Goal: Task Accomplishment & Management: Use online tool/utility

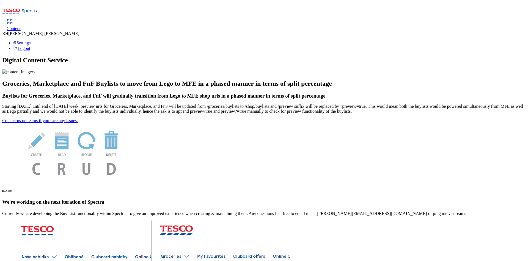
click at [21, 26] on span "Content" at bounding box center [14, 28] width 14 height 5
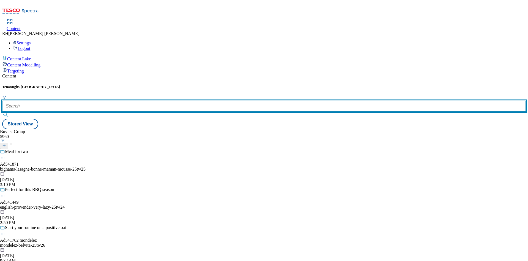
click at [116, 100] on input "text" at bounding box center [264, 105] width 524 height 11
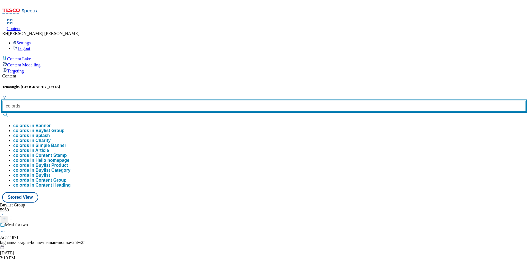
type input "co ords"
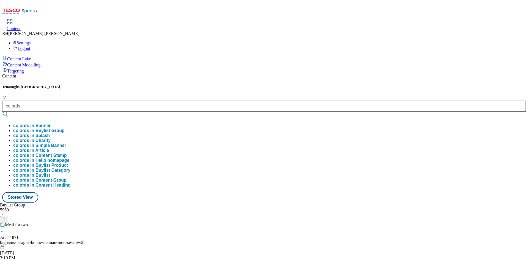
click at [65, 128] on button "co ords in Buylist Group" at bounding box center [38, 130] width 51 height 5
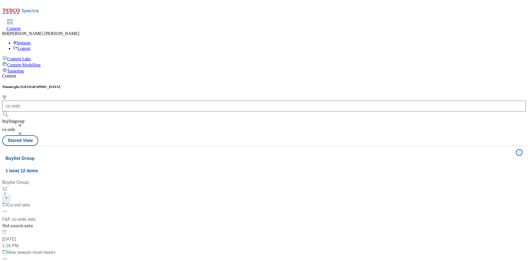
click at [79, 201] on div "Co-ord sets F&F co-ords sets / fnf-coord-sets [DATE] 1:16 PM" at bounding box center [40, 224] width 76 height 47
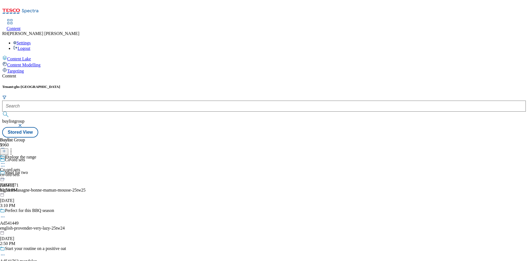
click at [36, 154] on div "Explore the range Co-ord sets co-ord-sets [DATE] 12:58 PM" at bounding box center [18, 173] width 36 height 38
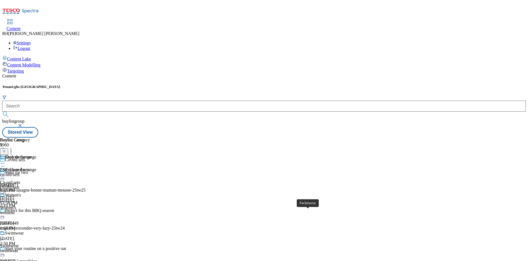
click at [19, 243] on span "Swimwear" at bounding box center [9, 245] width 19 height 5
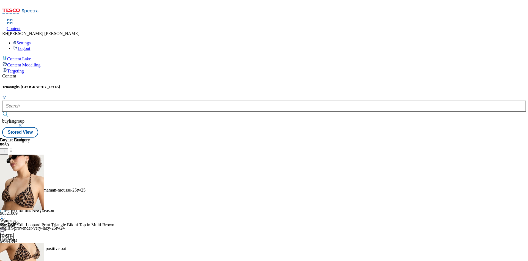
scroll to position [8, 0]
click at [6, 249] on icon at bounding box center [3, 252] width 6 height 6
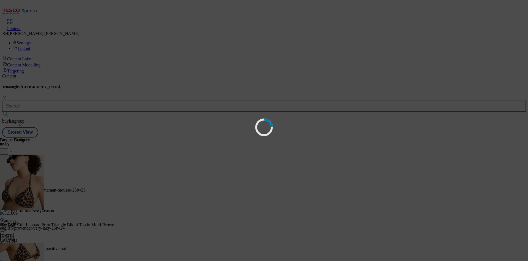
scroll to position [0, 0]
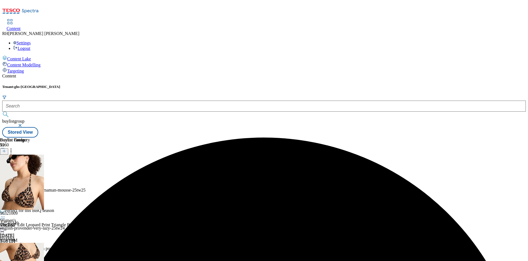
click at [6, 249] on icon at bounding box center [3, 252] width 6 height 6
click at [14, 147] on icon at bounding box center [11, 150] width 6 height 6
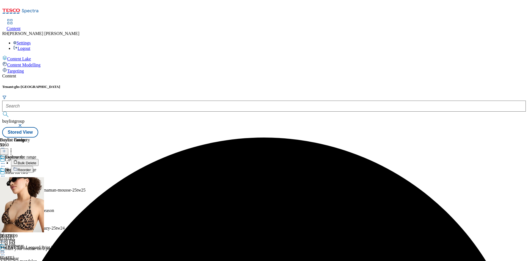
click at [36, 161] on span "Bulk Delete" at bounding box center [27, 163] width 19 height 4
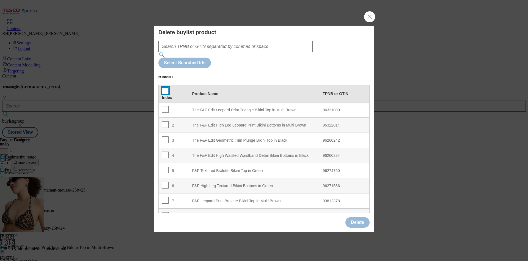
click at [165, 87] on input "Modal" at bounding box center [165, 90] width 7 height 7
checkbox input "true"
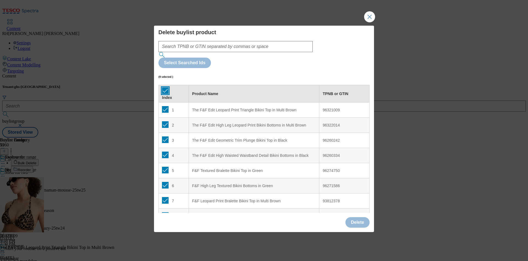
checkbox input "true"
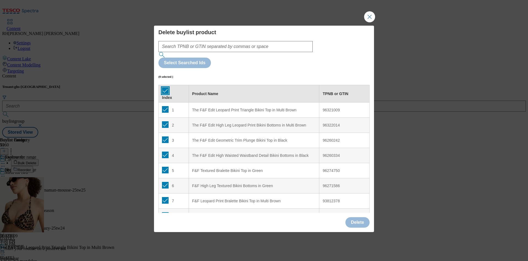
checkbox input "true"
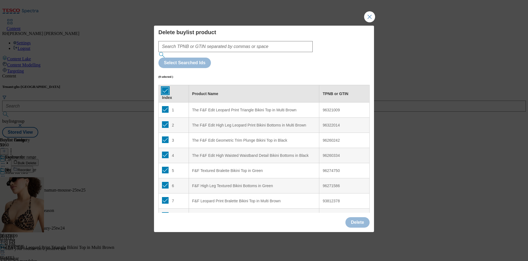
checkbox input "true"
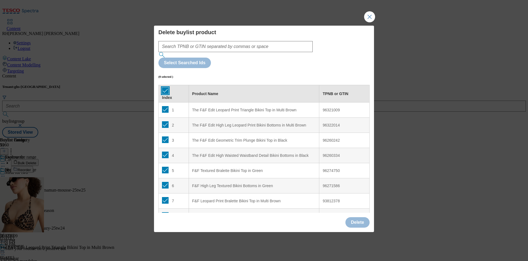
checkbox input "true"
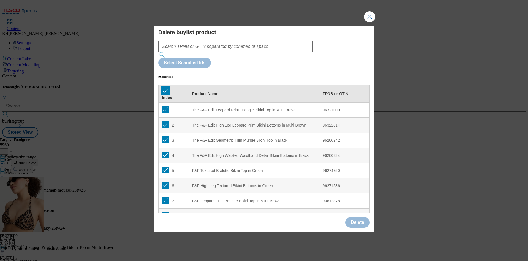
checkbox input "true"
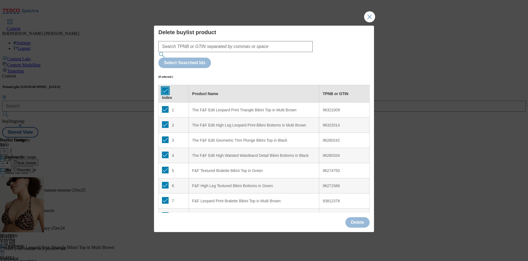
checkbox input "true"
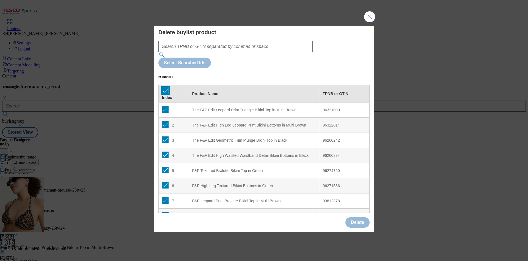
checkbox input "true"
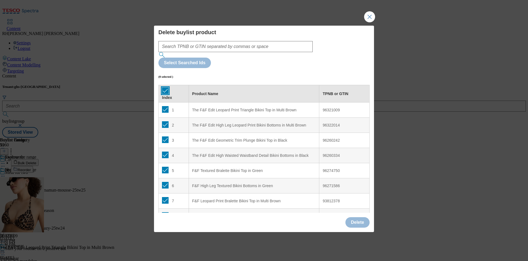
checkbox input "true"
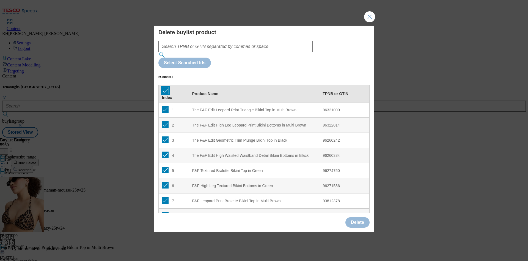
checkbox input "true"
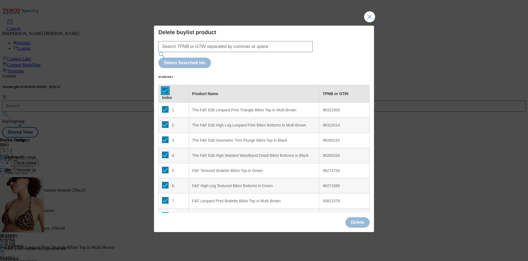
checkbox input "true"
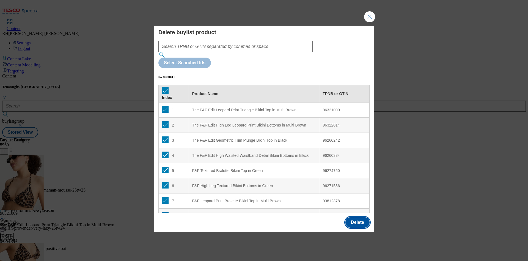
click at [360, 217] on button "Delete" at bounding box center [358, 222] width 24 height 10
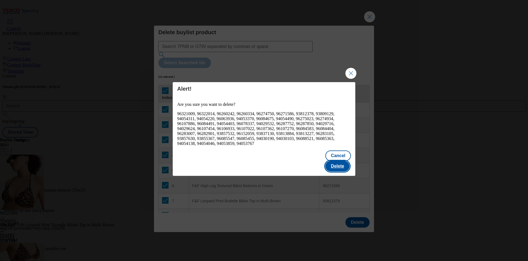
click at [341, 161] on button "Delete" at bounding box center [337, 166] width 24 height 10
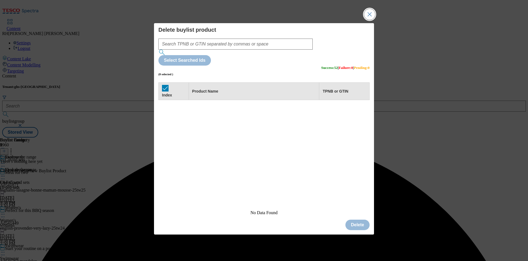
click at [370, 20] on button "Close Modal" at bounding box center [369, 14] width 11 height 11
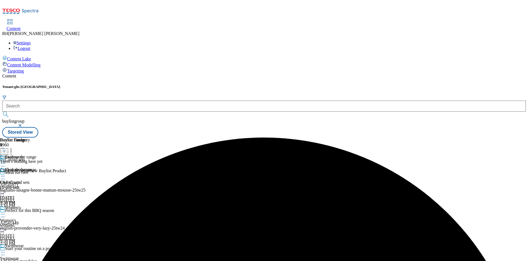
click at [6, 249] on icon at bounding box center [3, 252] width 6 height 6
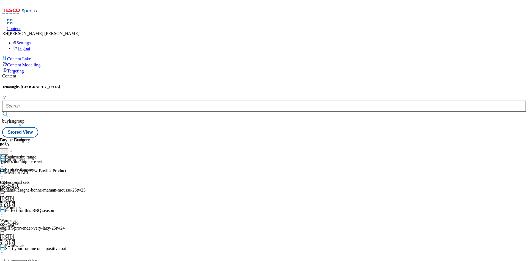
click at [23, 260] on span "Edit" at bounding box center [20, 263] width 6 height 4
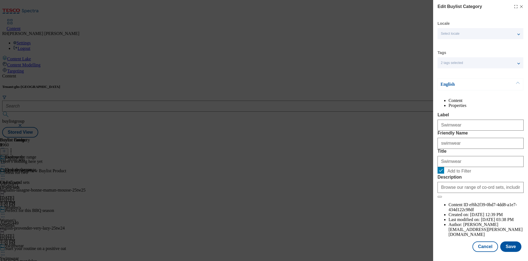
scroll to position [17, 0]
click at [501, 241] on button "Save" at bounding box center [510, 246] width 21 height 10
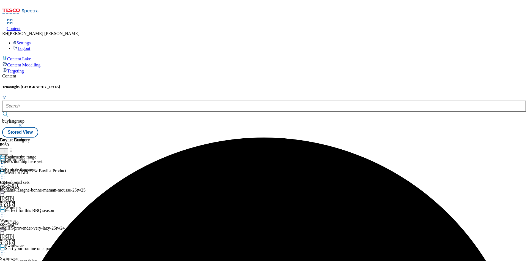
scroll to position [110, 0]
click at [6, 249] on icon at bounding box center [3, 252] width 6 height 6
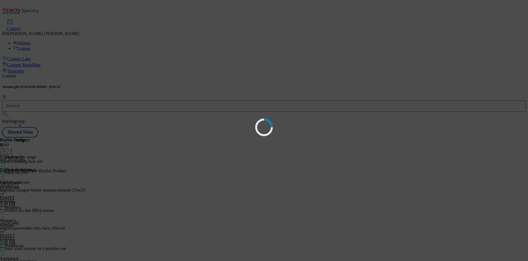
scroll to position [0, 0]
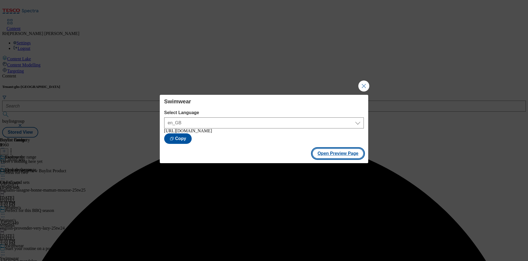
click at [342, 155] on button "Open Preview Page" at bounding box center [338, 153] width 52 height 10
click at [360, 86] on button "Close Modal" at bounding box center [363, 85] width 11 height 11
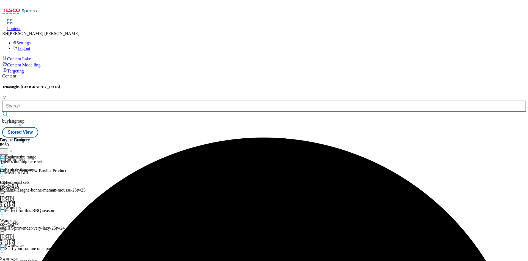
click at [6, 249] on icon at bounding box center [3, 252] width 6 height 6
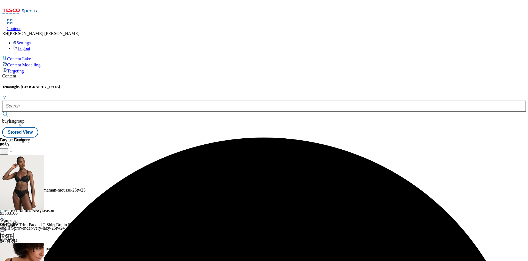
scroll to position [110, 0]
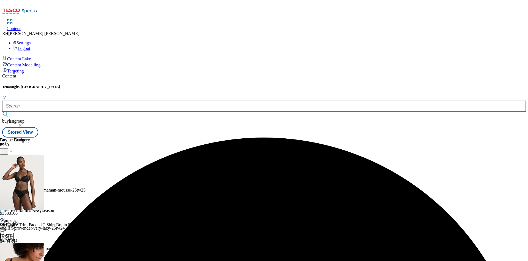
click at [14, 147] on icon at bounding box center [11, 150] width 6 height 6
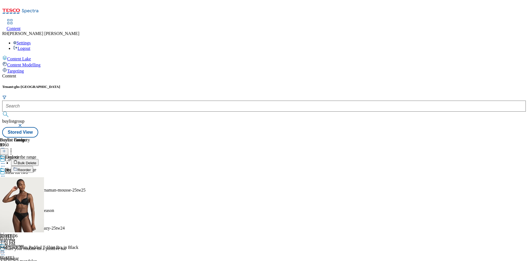
click at [124, 159] on li "Bulk Delete" at bounding box center [67, 162] width 113 height 7
click at [36, 161] on span "Bulk Delete" at bounding box center [27, 163] width 19 height 4
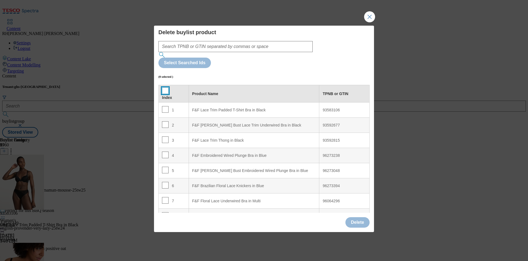
click at [163, 87] on input "Modal" at bounding box center [165, 90] width 7 height 7
checkbox input "true"
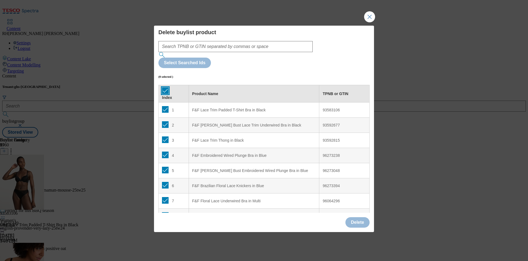
checkbox input "true"
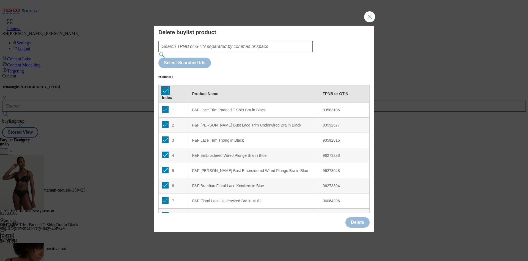
checkbox input "true"
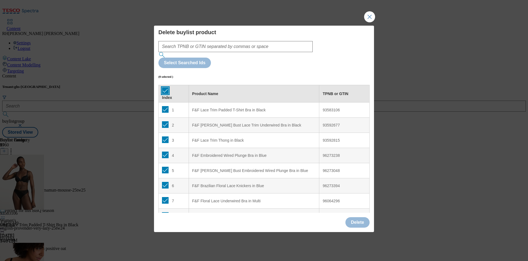
checkbox input "true"
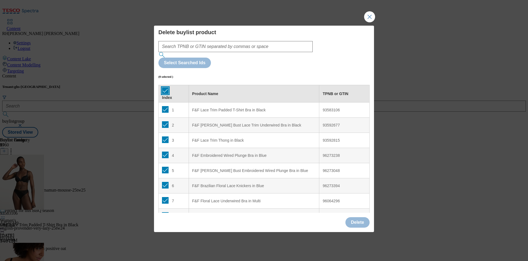
checkbox input "true"
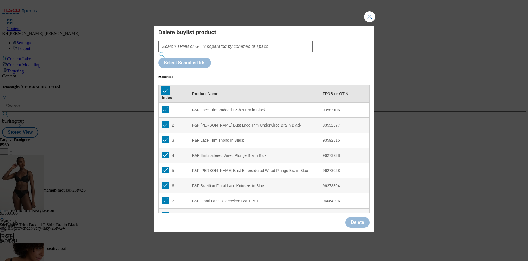
checkbox input "true"
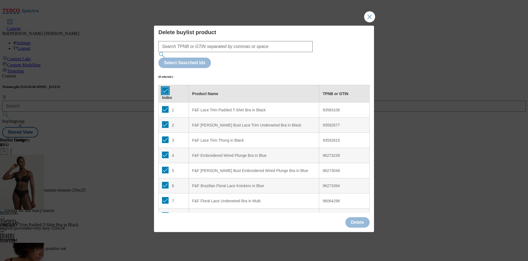
checkbox input "true"
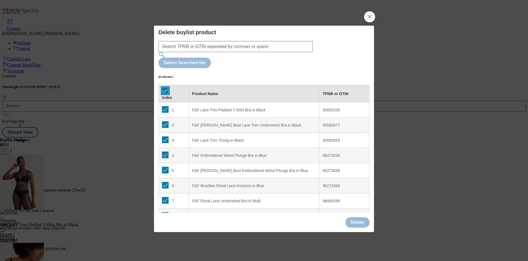
checkbox input "true"
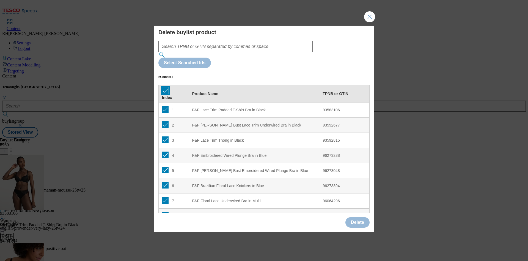
checkbox input "true"
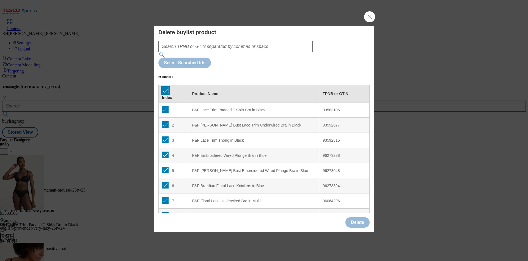
checkbox input "true"
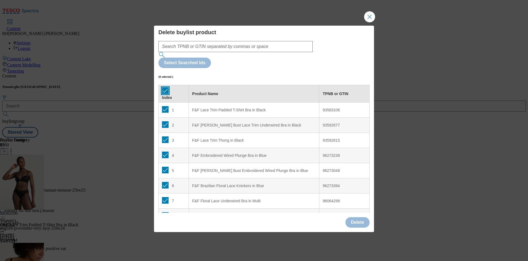
checkbox input "true"
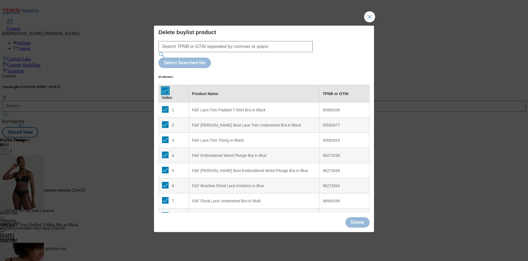
checkbox input "true"
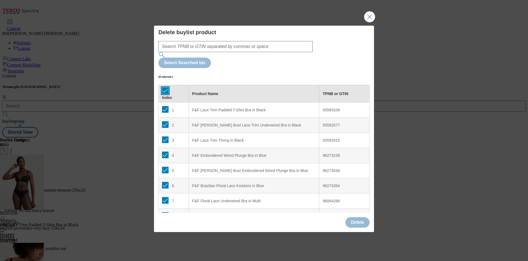
checkbox input "true"
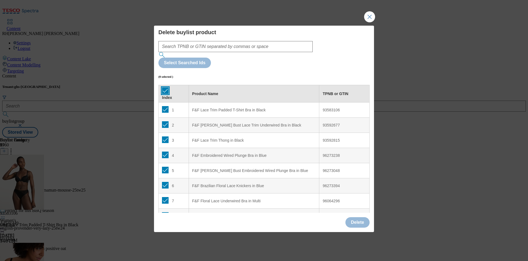
checkbox input "true"
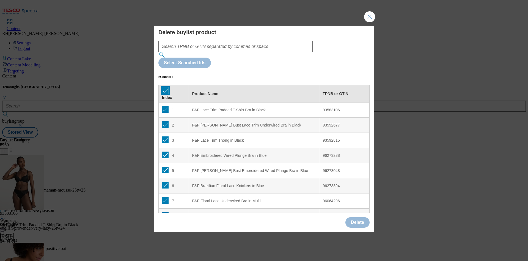
checkbox input "true"
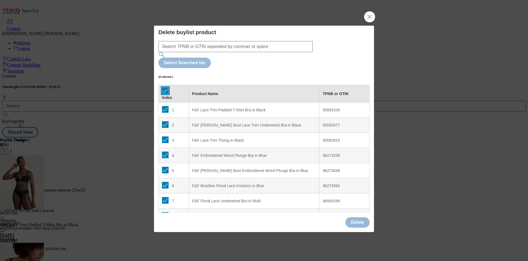
checkbox input "true"
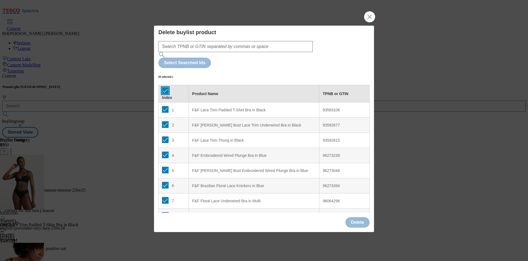
checkbox input "true"
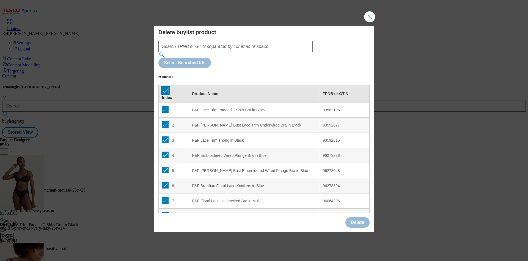
checkbox input "true"
click at [360, 217] on button "Delete" at bounding box center [358, 222] width 24 height 10
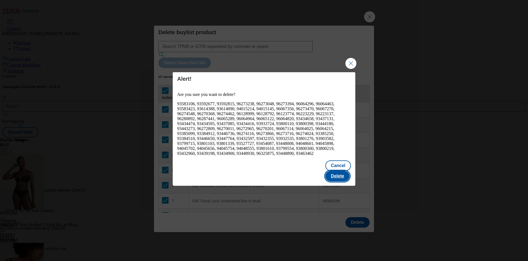
click at [339, 178] on button "Delete" at bounding box center [337, 176] width 24 height 10
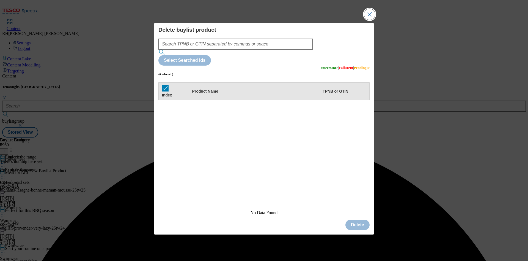
click at [373, 20] on button "Close Modal" at bounding box center [369, 14] width 11 height 11
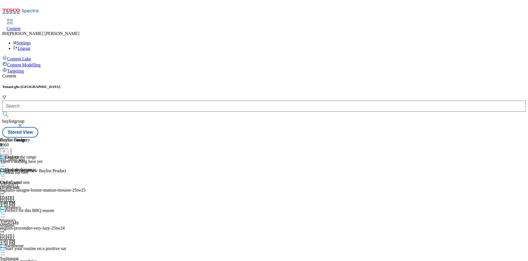
scroll to position [158, 0]
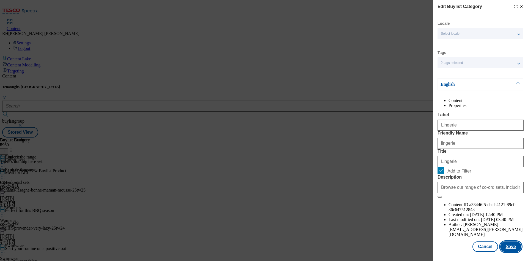
scroll to position [17, 0]
click at [504, 241] on button "Save" at bounding box center [510, 246] width 21 height 10
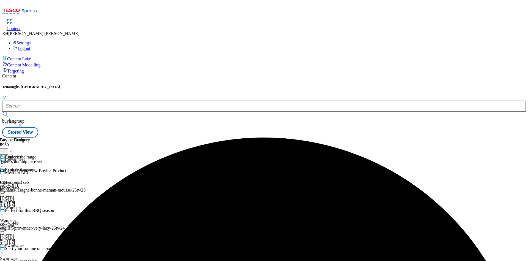
scroll to position [110, 0]
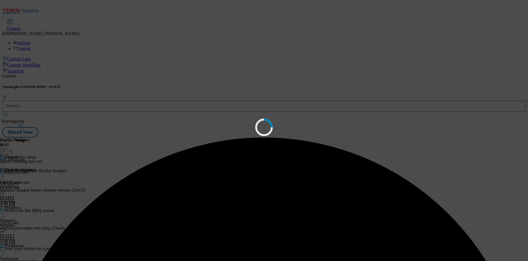
scroll to position [0, 0]
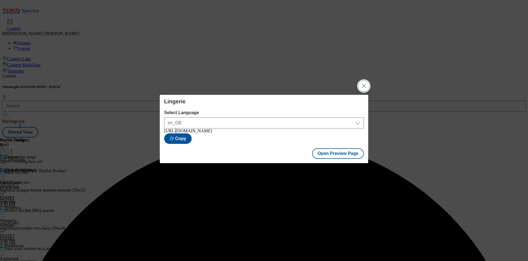
click at [366, 83] on button "Close Modal" at bounding box center [363, 85] width 11 height 11
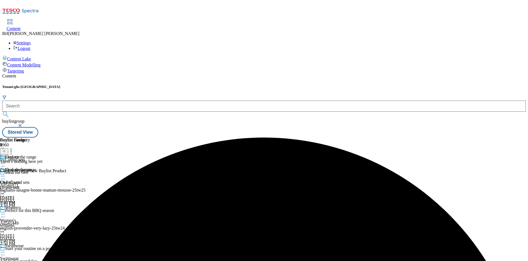
scroll to position [110, 0]
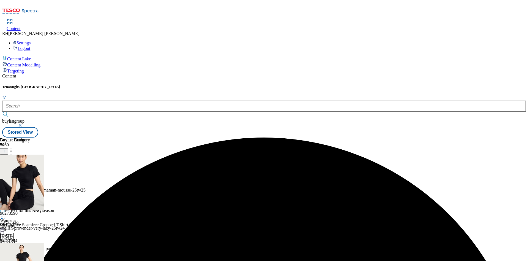
scroll to position [110, 0]
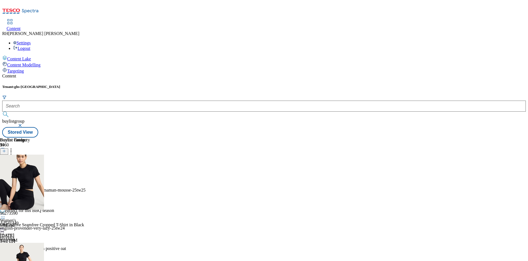
click at [500, 137] on div "Buylist Group 5960 Co-ord sets Meal for two Ad541871 bighams-lasagne-bonne-mama…" at bounding box center [264, 137] width 524 height 0
click at [90, 147] on div at bounding box center [45, 150] width 90 height 7
click at [14, 147] on icon at bounding box center [11, 150] width 6 height 6
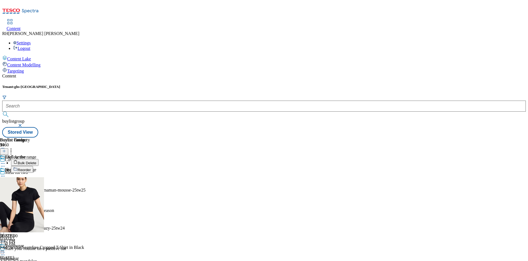
click at [36, 161] on span "Bulk Delete" at bounding box center [27, 163] width 19 height 4
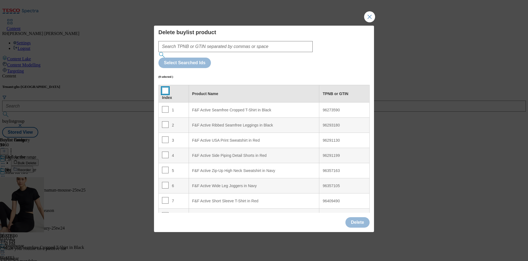
click at [166, 87] on input "Modal" at bounding box center [165, 90] width 7 height 7
checkbox input "true"
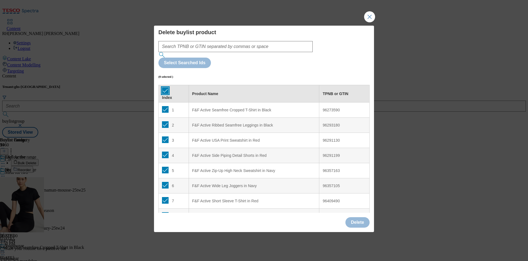
checkbox input "true"
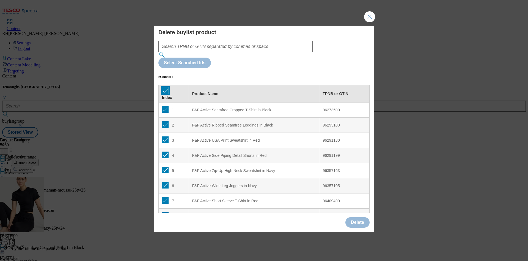
checkbox input "true"
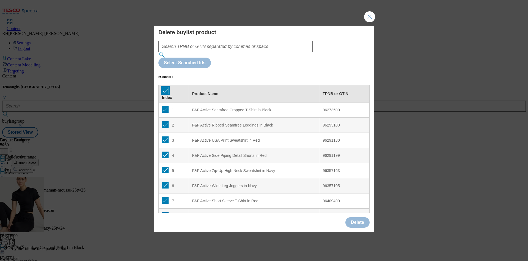
checkbox input "true"
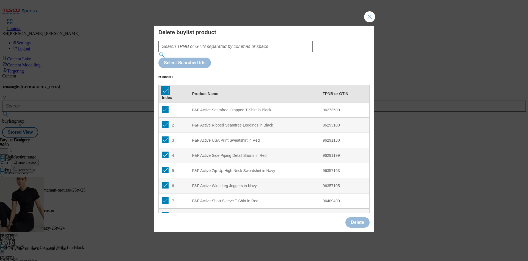
checkbox input "true"
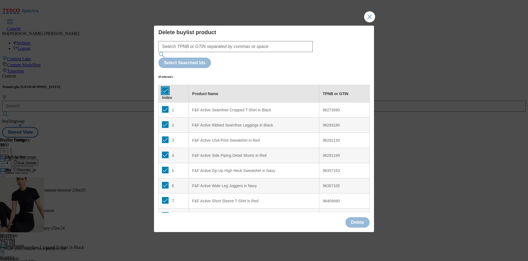
checkbox input "true"
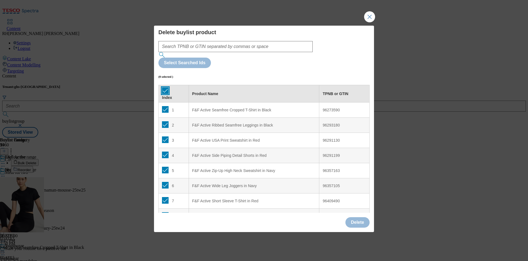
checkbox input "true"
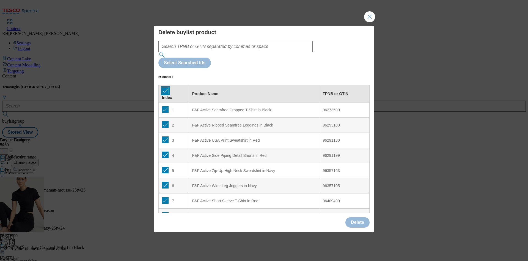
checkbox input "true"
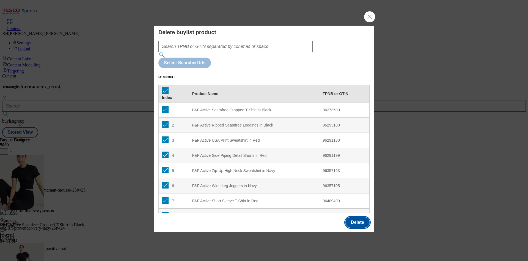
click at [367, 217] on button "Delete" at bounding box center [358, 222] width 24 height 10
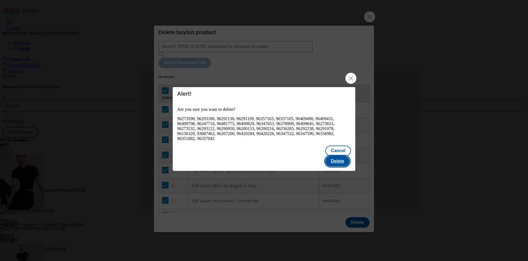
click at [342, 156] on button "Delete" at bounding box center [337, 161] width 24 height 10
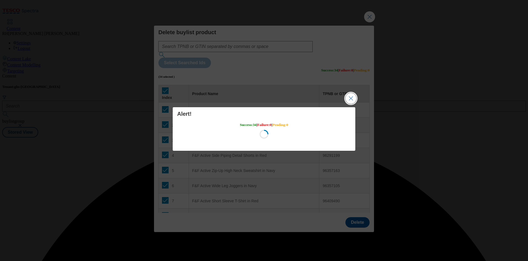
scroll to position [0, 0]
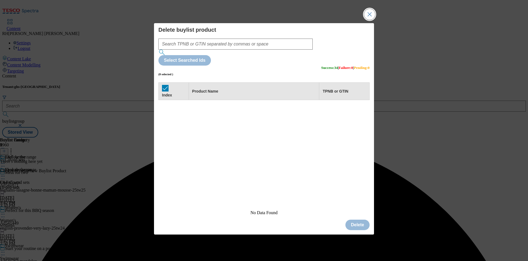
click at [371, 20] on button "Close Modal" at bounding box center [369, 14] width 11 height 11
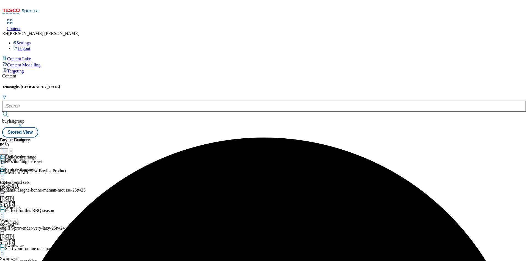
click at [6, 149] on icon at bounding box center [4, 151] width 4 height 4
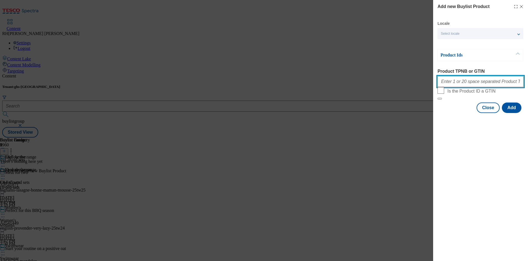
click at [472, 80] on input "Product TPNB or GTIN" at bounding box center [481, 81] width 86 height 11
paste input "96670177 96628275 96622327 96617651 96616001 96508129 96506805 96615850 9661571…"
type input "96670177 96628275 96622327 96617651 96616001 96508129 96506805 96615850 9661571…"
click at [512, 113] on button "Add" at bounding box center [512, 107] width 20 height 10
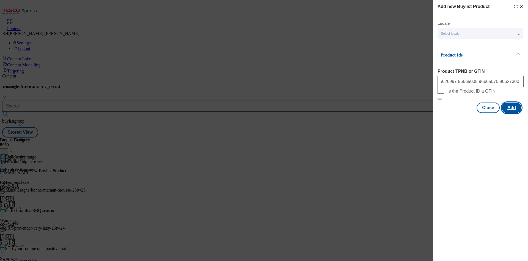
scroll to position [0, 0]
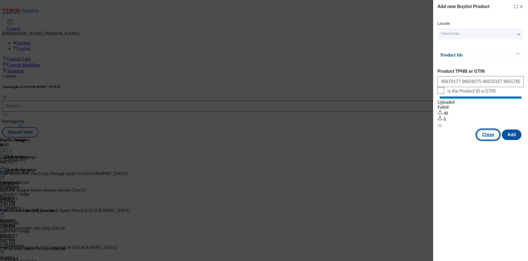
click at [489, 140] on button "Close" at bounding box center [488, 134] width 23 height 10
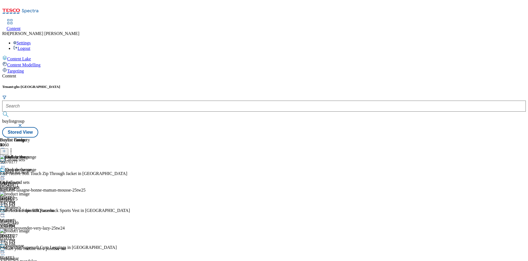
scroll to position [2111, 0]
click at [6, 160] on icon at bounding box center [3, 163] width 6 height 6
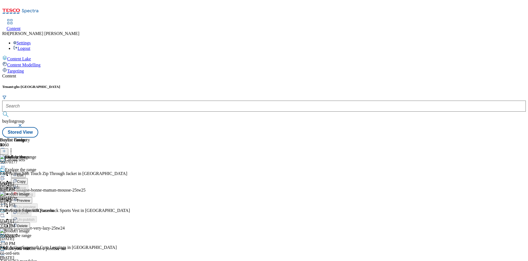
click at [23, 173] on span "Edit" at bounding box center [20, 175] width 6 height 4
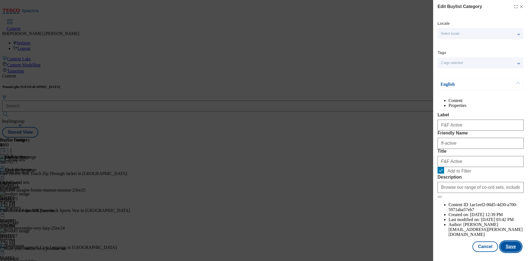
scroll to position [17, 0]
click at [509, 243] on button "Save" at bounding box center [510, 246] width 21 height 10
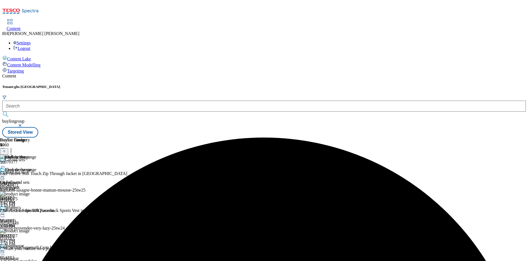
click at [6, 160] on icon at bounding box center [3, 163] width 6 height 6
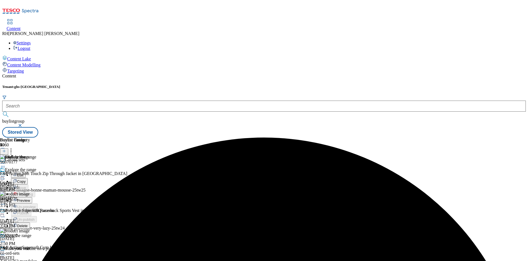
click at [30, 198] on span "Preview" at bounding box center [23, 200] width 13 height 4
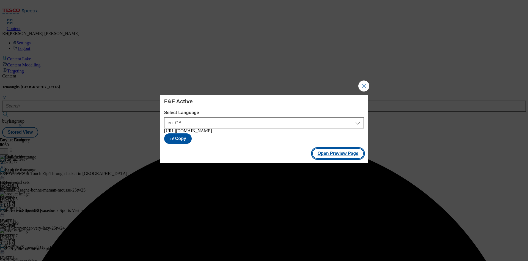
click at [339, 157] on button "Open Preview Page" at bounding box center [338, 153] width 52 height 10
click at [364, 83] on button "Close Modal" at bounding box center [363, 85] width 11 height 11
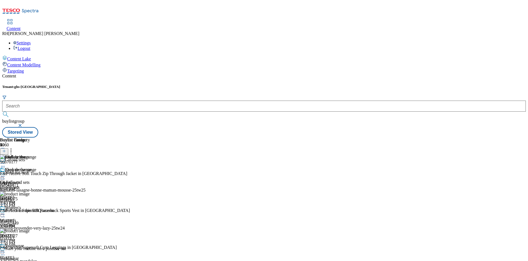
click at [6, 160] on icon at bounding box center [3, 163] width 6 height 6
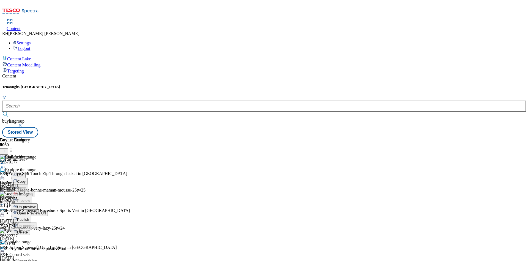
click at [29, 217] on span "Publish" at bounding box center [23, 219] width 12 height 4
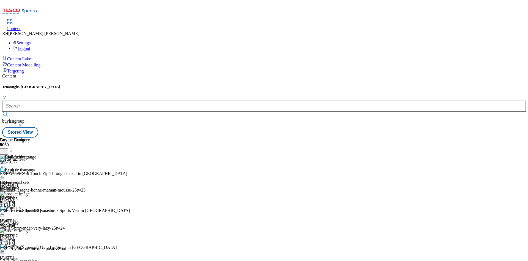
click at [31, 223] on div "womens" at bounding box center [15, 225] width 31 height 5
click at [31, 185] on div "co-ord-sets" at bounding box center [15, 187] width 31 height 5
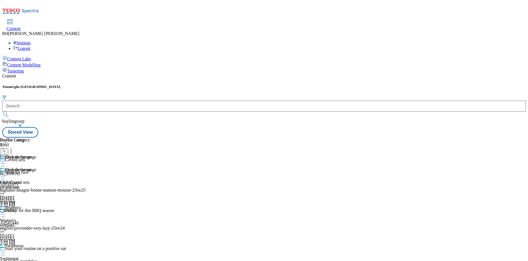
click at [5, 176] on circle at bounding box center [4, 176] width 1 height 1
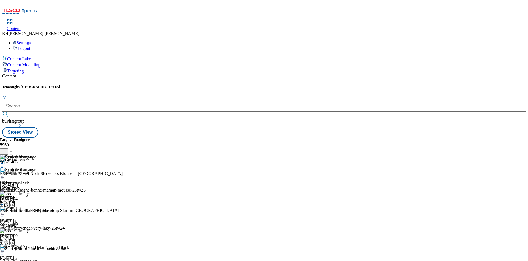
click at [16, 218] on span "Women's" at bounding box center [8, 220] width 16 height 5
click at [14, 147] on icon at bounding box center [11, 150] width 6 height 6
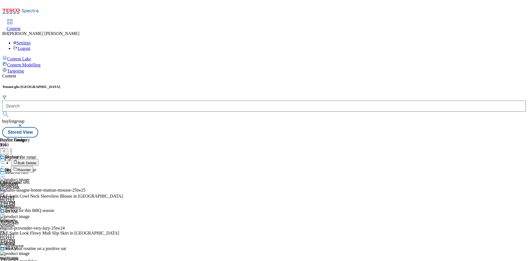
click at [6, 211] on icon at bounding box center [3, 214] width 6 height 6
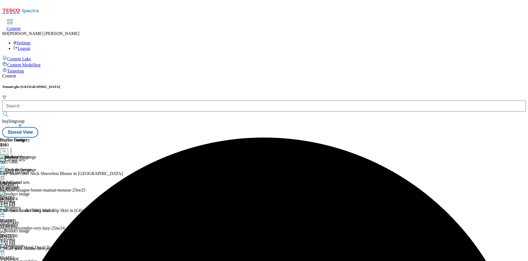
click at [6, 211] on icon at bounding box center [3, 214] width 6 height 6
click at [35, 255] on span "Un-preview" at bounding box center [26, 257] width 18 height 4
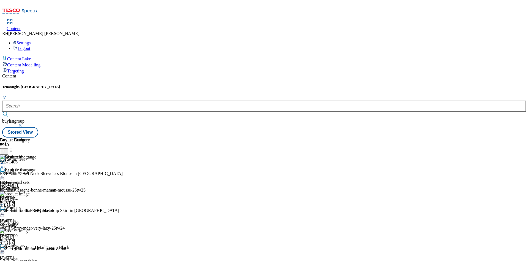
click at [14, 147] on icon at bounding box center [11, 150] width 6 height 6
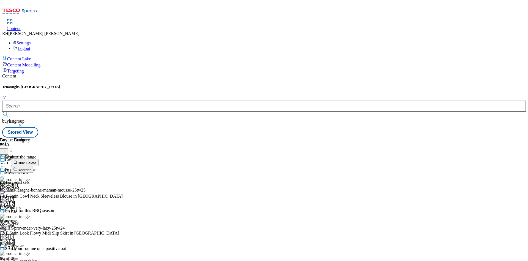
click at [36, 161] on span "Bulk Delete" at bounding box center [27, 163] width 19 height 4
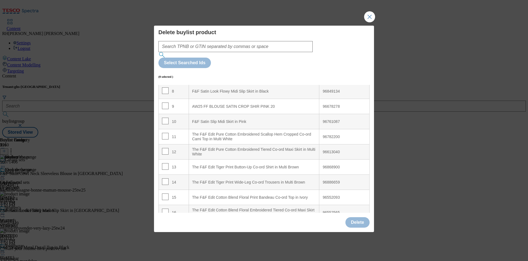
scroll to position [132, 0]
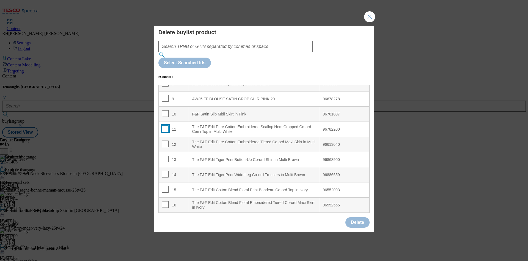
click at [166, 125] on input "Modal" at bounding box center [165, 128] width 7 height 7
checkbox input "true"
click at [167, 140] on input "Modal" at bounding box center [165, 143] width 7 height 7
checkbox input "true"
click at [165, 155] on input "Modal" at bounding box center [165, 158] width 7 height 7
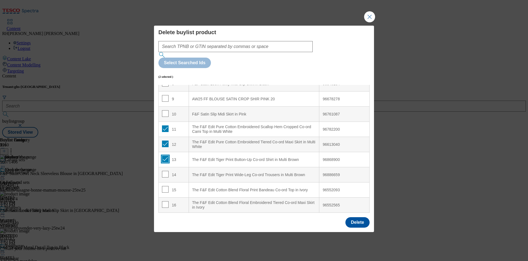
checkbox input "true"
click at [166, 171] on input "Modal" at bounding box center [165, 174] width 7 height 7
checkbox input "true"
click at [166, 186] on input "Modal" at bounding box center [165, 189] width 7 height 7
checkbox input "true"
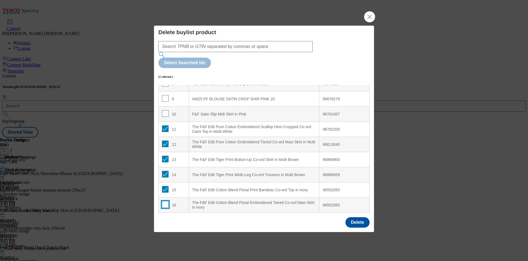
click at [165, 201] on input "Modal" at bounding box center [165, 204] width 7 height 7
checkbox input "true"
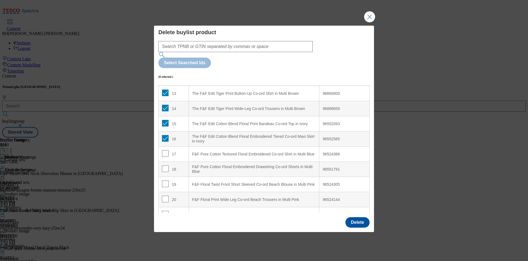
scroll to position [215, 0]
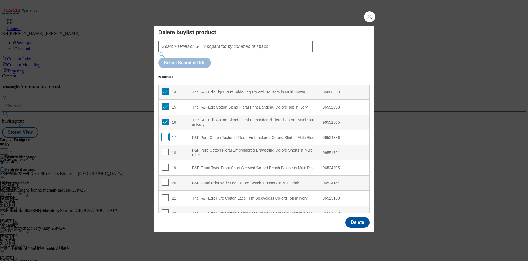
click at [162, 133] on input "Modal" at bounding box center [165, 136] width 7 height 7
checkbox input "true"
click at [163, 149] on input "Modal" at bounding box center [165, 152] width 7 height 7
checkbox input "true"
click at [165, 164] on input "Modal" at bounding box center [165, 167] width 7 height 7
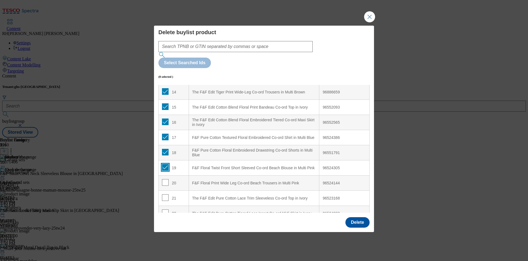
checkbox input "true"
click at [166, 175] on td "20" at bounding box center [174, 182] width 30 height 15
click at [165, 179] on input "Modal" at bounding box center [165, 182] width 7 height 7
checkbox input "true"
click at [165, 194] on input "Modal" at bounding box center [165, 197] width 7 height 7
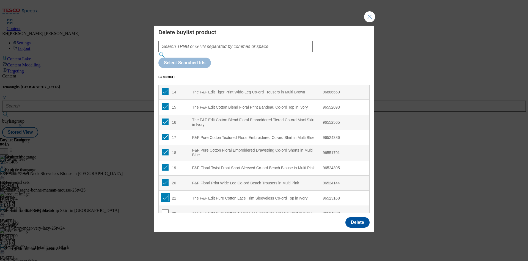
checkbox input "true"
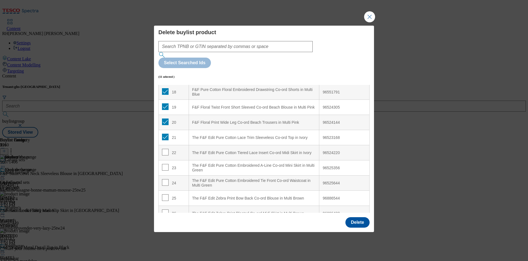
scroll to position [281, 0]
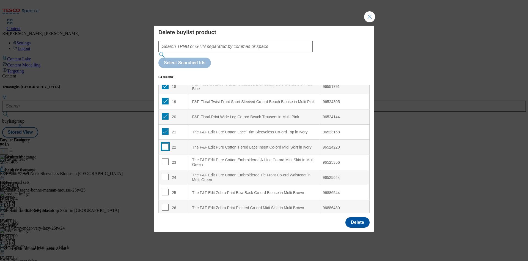
click at [163, 143] on input "Modal" at bounding box center [165, 146] width 7 height 7
checkbox input "true"
click at [164, 158] on input "Modal" at bounding box center [165, 161] width 7 height 7
checkbox input "true"
click at [164, 173] on input "Modal" at bounding box center [165, 176] width 7 height 7
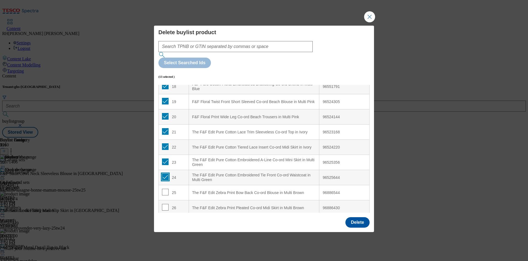
checkbox input "true"
click at [164, 188] on input "Modal" at bounding box center [165, 191] width 7 height 7
checkbox input "true"
click at [165, 204] on input "Modal" at bounding box center [165, 207] width 7 height 7
checkbox input "true"
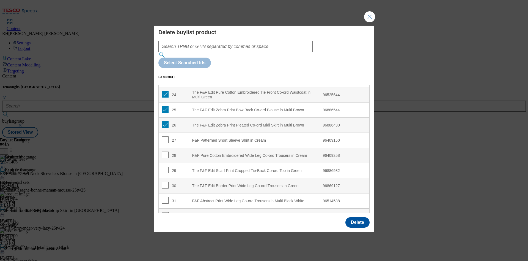
scroll to position [380, 0]
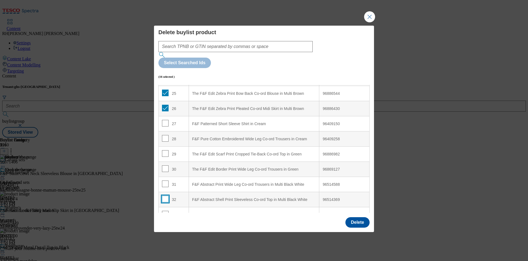
click at [163, 195] on input "Modal" at bounding box center [165, 198] width 7 height 7
checkbox input "true"
click at [163, 180] on input "Modal" at bounding box center [165, 183] width 7 height 7
checkbox input "true"
click at [166, 165] on input "Modal" at bounding box center [165, 168] width 7 height 7
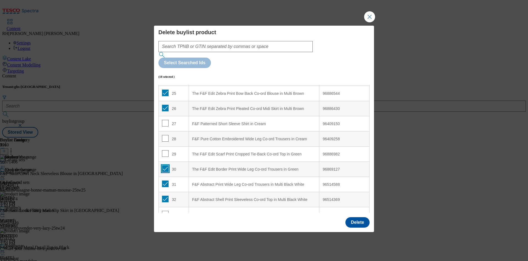
checkbox input "true"
click at [164, 150] on input "Modal" at bounding box center [165, 153] width 7 height 7
checkbox input "true"
click at [165, 135] on input "Modal" at bounding box center [165, 138] width 7 height 7
checkbox input "true"
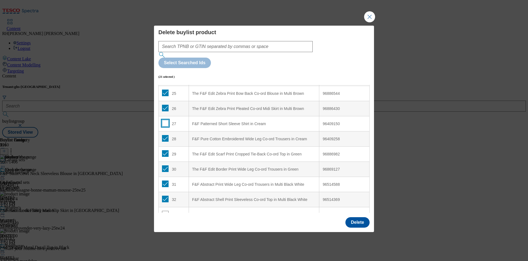
click at [164, 120] on input "Modal" at bounding box center [165, 123] width 7 height 7
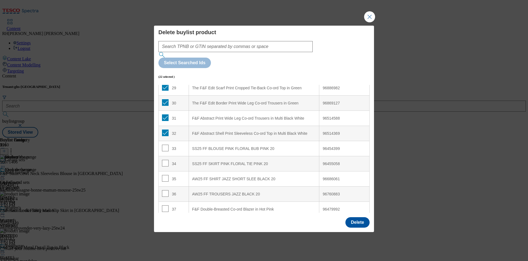
scroll to position [462, 0]
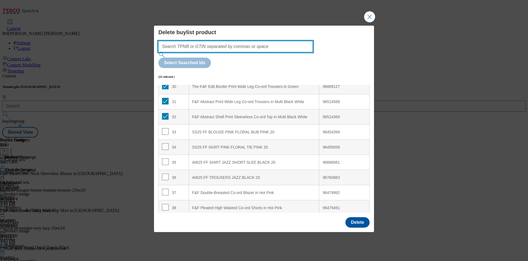
click at [231, 52] on input "Modal" at bounding box center [235, 46] width 154 height 11
paste input "96686061"
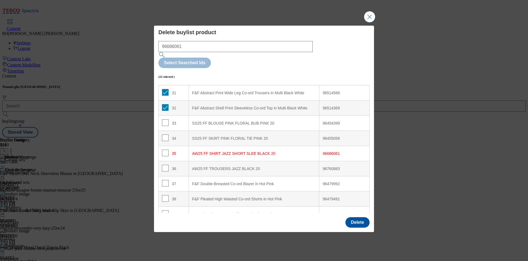
scroll to position [469, 0]
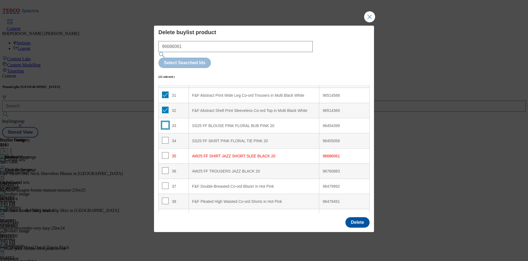
click at [163, 122] on input "Modal" at bounding box center [165, 125] width 7 height 7
click at [164, 137] on input "Modal" at bounding box center [165, 140] width 7 height 7
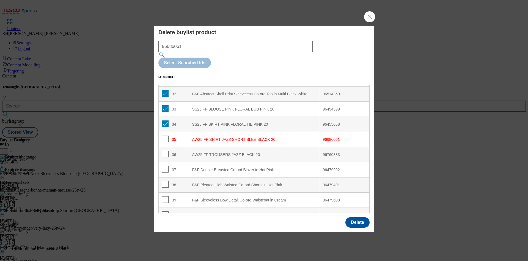
scroll to position [502, 0]
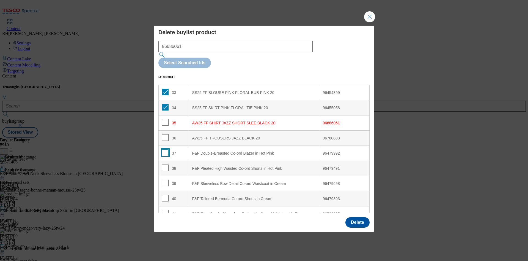
click at [166, 149] on input "Modal" at bounding box center [165, 152] width 7 height 7
click at [165, 164] on input "Modal" at bounding box center [165, 167] width 7 height 7
click at [166, 179] on input "Modal" at bounding box center [165, 182] width 7 height 7
click at [166, 195] on input "Modal" at bounding box center [165, 198] width 7 height 7
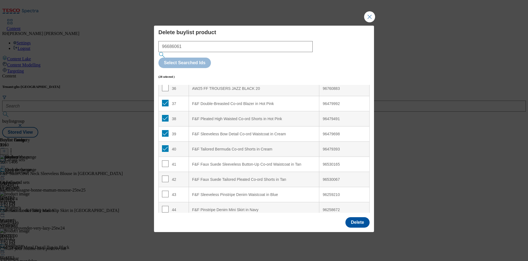
scroll to position [568, 0]
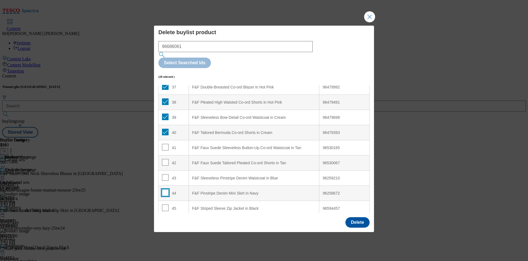
click at [164, 189] on input "Modal" at bounding box center [165, 192] width 7 height 7
click at [165, 174] on input "Modal" at bounding box center [165, 177] width 7 height 7
click at [167, 159] on input "Modal" at bounding box center [165, 162] width 7 height 7
click at [162, 144] on input "Modal" at bounding box center [165, 147] width 7 height 7
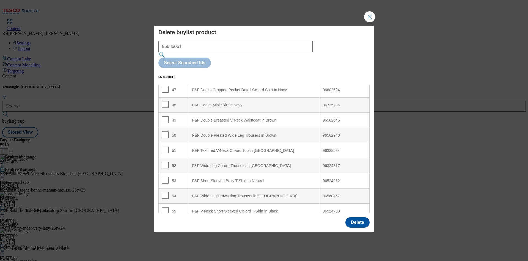
scroll to position [733, 0]
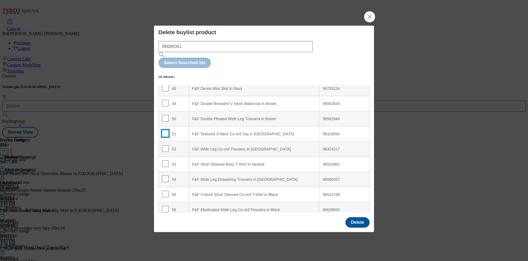
click at [167, 130] on input "Modal" at bounding box center [165, 133] width 7 height 7
click at [166, 145] on input "Modal" at bounding box center [165, 148] width 7 height 7
click at [166, 160] on input "Modal" at bounding box center [165, 163] width 7 height 7
click at [166, 175] on input "Modal" at bounding box center [165, 178] width 7 height 7
click at [165, 190] on input "Modal" at bounding box center [165, 193] width 7 height 7
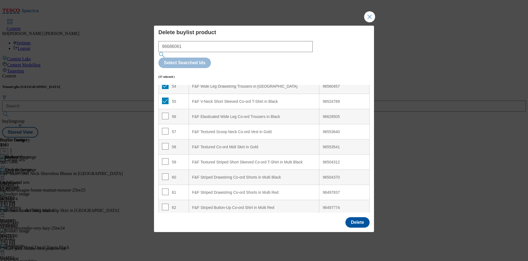
scroll to position [832, 0]
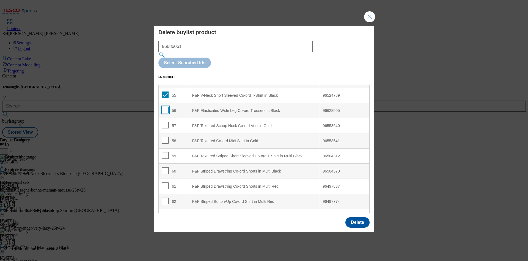
click at [165, 106] on input "Modal" at bounding box center [165, 109] width 7 height 7
click at [165, 122] on input "Modal" at bounding box center [165, 125] width 7 height 7
click at [164, 137] on input "Modal" at bounding box center [165, 140] width 7 height 7
click at [165, 152] on input "Modal" at bounding box center [165, 155] width 7 height 7
click at [166, 167] on input "Modal" at bounding box center [165, 170] width 7 height 7
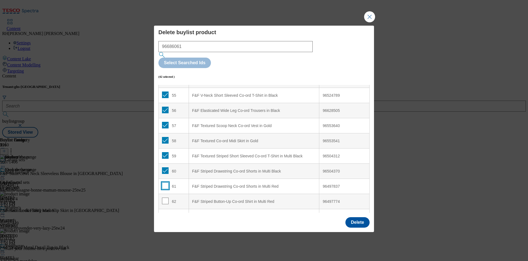
click at [167, 182] on input "Modal" at bounding box center [165, 185] width 7 height 7
click at [165, 197] on input "Modal" at bounding box center [165, 200] width 7 height 7
click at [371, 192] on div "Delete buylist product 96686061 Select Searched Ids (44 selected ) Index Produc…" at bounding box center [264, 120] width 220 height 188
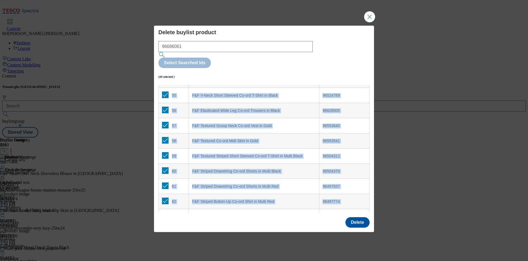
click at [371, 192] on div "Delete buylist product 96686061 Select Searched Ids (44 selected ) Index Produc…" at bounding box center [264, 120] width 220 height 188
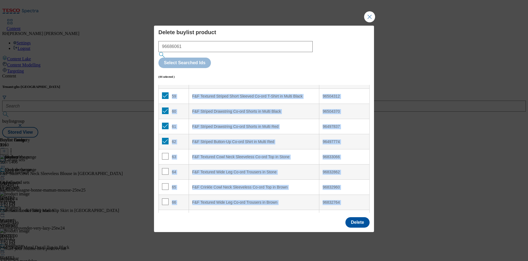
scroll to position [898, 0]
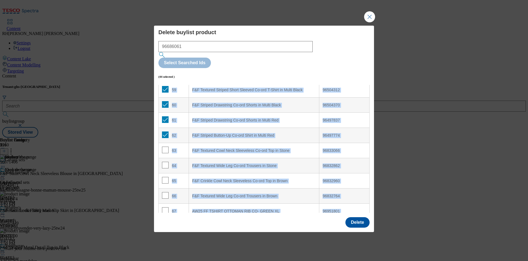
click at [273, 163] on div "F&F Textured Wide Leg Co-ord Trousers in Stone" at bounding box center [254, 165] width 124 height 5
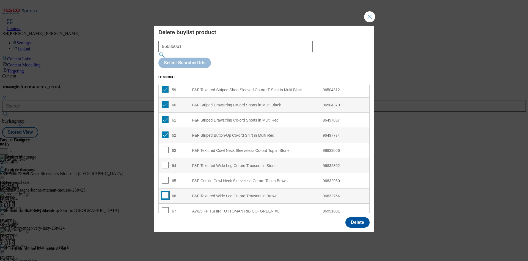
click at [163, 192] on input "Modal" at bounding box center [165, 195] width 7 height 7
click at [166, 177] on input "Modal" at bounding box center [165, 180] width 7 height 7
click at [165, 161] on input "Modal" at bounding box center [165, 164] width 7 height 7
click at [164, 146] on input "Modal" at bounding box center [165, 149] width 7 height 7
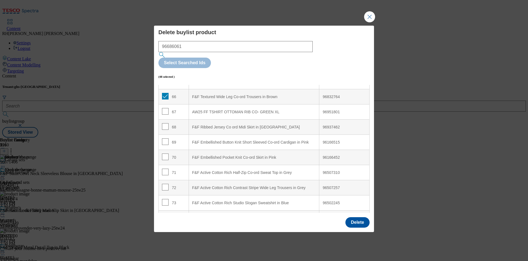
scroll to position [980, 0]
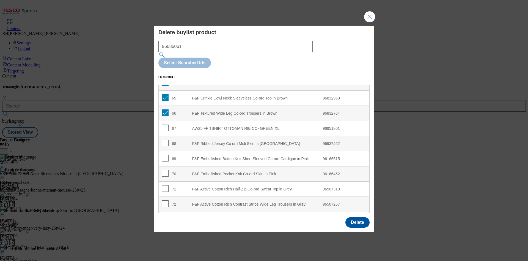
click at [168, 155] on div "69" at bounding box center [173, 159] width 23 height 8
click at [166, 155] on input "Modal" at bounding box center [165, 158] width 7 height 7
click at [166, 139] on input "Modal" at bounding box center [165, 142] width 7 height 7
click at [165, 124] on input "Modal" at bounding box center [165, 127] width 7 height 7
click at [165, 170] on input "Modal" at bounding box center [165, 173] width 7 height 7
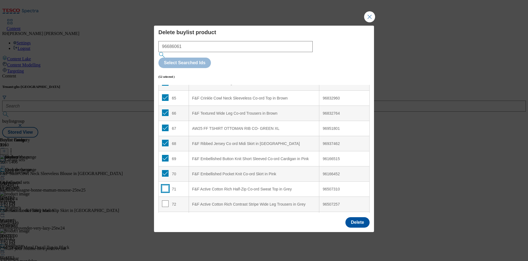
click at [166, 185] on input "Modal" at bounding box center [165, 188] width 7 height 7
click at [165, 200] on input "Modal" at bounding box center [165, 203] width 7 height 7
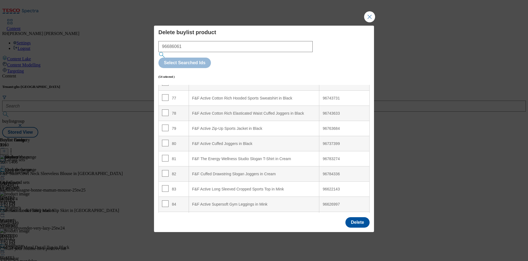
scroll to position [1178, 0]
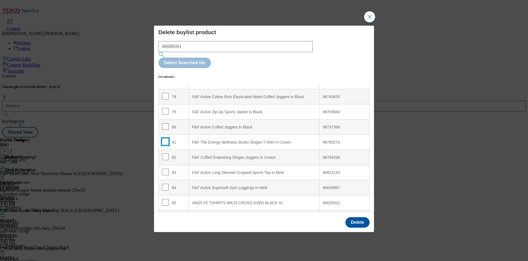
click at [164, 138] on input "Modal" at bounding box center [165, 141] width 7 height 7
click at [165, 153] on input "Modal" at bounding box center [165, 156] width 7 height 7
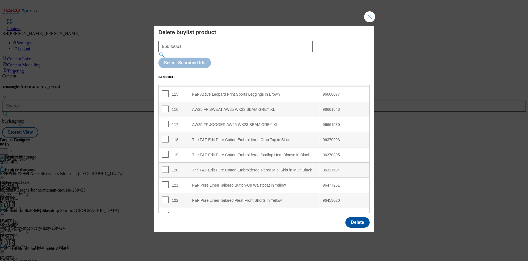
scroll to position [1756, 0]
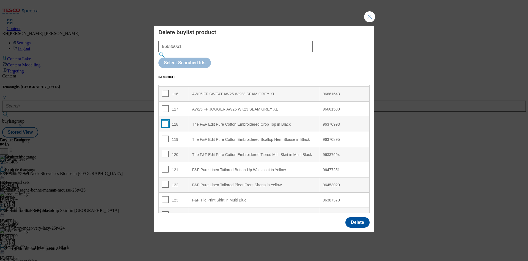
click at [163, 120] on input "Modal" at bounding box center [165, 123] width 7 height 7
click at [163, 135] on input "Modal" at bounding box center [165, 138] width 7 height 7
click at [165, 150] on input "Modal" at bounding box center [165, 153] width 7 height 7
click at [165, 166] on input "Modal" at bounding box center [165, 169] width 7 height 7
click at [166, 181] on input "Modal" at bounding box center [165, 184] width 7 height 7
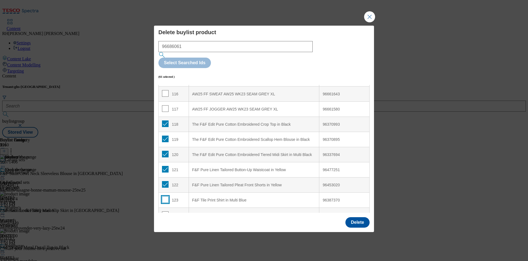
click at [165, 196] on input "Modal" at bounding box center [165, 199] width 7 height 7
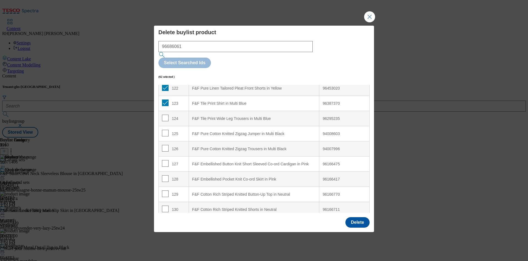
scroll to position [1855, 0]
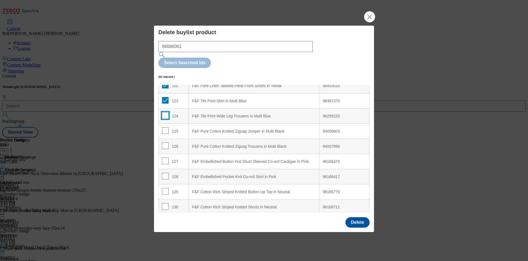
click at [165, 112] on input "Modal" at bounding box center [165, 115] width 7 height 7
click at [166, 127] on input "Modal" at bounding box center [165, 130] width 7 height 7
click at [164, 142] on input "Modal" at bounding box center [165, 145] width 7 height 7
click at [163, 188] on input "Modal" at bounding box center [165, 191] width 7 height 7
click at [166, 173] on input "Modal" at bounding box center [165, 176] width 7 height 7
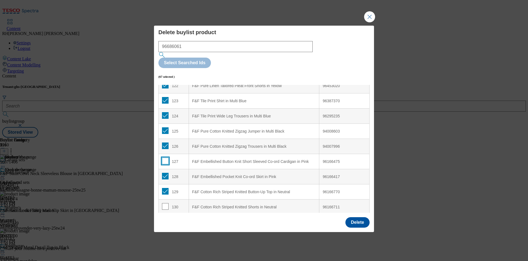
click at [166, 157] on input "Modal" at bounding box center [165, 160] width 7 height 7
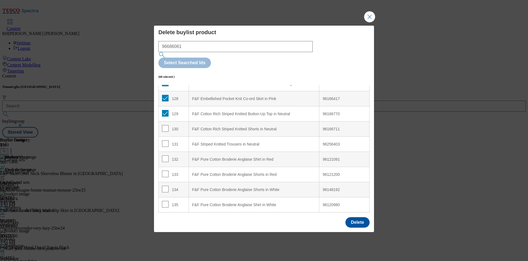
scroll to position [1938, 0]
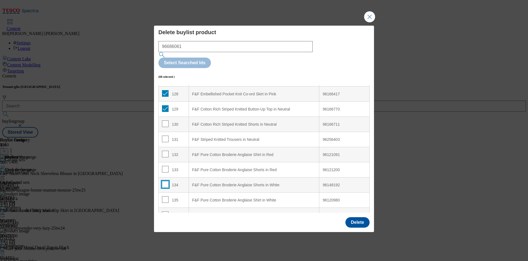
click at [164, 181] on input "Modal" at bounding box center [165, 184] width 7 height 7
click at [165, 166] on input "Modal" at bounding box center [165, 169] width 7 height 7
click at [164, 150] on input "Modal" at bounding box center [165, 153] width 7 height 7
click at [163, 135] on input "Modal" at bounding box center [165, 138] width 7 height 7
click at [165, 120] on input "Modal" at bounding box center [165, 123] width 7 height 7
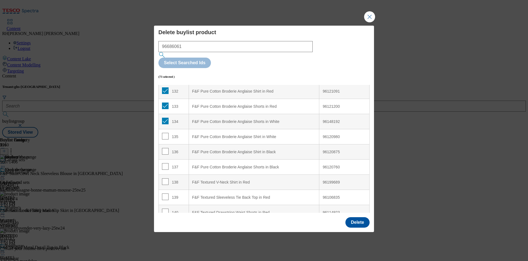
scroll to position [2004, 0]
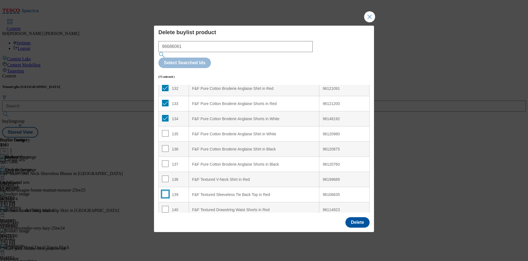
click at [166, 190] on input "Modal" at bounding box center [165, 193] width 7 height 7
click at [166, 175] on input "Modal" at bounding box center [165, 178] width 7 height 7
click at [166, 160] on input "Modal" at bounding box center [165, 163] width 7 height 7
click at [166, 145] on input "Modal" at bounding box center [165, 148] width 7 height 7
click at [166, 126] on td "135" at bounding box center [174, 133] width 30 height 15
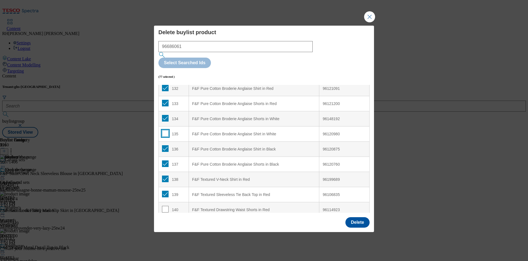
click at [166, 130] on input "Modal" at bounding box center [165, 133] width 7 height 7
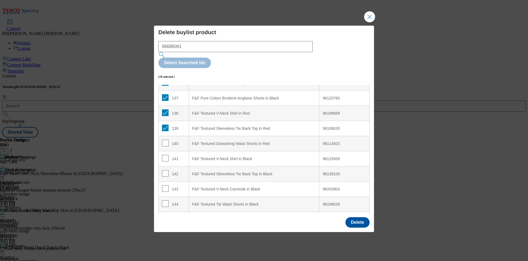
scroll to position [2086, 0]
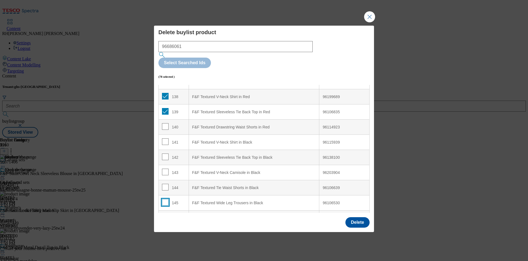
click at [164, 199] on input "Modal" at bounding box center [165, 202] width 7 height 7
click at [165, 184] on input "Modal" at bounding box center [165, 187] width 7 height 7
click at [165, 168] on input "Modal" at bounding box center [165, 171] width 7 height 7
click at [165, 153] on input "Modal" at bounding box center [165, 156] width 7 height 7
click at [165, 138] on input "Modal" at bounding box center [165, 141] width 7 height 7
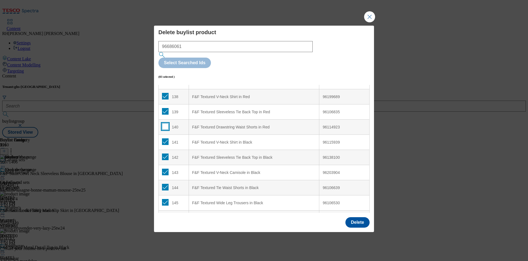
click at [166, 123] on input "Modal" at bounding box center [165, 126] width 7 height 7
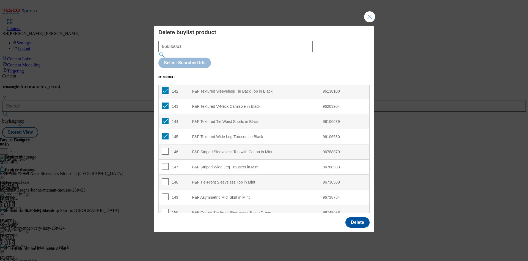
scroll to position [2174, 0]
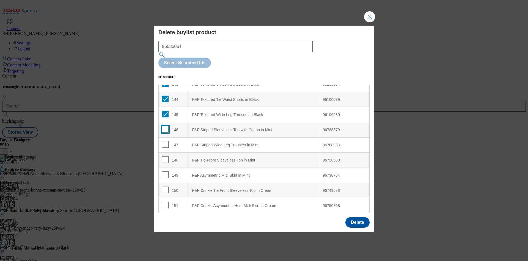
click at [165, 126] on input "Modal" at bounding box center [165, 129] width 7 height 7
click at [164, 141] on input "Modal" at bounding box center [165, 144] width 7 height 7
click at [165, 156] on input "Modal" at bounding box center [165, 159] width 7 height 7
click at [165, 171] on input "Modal" at bounding box center [165, 174] width 7 height 7
click at [165, 186] on input "Modal" at bounding box center [165, 189] width 7 height 7
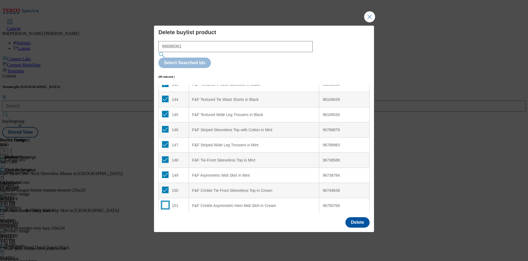
click at [165, 201] on input "Modal" at bounding box center [165, 204] width 7 height 7
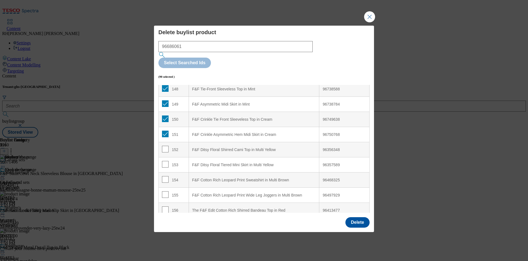
scroll to position [2257, 0]
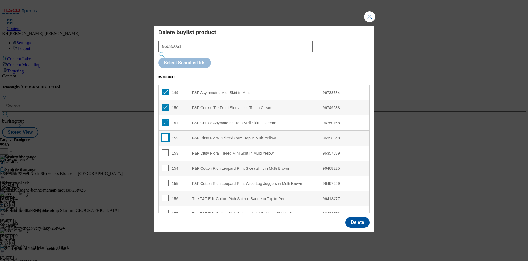
click at [164, 134] on input "Modal" at bounding box center [165, 137] width 7 height 7
click at [164, 149] on input "Modal" at bounding box center [165, 152] width 7 height 7
click at [166, 164] on input "Modal" at bounding box center [165, 167] width 7 height 7
click at [165, 164] on input "Modal" at bounding box center [165, 167] width 7 height 7
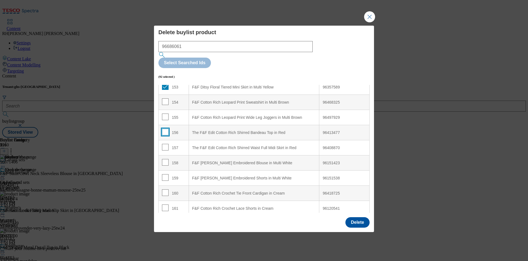
click at [163, 128] on input "Modal" at bounding box center [165, 131] width 7 height 7
click at [164, 144] on input "Modal" at bounding box center [165, 147] width 7 height 7
click at [165, 159] on input "Modal" at bounding box center [165, 162] width 7 height 7
click at [166, 174] on input "Modal" at bounding box center [165, 177] width 7 height 7
click at [163, 98] on input "Modal" at bounding box center [165, 101] width 7 height 7
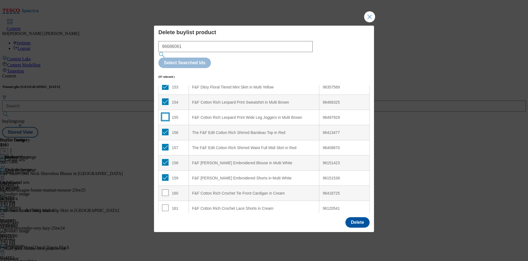
click at [166, 113] on input "Modal" at bounding box center [165, 116] width 7 height 7
click at [164, 189] on input "Modal" at bounding box center [165, 192] width 7 height 7
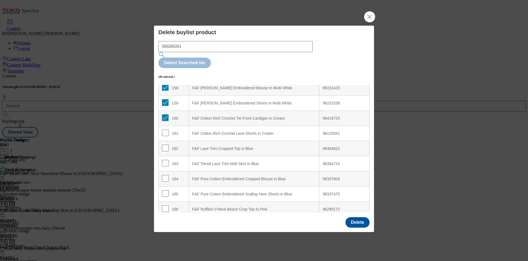
scroll to position [2405, 0]
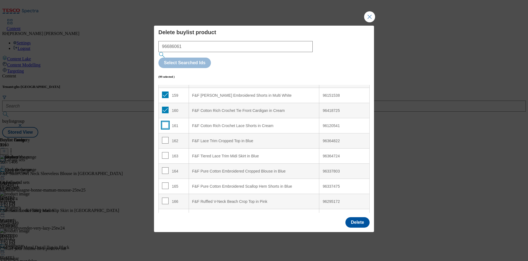
click at [163, 122] on input "Modal" at bounding box center [165, 125] width 7 height 7
click at [165, 137] on input "Modal" at bounding box center [165, 140] width 7 height 7
click at [165, 152] on input "Modal" at bounding box center [165, 155] width 7 height 7
click at [163, 167] on input "Modal" at bounding box center [165, 170] width 7 height 7
click at [165, 182] on input "Modal" at bounding box center [165, 185] width 7 height 7
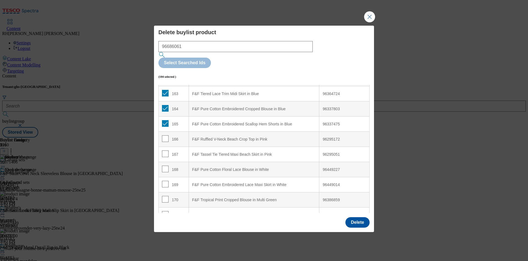
scroll to position [2471, 0]
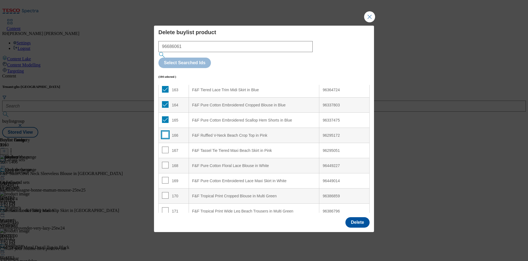
click at [166, 131] on input "Modal" at bounding box center [165, 134] width 7 height 7
click at [165, 146] on input "Modal" at bounding box center [165, 149] width 7 height 7
click at [164, 161] on input "Modal" at bounding box center [165, 164] width 7 height 7
click at [166, 177] on input "Modal" at bounding box center [165, 180] width 7 height 7
click at [166, 192] on input "Modal" at bounding box center [165, 195] width 7 height 7
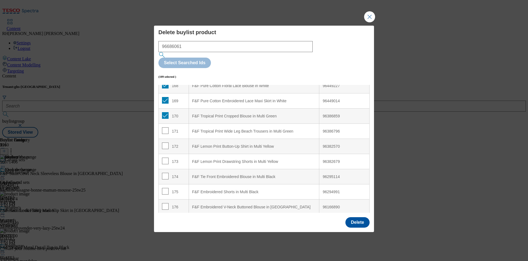
scroll to position [2554, 0]
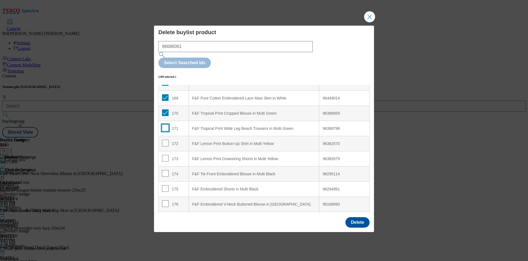
click at [166, 124] on input "Modal" at bounding box center [165, 127] width 7 height 7
click at [164, 139] on input "Modal" at bounding box center [165, 142] width 7 height 7
click at [165, 155] on input "Modal" at bounding box center [165, 158] width 7 height 7
click at [163, 170] on input "Modal" at bounding box center [165, 173] width 7 height 7
click at [165, 185] on input "Modal" at bounding box center [165, 188] width 7 height 7
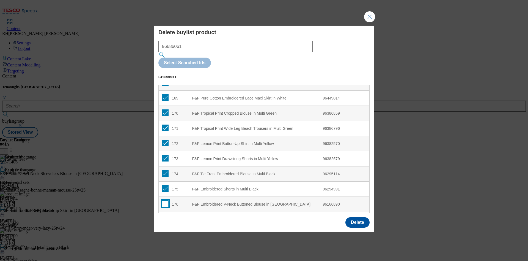
click at [166, 200] on input "Modal" at bounding box center [165, 203] width 7 height 7
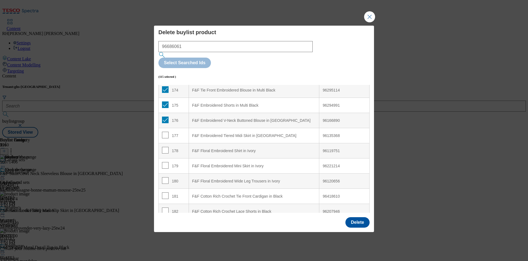
scroll to position [2653, 0]
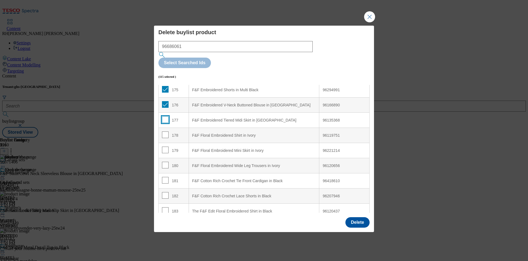
click at [166, 116] on input "Modal" at bounding box center [165, 119] width 7 height 7
click at [165, 131] on input "Modal" at bounding box center [165, 134] width 7 height 7
click at [166, 146] on input "Modal" at bounding box center [165, 149] width 7 height 7
click at [165, 161] on input "Modal" at bounding box center [165, 164] width 7 height 7
click at [165, 177] on input "Modal" at bounding box center [165, 180] width 7 height 7
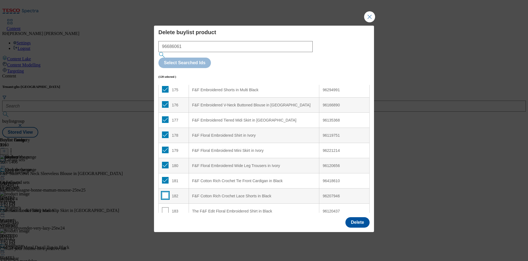
click at [166, 192] on input "Modal" at bounding box center [165, 195] width 7 height 7
click at [167, 207] on input "Modal" at bounding box center [165, 210] width 7 height 7
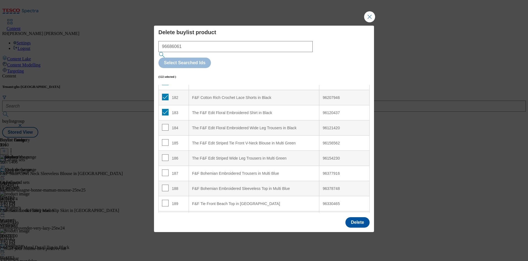
scroll to position [2752, 0]
click at [164, 123] on input "Modal" at bounding box center [165, 126] width 7 height 7
click at [165, 138] on input "Modal" at bounding box center [165, 141] width 7 height 7
click at [167, 153] on input "Modal" at bounding box center [165, 156] width 7 height 7
click at [165, 168] on input "Modal" at bounding box center [165, 171] width 7 height 7
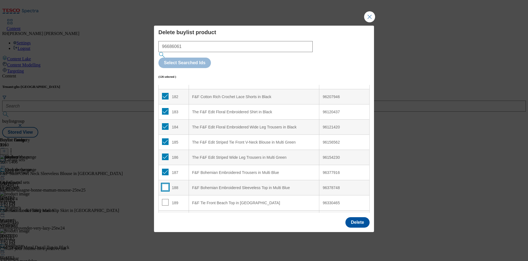
click at [167, 184] on input "Modal" at bounding box center [165, 187] width 7 height 7
click at [164, 199] on input "Modal" at bounding box center [165, 202] width 7 height 7
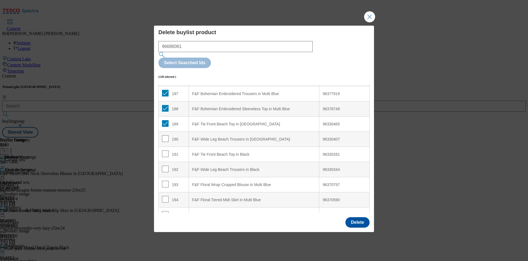
scroll to position [2835, 0]
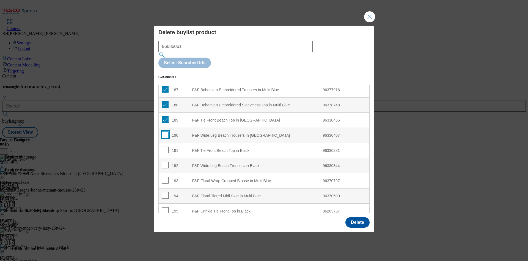
click at [163, 131] on input "Modal" at bounding box center [165, 134] width 7 height 7
click at [163, 146] on input "Modal" at bounding box center [165, 149] width 7 height 7
click at [165, 161] on input "Modal" at bounding box center [165, 164] width 7 height 7
click at [164, 177] on input "Modal" at bounding box center [165, 180] width 7 height 7
click at [163, 192] on input "Modal" at bounding box center [165, 195] width 7 height 7
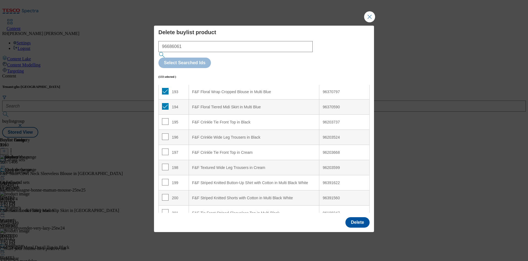
scroll to position [2934, 0]
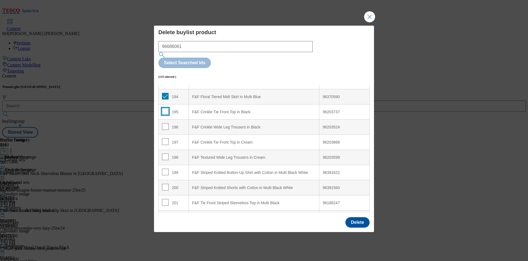
click at [165, 108] on input "Modal" at bounding box center [165, 111] width 7 height 7
click at [165, 123] on input "Modal" at bounding box center [165, 126] width 7 height 7
click at [165, 138] on input "Modal" at bounding box center [165, 141] width 7 height 7
click at [167, 153] on input "Modal" at bounding box center [165, 156] width 7 height 7
click at [167, 168] on input "Modal" at bounding box center [165, 171] width 7 height 7
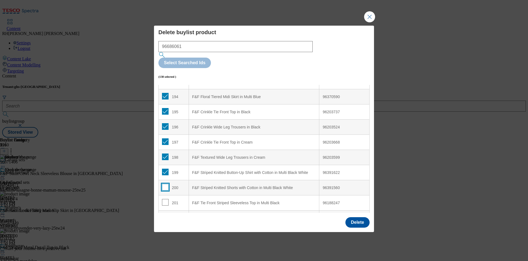
click at [165, 184] on input "Modal" at bounding box center [165, 187] width 7 height 7
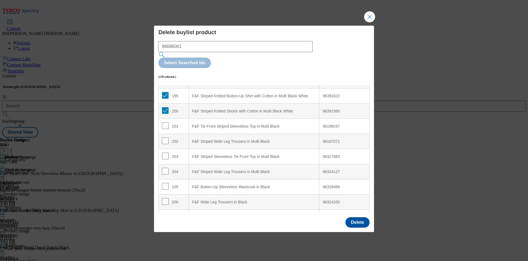
scroll to position [3016, 0]
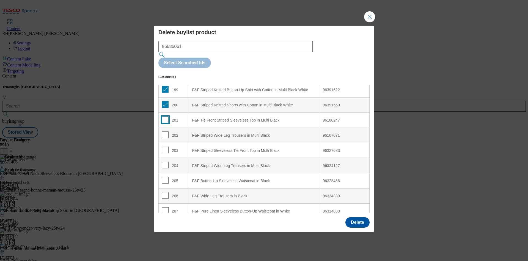
click at [164, 116] on input "Modal" at bounding box center [165, 119] width 7 height 7
click at [165, 131] on input "Modal" at bounding box center [165, 134] width 7 height 7
click at [164, 146] on input "Modal" at bounding box center [165, 149] width 7 height 7
click at [164, 161] on input "Modal" at bounding box center [165, 164] width 7 height 7
click at [165, 177] on input "Modal" at bounding box center [165, 180] width 7 height 7
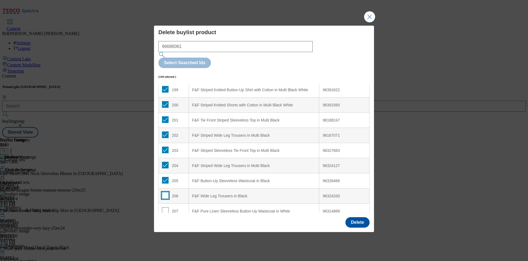
click at [166, 192] on input "Modal" at bounding box center [165, 195] width 7 height 7
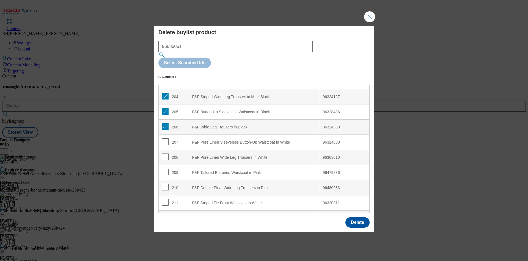
scroll to position [3099, 0]
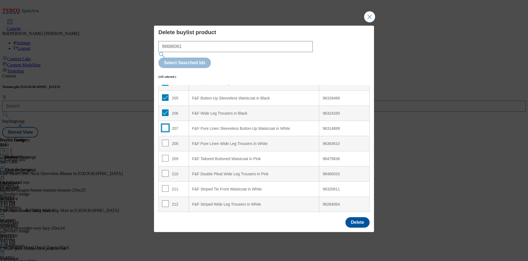
click at [166, 124] on input "Modal" at bounding box center [165, 127] width 7 height 7
click at [165, 139] on input "Modal" at bounding box center [165, 142] width 7 height 7
click at [163, 155] on input "Modal" at bounding box center [165, 158] width 7 height 7
click at [165, 170] on input "Modal" at bounding box center [165, 173] width 7 height 7
click at [165, 185] on input "Modal" at bounding box center [165, 188] width 7 height 7
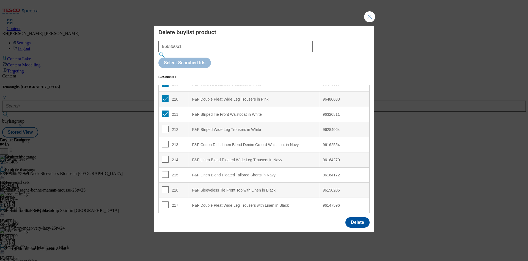
scroll to position [3181, 0]
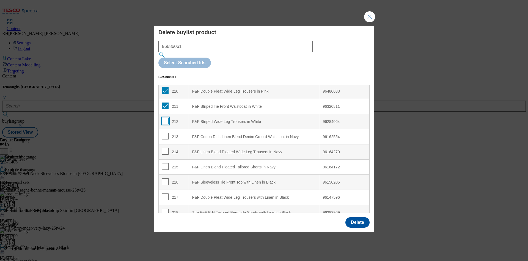
click at [165, 117] on input "Modal" at bounding box center [165, 120] width 7 height 7
click at [167, 133] on input "Modal" at bounding box center [165, 136] width 7 height 7
click at [163, 148] on input "Modal" at bounding box center [165, 151] width 7 height 7
click at [163, 159] on td "215" at bounding box center [174, 166] width 30 height 15
click at [165, 163] on input "Modal" at bounding box center [165, 166] width 7 height 7
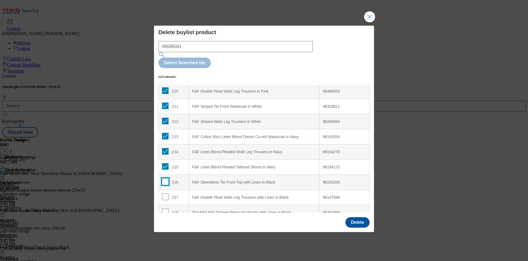
click at [163, 178] on input "Modal" at bounding box center [165, 181] width 7 height 7
click at [167, 193] on input "Modal" at bounding box center [165, 196] width 7 height 7
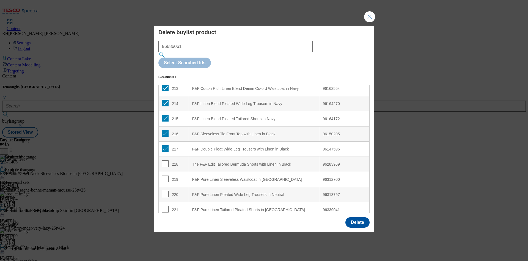
scroll to position [3232, 0]
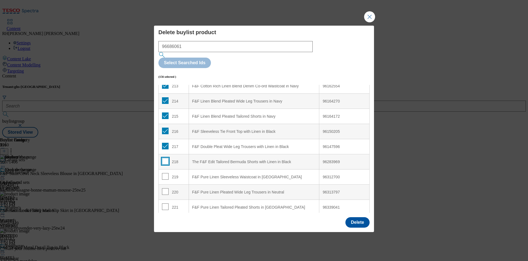
click at [165, 158] on input "Modal" at bounding box center [165, 161] width 7 height 7
click at [165, 173] on input "Modal" at bounding box center [165, 176] width 7 height 7
click at [166, 188] on input "Modal" at bounding box center [165, 191] width 7 height 7
click at [164, 203] on input "Modal" at bounding box center [165, 206] width 7 height 7
click at [359, 217] on button "Delete" at bounding box center [358, 222] width 24 height 10
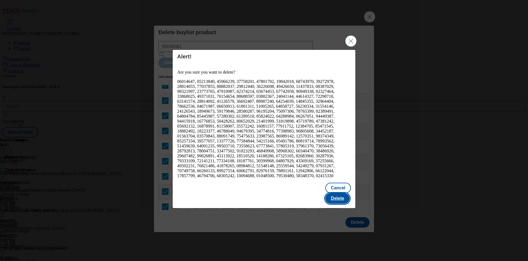
click at [346, 193] on button "Delete" at bounding box center [337, 198] width 24 height 10
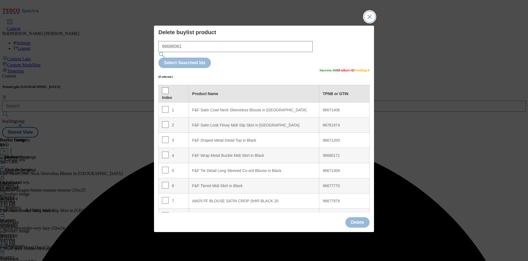
click at [371, 22] on button "Close Modal" at bounding box center [369, 16] width 11 height 11
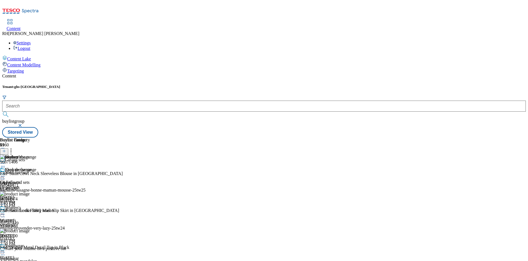
click at [6, 211] on icon at bounding box center [3, 214] width 6 height 6
click at [23, 223] on span "Edit" at bounding box center [20, 225] width 6 height 4
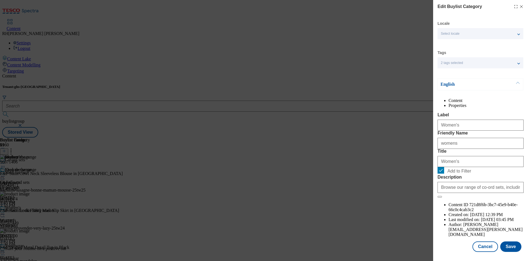
scroll to position [17, 0]
click at [505, 241] on button "Save" at bounding box center [510, 246] width 21 height 10
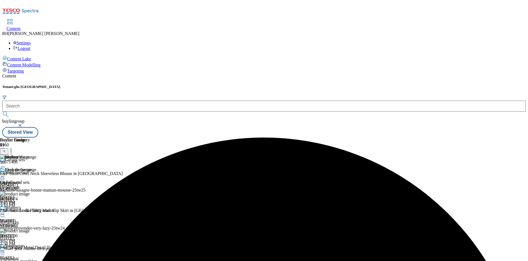
click at [3, 213] on circle at bounding box center [2, 213] width 1 height 1
click at [30, 249] on span "Preview" at bounding box center [23, 251] width 13 height 4
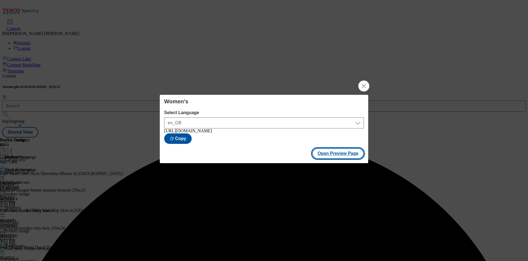
click at [351, 154] on button "Open Preview Page" at bounding box center [338, 153] width 52 height 10
click at [364, 86] on button "Close Modal" at bounding box center [363, 85] width 11 height 11
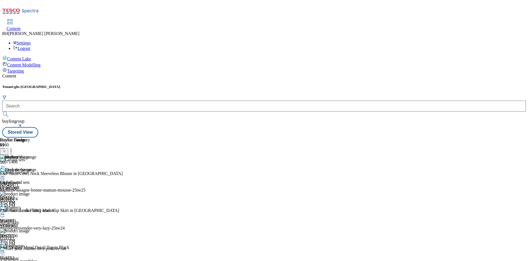
click at [6, 211] on icon at bounding box center [3, 214] width 6 height 6
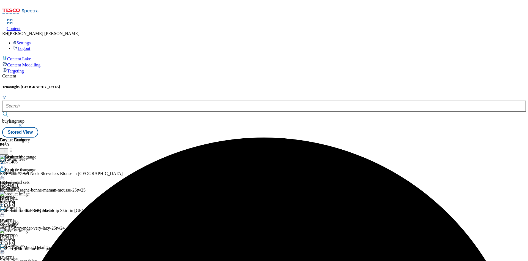
click at [31, 167] on div "Shop the range F&F Co-ord sets co-ord-sets [DATE] 3:52 PM" at bounding box center [15, 186] width 31 height 38
click at [14, 147] on icon at bounding box center [11, 150] width 6 height 6
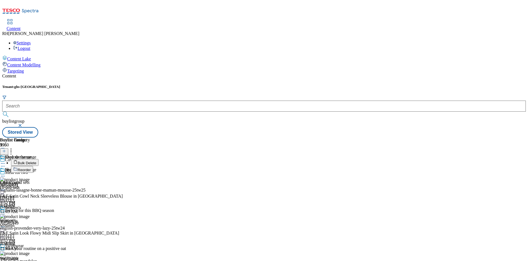
click at [6, 173] on icon at bounding box center [3, 176] width 6 height 6
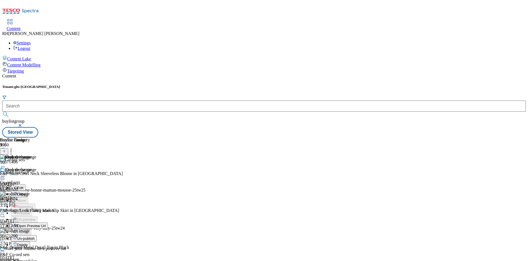
click at [35, 236] on span "Un-publish" at bounding box center [26, 238] width 18 height 4
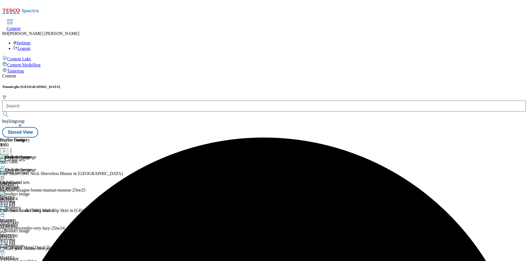
click at [6, 173] on icon at bounding box center [3, 176] width 6 height 6
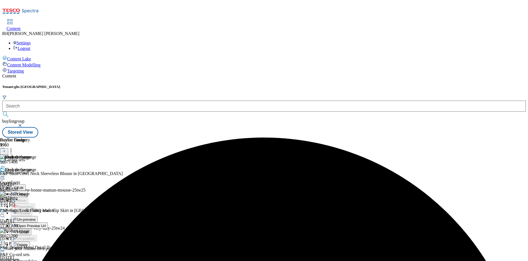
click at [35, 217] on span "Un-preview" at bounding box center [26, 219] width 18 height 4
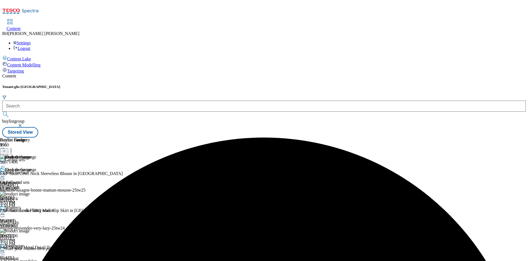
click at [14, 147] on icon at bounding box center [11, 150] width 6 height 6
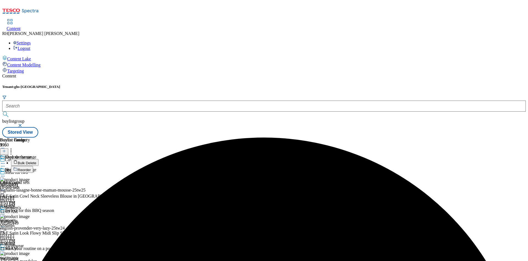
click at [146, 159] on li "Bulk Delete" at bounding box center [78, 162] width 135 height 7
click at [36, 161] on span "Bulk Delete" at bounding box center [27, 163] width 19 height 4
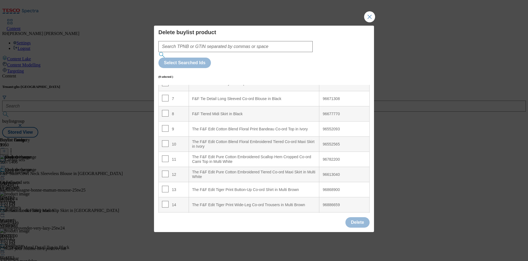
scroll to position [116, 0]
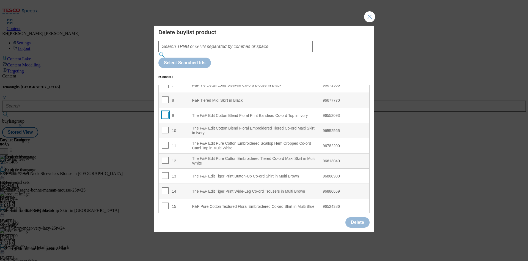
click at [167, 111] on input "Modal" at bounding box center [165, 114] width 7 height 7
click at [166, 127] on input "Modal" at bounding box center [165, 130] width 7 height 7
click at [164, 142] on input "Modal" at bounding box center [165, 145] width 7 height 7
click at [166, 157] on input "Modal" at bounding box center [165, 160] width 7 height 7
click at [166, 172] on input "Modal" at bounding box center [165, 175] width 7 height 7
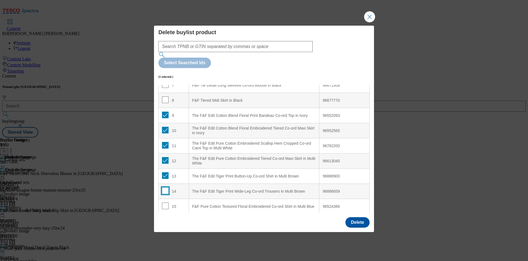
click at [165, 187] on input "Modal" at bounding box center [165, 190] width 7 height 7
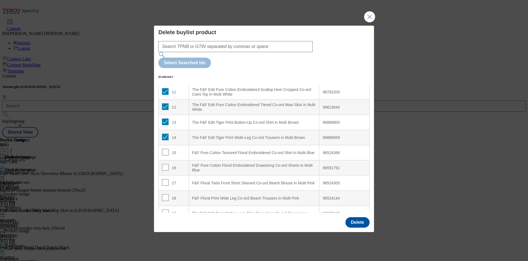
scroll to position [182, 0]
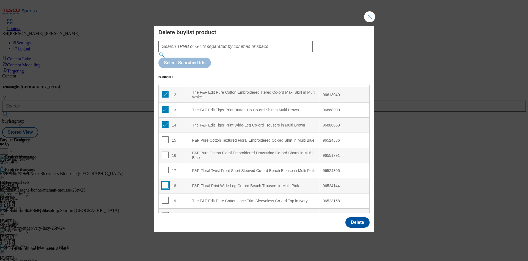
click at [163, 182] on input "Modal" at bounding box center [165, 185] width 7 height 7
click at [163, 166] on input "Modal" at bounding box center [165, 169] width 7 height 7
click at [165, 148] on td "16" at bounding box center [174, 155] width 30 height 15
click at [165, 136] on input "Modal" at bounding box center [165, 139] width 7 height 7
click at [164, 151] on input "Modal" at bounding box center [165, 154] width 7 height 7
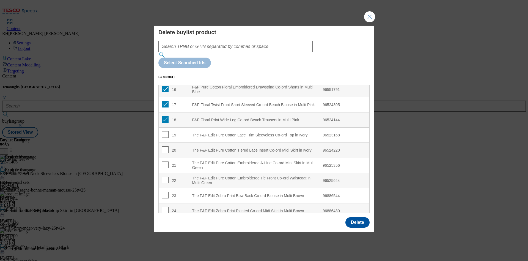
scroll to position [248, 0]
click at [164, 191] on input "Modal" at bounding box center [165, 194] width 7 height 7
click at [165, 173] on td "22" at bounding box center [174, 180] width 30 height 15
click at [165, 176] on input "Modal" at bounding box center [165, 179] width 7 height 7
click at [165, 161] on input "Modal" at bounding box center [165, 164] width 7 height 7
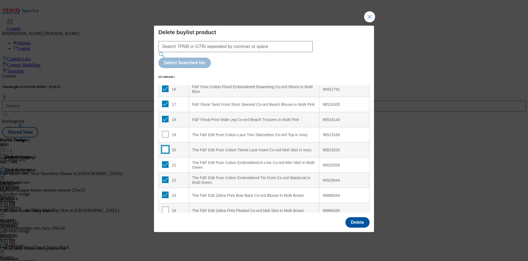
click at [166, 146] on input "Modal" at bounding box center [165, 149] width 7 height 7
click at [165, 131] on input "Modal" at bounding box center [165, 134] width 7 height 7
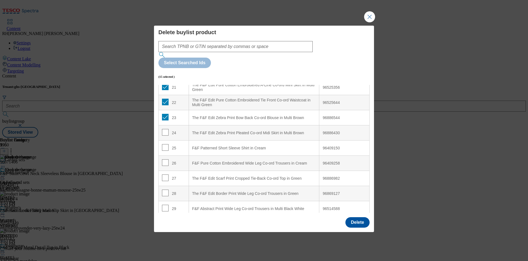
scroll to position [330, 0]
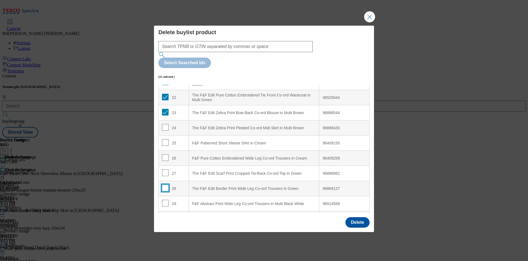
click at [165, 184] on input "Modal" at bounding box center [165, 187] width 7 height 7
click at [165, 169] on input "Modal" at bounding box center [165, 172] width 7 height 7
click at [165, 154] on input "Modal" at bounding box center [165, 157] width 7 height 7
click at [165, 139] on input "Modal" at bounding box center [165, 142] width 7 height 7
click at [165, 124] on input "Modal" at bounding box center [165, 127] width 7 height 7
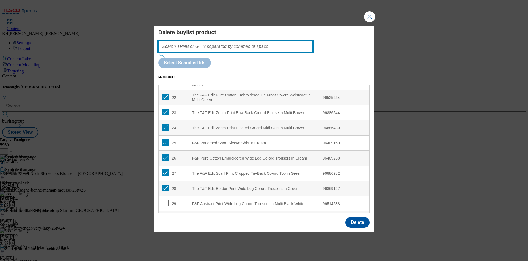
click at [233, 52] on input "Modal" at bounding box center [235, 46] width 154 height 11
paste input "96761087"
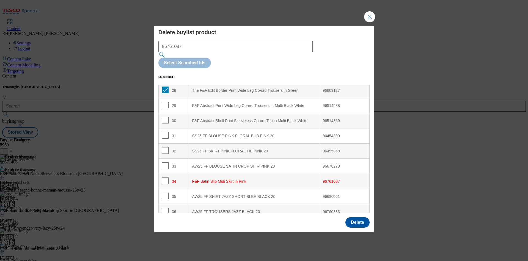
scroll to position [420, 0]
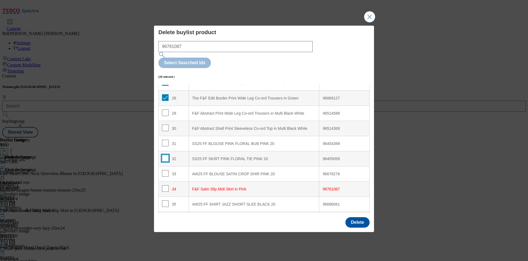
click at [164, 155] on input "Modal" at bounding box center [165, 158] width 7 height 7
click at [165, 139] on input "Modal" at bounding box center [165, 142] width 7 height 7
click at [166, 124] on input "Modal" at bounding box center [165, 127] width 7 height 7
click at [165, 109] on input "Modal" at bounding box center [165, 112] width 7 height 7
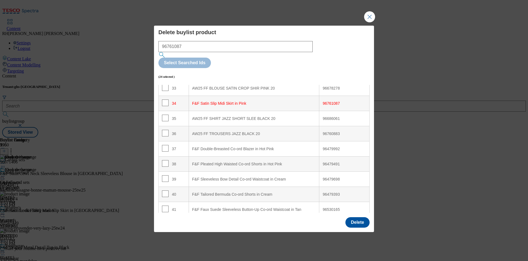
scroll to position [522, 0]
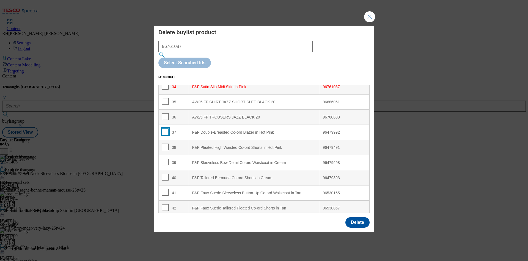
click at [165, 128] on input "Modal" at bounding box center [165, 131] width 7 height 7
click at [166, 143] on input "Modal" at bounding box center [165, 146] width 7 height 7
click at [167, 158] on input "Modal" at bounding box center [165, 161] width 7 height 7
click at [166, 174] on input "Modal" at bounding box center [165, 177] width 7 height 7
click at [166, 189] on input "Modal" at bounding box center [165, 192] width 7 height 7
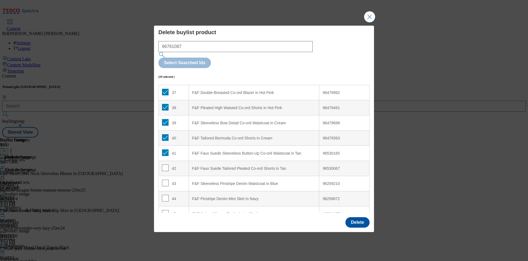
scroll to position [572, 0]
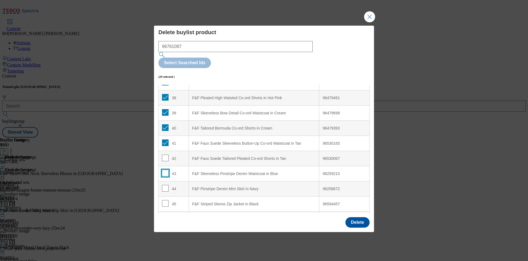
click at [166, 169] on input "Modal" at bounding box center [165, 172] width 7 height 7
click at [163, 185] on input "Modal" at bounding box center [165, 188] width 7 height 7
click at [165, 154] on input "Modal" at bounding box center [165, 157] width 7 height 7
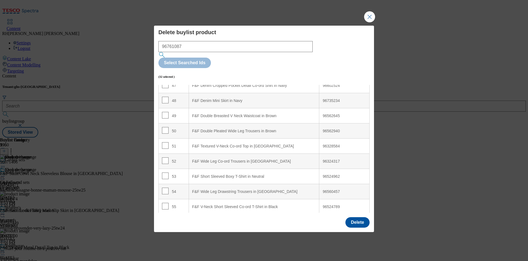
scroll to position [737, 0]
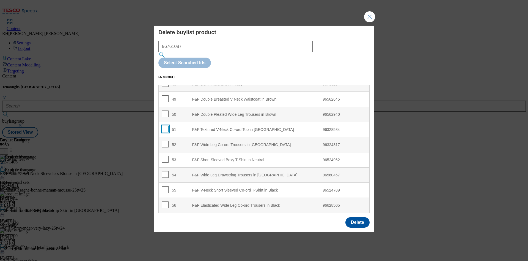
click at [164, 125] on input "Modal" at bounding box center [165, 128] width 7 height 7
click at [165, 141] on input "Modal" at bounding box center [165, 144] width 7 height 7
click at [168, 156] on div "53" at bounding box center [173, 160] width 23 height 8
click at [165, 156] on input "Modal" at bounding box center [165, 159] width 7 height 7
click at [165, 171] on input "Modal" at bounding box center [165, 174] width 7 height 7
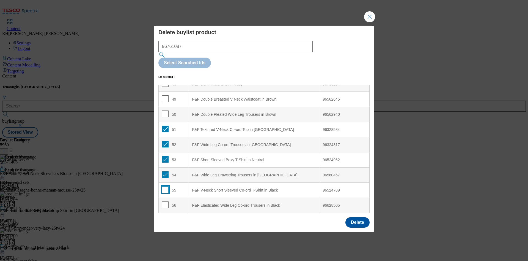
click at [164, 186] on input "Modal" at bounding box center [165, 189] width 7 height 7
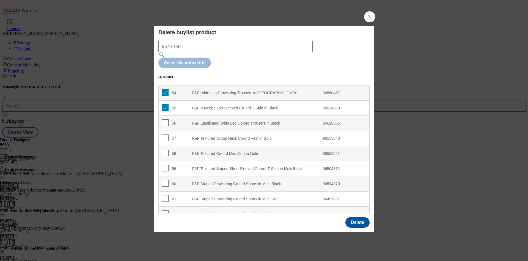
scroll to position [820, 0]
click at [165, 119] on input "Modal" at bounding box center [165, 122] width 7 height 7
click at [166, 134] on input "Modal" at bounding box center [165, 137] width 7 height 7
click at [166, 149] on input "Modal" at bounding box center [165, 152] width 7 height 7
click at [166, 164] on input "Modal" at bounding box center [165, 167] width 7 height 7
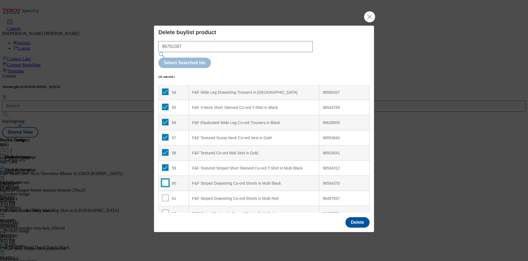
click at [165, 179] on input "Modal" at bounding box center [165, 182] width 7 height 7
click at [165, 194] on input "Modal" at bounding box center [165, 197] width 7 height 7
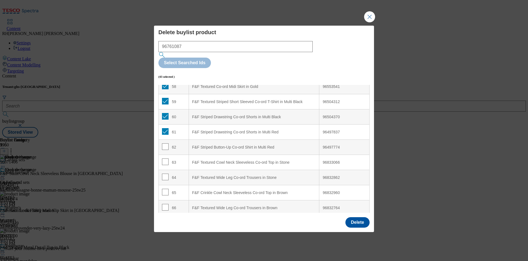
scroll to position [902, 0]
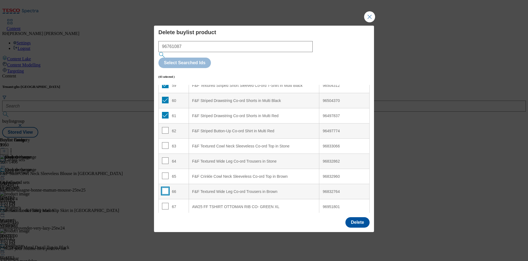
click at [167, 187] on input "Modal" at bounding box center [165, 190] width 7 height 7
click at [166, 169] on td "65" at bounding box center [174, 176] width 30 height 15
click at [163, 172] on input "Modal" at bounding box center [165, 175] width 7 height 7
click at [165, 157] on input "Modal" at bounding box center [165, 160] width 7 height 7
click at [163, 142] on input "Modal" at bounding box center [165, 145] width 7 height 7
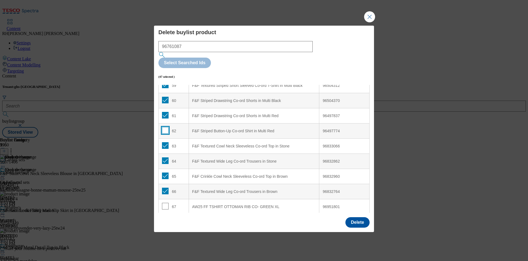
click at [166, 127] on input "Modal" at bounding box center [165, 130] width 7 height 7
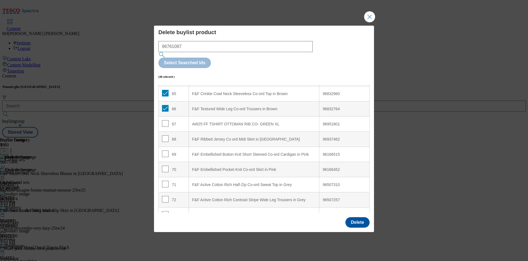
scroll to position [1001, 0]
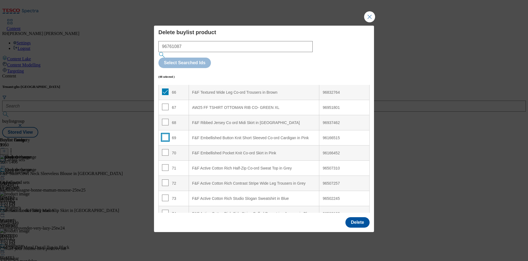
click at [165, 134] on input "Modal" at bounding box center [165, 137] width 7 height 7
click at [165, 149] on input "Modal" at bounding box center [165, 152] width 7 height 7
click at [165, 164] on input "Modal" at bounding box center [165, 167] width 7 height 7
click at [166, 179] on input "Modal" at bounding box center [165, 182] width 7 height 7
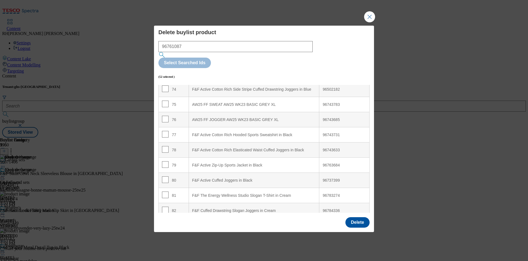
scroll to position [1133, 0]
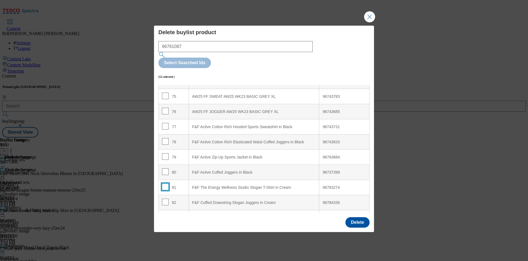
click at [166, 183] on input "Modal" at bounding box center [165, 186] width 7 height 7
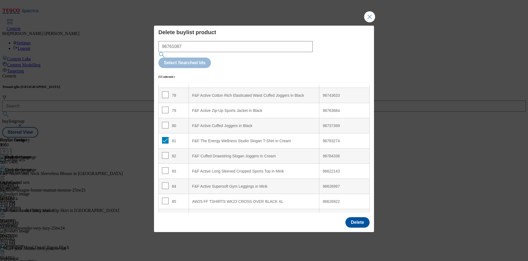
scroll to position [1199, 0]
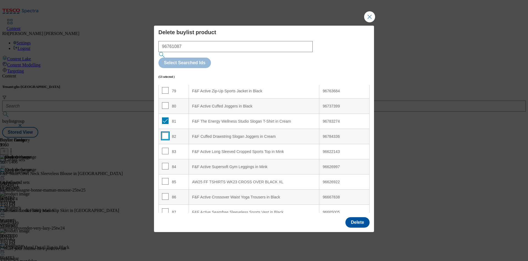
click at [166, 132] on input "Modal" at bounding box center [165, 135] width 7 height 7
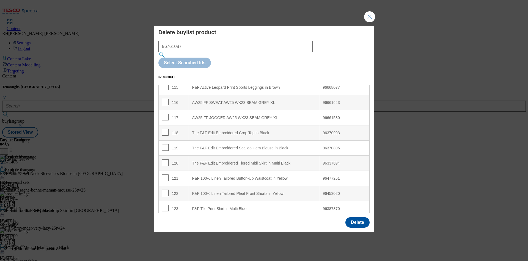
scroll to position [1760, 0]
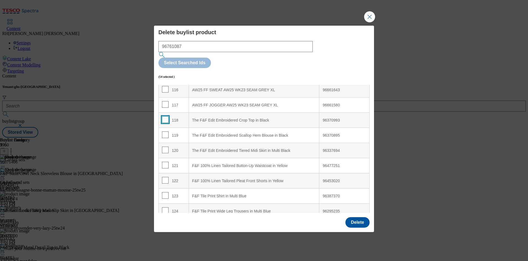
click at [165, 116] on input "Modal" at bounding box center [165, 119] width 7 height 7
click at [165, 131] on input "Modal" at bounding box center [165, 134] width 7 height 7
click at [165, 146] on input "Modal" at bounding box center [165, 149] width 7 height 7
click at [165, 161] on input "Modal" at bounding box center [165, 164] width 7 height 7
click at [164, 177] on input "Modal" at bounding box center [165, 180] width 7 height 7
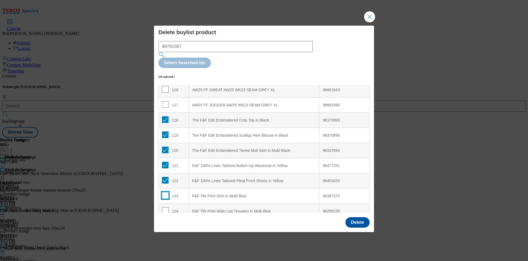
click at [165, 192] on input "Modal" at bounding box center [165, 195] width 7 height 7
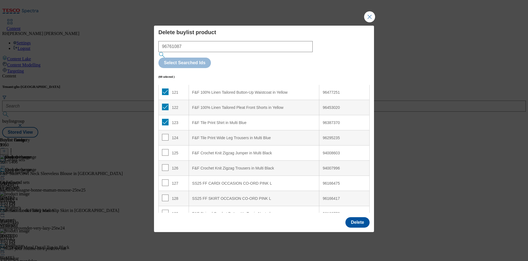
scroll to position [1859, 0]
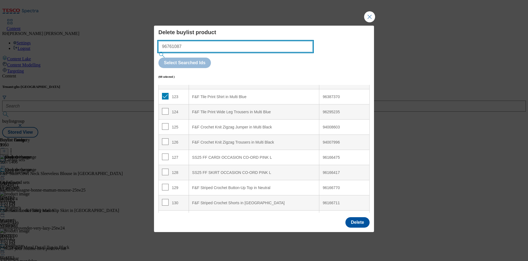
click at [232, 52] on input "96761087" at bounding box center [235, 46] width 154 height 11
paste input "96156320"
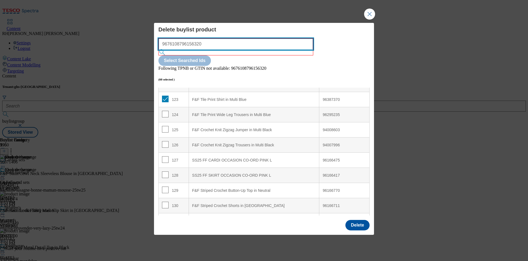
drag, startPoint x: 236, startPoint y: 53, endPoint x: 133, endPoint y: 43, distance: 103.4
click at [133, 43] on div "Delete buylist product 9676108796156320 Select Searched Ids Following TPNB or G…" at bounding box center [264, 130] width 528 height 261
paste input "Modal"
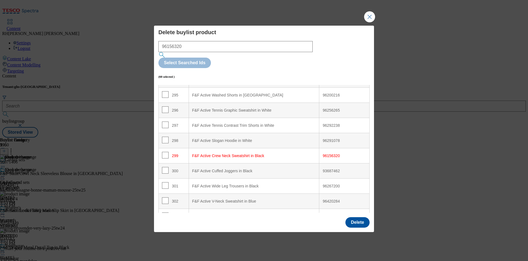
scroll to position [4463, 0]
click at [164, 137] on input "Modal" at bounding box center [165, 140] width 7 height 7
click at [164, 122] on input "Modal" at bounding box center [165, 125] width 7 height 7
click at [164, 106] on input "Modal" at bounding box center [165, 109] width 7 height 7
click at [165, 91] on input "Modal" at bounding box center [165, 94] width 7 height 7
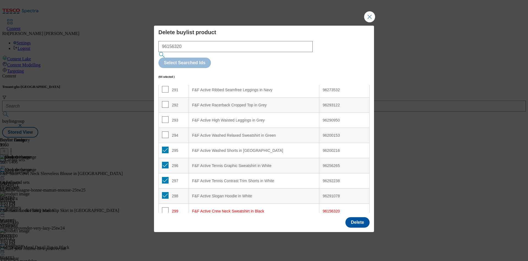
scroll to position [4370, 0]
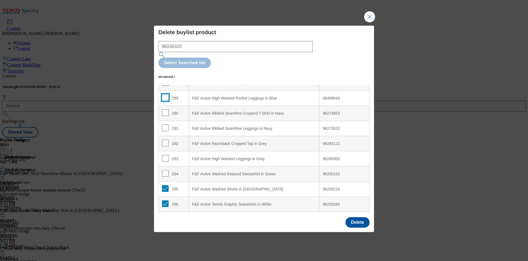
click at [166, 94] on input "Modal" at bounding box center [165, 97] width 7 height 7
click at [165, 109] on input "Modal" at bounding box center [165, 112] width 7 height 7
click at [165, 124] on input "Modal" at bounding box center [165, 127] width 7 height 7
drag, startPoint x: 165, startPoint y: 124, endPoint x: 163, endPoint y: 136, distance: 12.1
click at [165, 139] on input "Modal" at bounding box center [165, 142] width 7 height 7
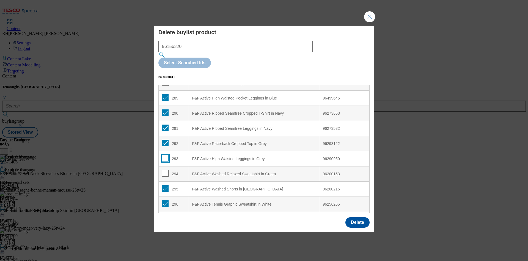
click at [162, 155] on input "Modal" at bounding box center [165, 158] width 7 height 7
click at [164, 170] on input "Modal" at bounding box center [165, 173] width 7 height 7
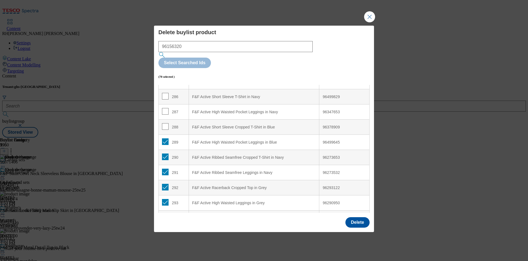
scroll to position [4287, 0]
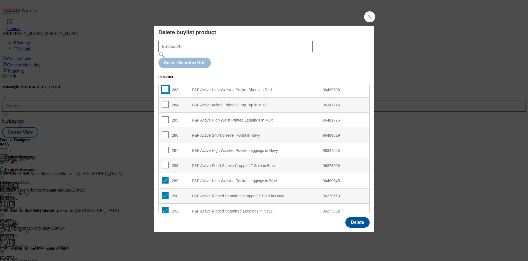
click at [166, 86] on input "Modal" at bounding box center [165, 89] width 7 height 7
click at [167, 101] on input "Modal" at bounding box center [165, 104] width 7 height 7
click at [166, 116] on input "Modal" at bounding box center [165, 119] width 7 height 7
click at [165, 131] on input "Modal" at bounding box center [165, 134] width 7 height 7
click at [164, 146] on input "Modal" at bounding box center [165, 149] width 7 height 7
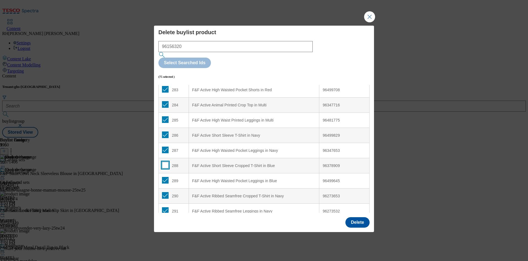
click at [165, 161] on input "Modal" at bounding box center [165, 164] width 7 height 7
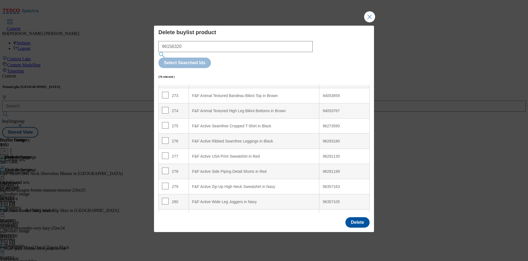
scroll to position [4122, 0]
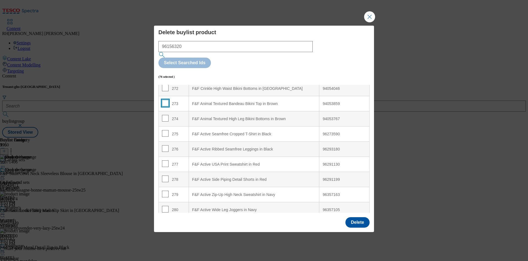
click at [165, 100] on input "Modal" at bounding box center [165, 103] width 7 height 7
click at [165, 115] on input "Modal" at bounding box center [165, 118] width 7 height 7
click at [163, 130] on input "Modal" at bounding box center [165, 133] width 7 height 7
click at [166, 145] on input "Modal" at bounding box center [165, 148] width 7 height 7
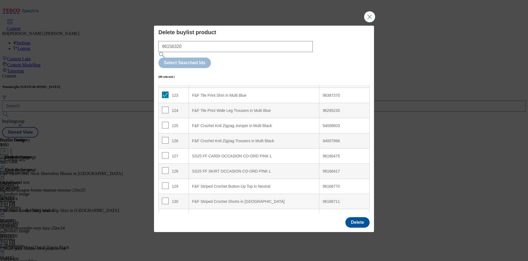
scroll to position [1844, 0]
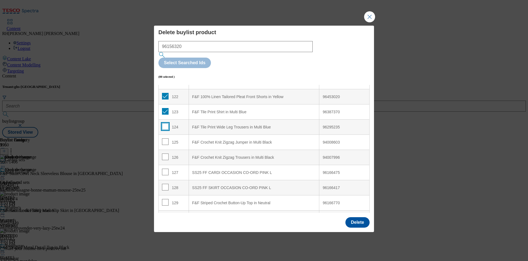
click at [165, 123] on input "Modal" at bounding box center [165, 126] width 7 height 7
click at [165, 138] on input "Modal" at bounding box center [165, 141] width 7 height 7
click at [165, 153] on input "Modal" at bounding box center [165, 156] width 7 height 7
click at [163, 168] on input "Modal" at bounding box center [165, 171] width 7 height 7
drag, startPoint x: 163, startPoint y: 171, endPoint x: 165, endPoint y: 174, distance: 4.1
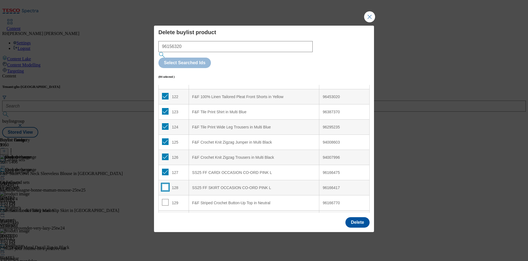
click at [163, 184] on input "Modal" at bounding box center [165, 187] width 7 height 7
click at [164, 199] on input "Modal" at bounding box center [165, 202] width 7 height 7
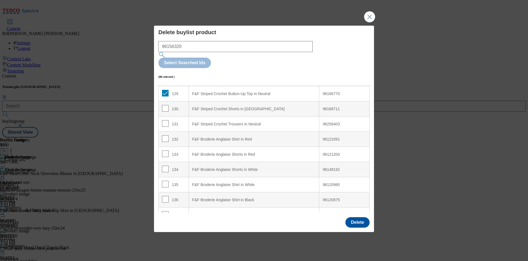
scroll to position [1960, 0]
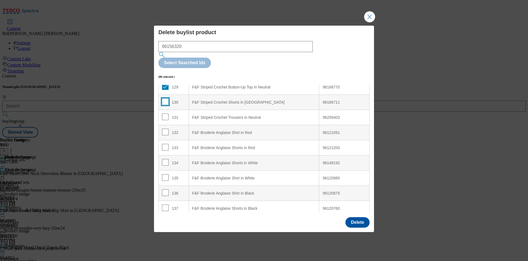
click at [166, 98] on input "Modal" at bounding box center [165, 101] width 7 height 7
click at [166, 113] on input "Modal" at bounding box center [165, 116] width 7 height 7
click at [166, 128] on input "Modal" at bounding box center [165, 131] width 7 height 7
click at [166, 144] on input "Modal" at bounding box center [165, 147] width 7 height 7
click at [163, 159] on input "Modal" at bounding box center [165, 162] width 7 height 7
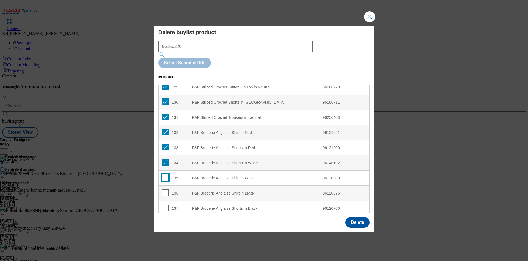
click at [164, 174] on input "Modal" at bounding box center [165, 177] width 7 height 7
click at [165, 189] on input "Modal" at bounding box center [165, 192] width 7 height 7
click at [164, 204] on input "Modal" at bounding box center [165, 207] width 7 height 7
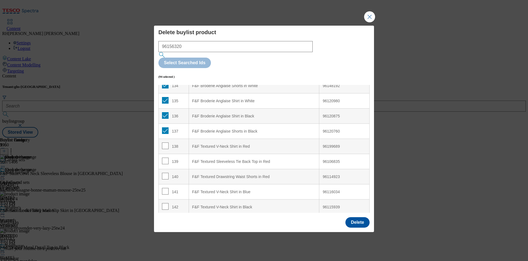
scroll to position [2059, 0]
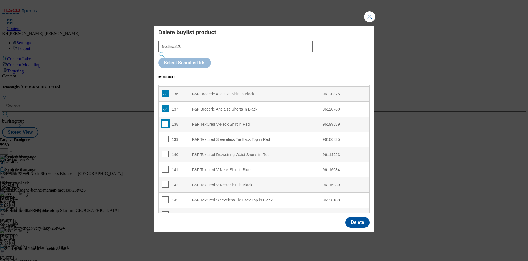
click at [165, 120] on input "Modal" at bounding box center [165, 123] width 7 height 7
click at [166, 135] on input "Modal" at bounding box center [165, 138] width 7 height 7
click at [165, 150] on input "Modal" at bounding box center [165, 153] width 7 height 7
click at [164, 166] on input "Modal" at bounding box center [165, 169] width 7 height 7
click at [165, 181] on input "Modal" at bounding box center [165, 184] width 7 height 7
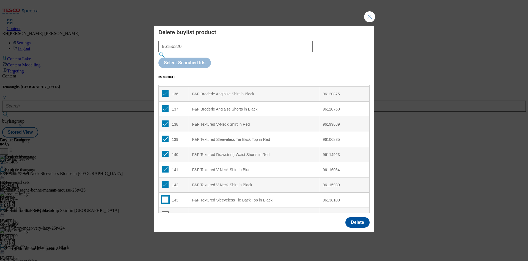
click at [166, 196] on input "Modal" at bounding box center [165, 199] width 7 height 7
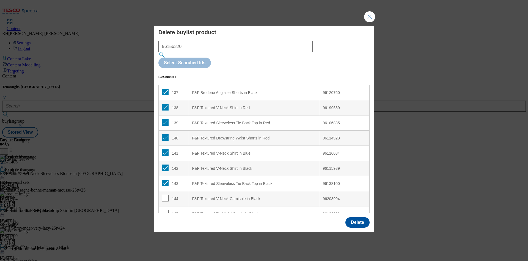
scroll to position [2153, 0]
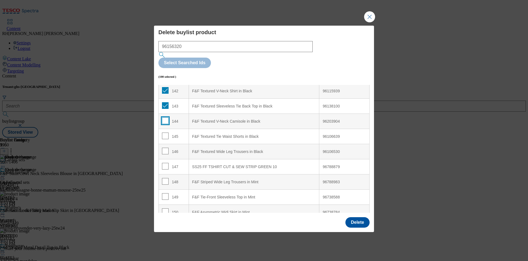
click at [163, 117] on input "Modal" at bounding box center [165, 120] width 7 height 7
click at [166, 132] on input "Modal" at bounding box center [165, 135] width 7 height 7
click at [166, 147] on input "Modal" at bounding box center [165, 150] width 7 height 7
click at [164, 163] on input "Modal" at bounding box center [165, 166] width 7 height 7
click at [165, 178] on input "Modal" at bounding box center [165, 181] width 7 height 7
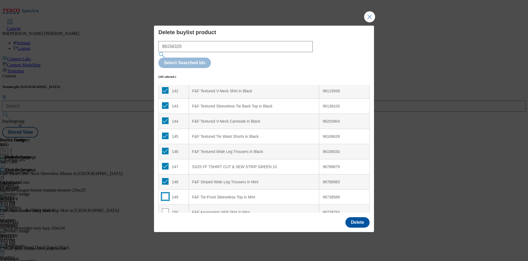
click at [164, 193] on input "Modal" at bounding box center [165, 196] width 7 height 7
click at [163, 204] on td "150" at bounding box center [174, 211] width 30 height 15
click at [164, 208] on input "Modal" at bounding box center [165, 211] width 7 height 7
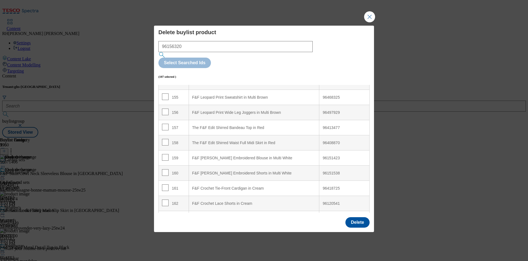
scroll to position [2328, 0]
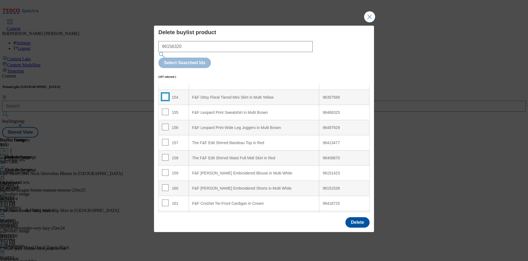
click at [165, 93] on input "Modal" at bounding box center [165, 96] width 7 height 7
click at [166, 108] on input "Modal" at bounding box center [165, 111] width 7 height 7
click at [165, 124] on input "Modal" at bounding box center [165, 127] width 7 height 7
click at [164, 135] on td "157" at bounding box center [174, 142] width 30 height 15
click at [164, 139] on input "Modal" at bounding box center [165, 142] width 7 height 7
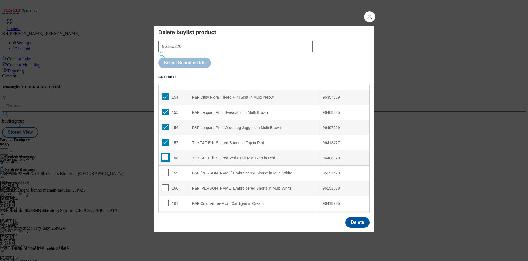
click at [166, 154] on input "Modal" at bounding box center [165, 157] width 7 height 7
click at [163, 169] on input "Modal" at bounding box center [165, 172] width 7 height 7
click at [163, 184] on input "Modal" at bounding box center [165, 187] width 7 height 7
click at [163, 199] on input "Modal" at bounding box center [165, 202] width 7 height 7
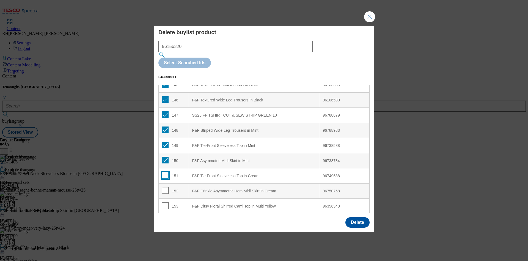
click at [166, 172] on input "Modal" at bounding box center [165, 175] width 7 height 7
click at [164, 187] on input "Modal" at bounding box center [165, 190] width 7 height 7
click at [163, 202] on input "Modal" at bounding box center [165, 205] width 7 height 7
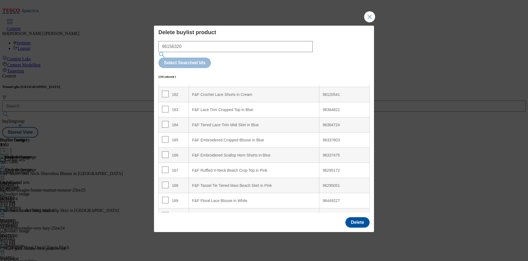
scroll to position [2435, 0]
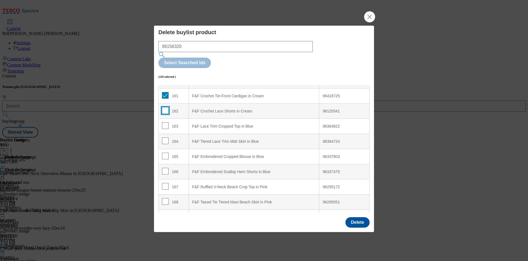
click at [166, 107] on input "Modal" at bounding box center [165, 110] width 7 height 7
click at [166, 122] on input "Modal" at bounding box center [165, 125] width 7 height 7
click at [165, 134] on td "164" at bounding box center [174, 141] width 30 height 15
click at [165, 137] on input "Modal" at bounding box center [165, 140] width 7 height 7
click at [163, 152] on input "Modal" at bounding box center [165, 155] width 7 height 7
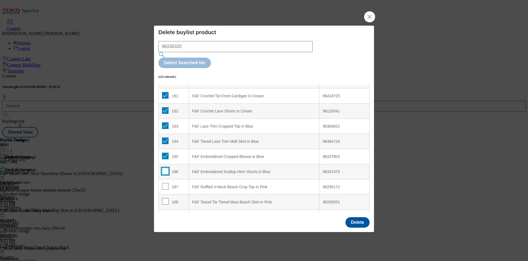
click at [165, 168] on input "Modal" at bounding box center [165, 171] width 7 height 7
click at [165, 183] on input "Modal" at bounding box center [165, 186] width 7 height 7
click at [165, 198] on input "Modal" at bounding box center [165, 201] width 7 height 7
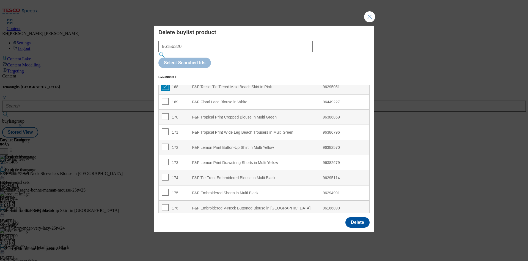
scroll to position [2551, 0]
click at [165, 97] on input "Modal" at bounding box center [165, 100] width 7 height 7
click at [166, 113] on input "Modal" at bounding box center [165, 116] width 7 height 7
click at [166, 128] on input "Modal" at bounding box center [165, 131] width 7 height 7
drag, startPoint x: 163, startPoint y: 129, endPoint x: 163, endPoint y: 134, distance: 4.7
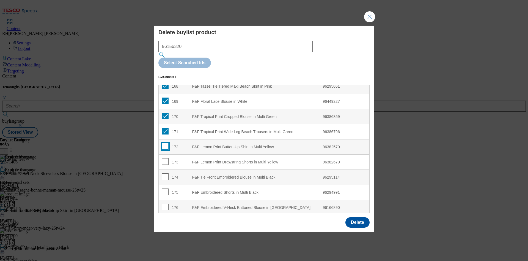
click at [163, 143] on input "Modal" at bounding box center [165, 146] width 7 height 7
click at [165, 158] on input "Modal" at bounding box center [165, 161] width 7 height 7
click at [165, 169] on td "174" at bounding box center [174, 176] width 30 height 15
click at [165, 173] on input "Modal" at bounding box center [165, 176] width 7 height 7
click at [166, 188] on input "Modal" at bounding box center [165, 191] width 7 height 7
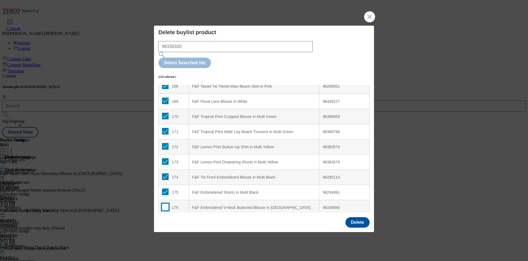
click at [164, 203] on input "Modal" at bounding box center [165, 206] width 7 height 7
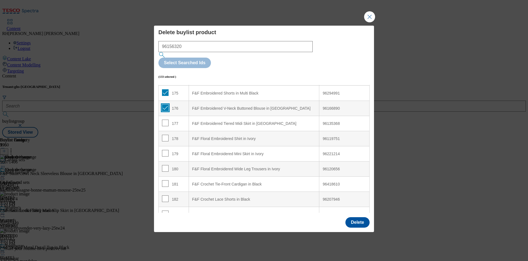
scroll to position [2666, 0]
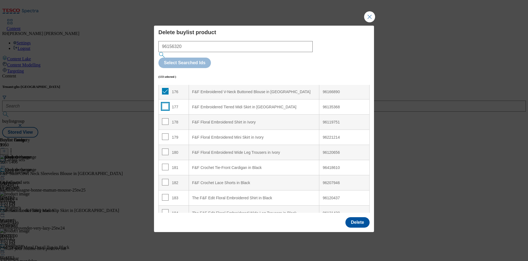
click at [164, 103] on input "Modal" at bounding box center [165, 106] width 7 height 7
click at [166, 114] on td "178" at bounding box center [174, 121] width 30 height 15
click at [166, 118] on input "Modal" at bounding box center [165, 121] width 7 height 7
click at [166, 133] on input "Modal" at bounding box center [165, 136] width 7 height 7
click at [165, 148] on input "Modal" at bounding box center [165, 151] width 7 height 7
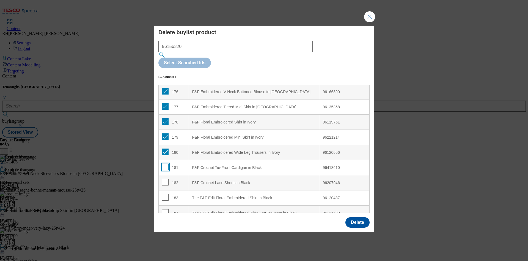
click at [164, 163] on input "Modal" at bounding box center [165, 166] width 7 height 7
click at [163, 179] on input "Modal" at bounding box center [165, 182] width 7 height 7
click at [165, 194] on input "Modal" at bounding box center [165, 197] width 7 height 7
click at [165, 209] on input "Modal" at bounding box center [165, 212] width 7 height 7
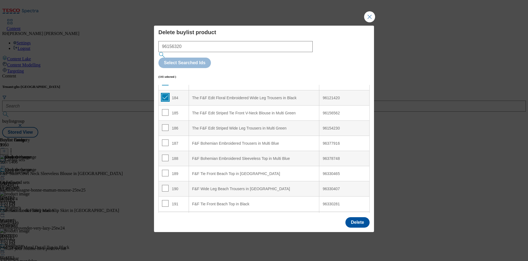
scroll to position [2782, 0]
click at [165, 108] on input "Modal" at bounding box center [165, 111] width 7 height 7
click at [167, 124] on input "Modal" at bounding box center [165, 127] width 7 height 7
click at [167, 139] on input "Modal" at bounding box center [165, 142] width 7 height 7
click at [166, 150] on td "188" at bounding box center [174, 157] width 30 height 15
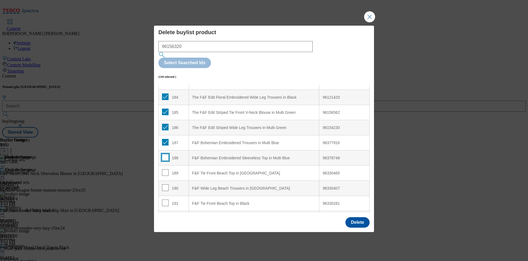
click at [166, 154] on input "Modal" at bounding box center [165, 157] width 7 height 7
click at [165, 169] on input "Modal" at bounding box center [165, 172] width 7 height 7
click at [166, 184] on input "Modal" at bounding box center [165, 187] width 7 height 7
click at [166, 199] on input "Modal" at bounding box center [165, 202] width 7 height 7
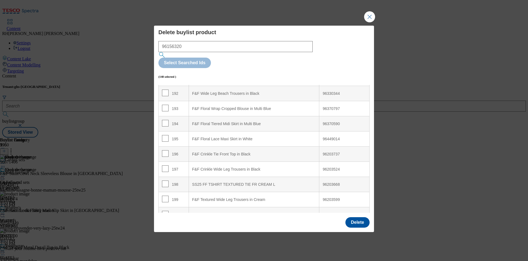
scroll to position [2914, 0]
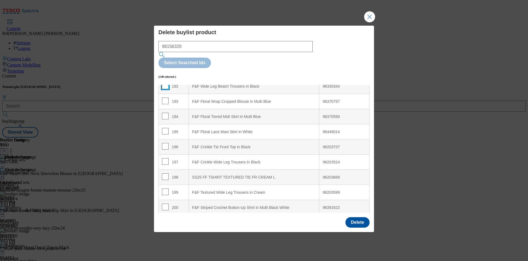
click at [164, 82] on input "Modal" at bounding box center [165, 85] width 7 height 7
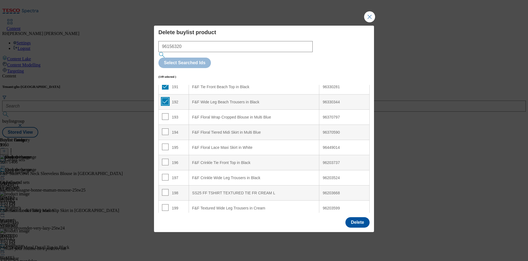
scroll to position [2897, 0]
click at [166, 114] on input "Modal" at bounding box center [165, 117] width 7 height 7
click at [166, 129] on input "Modal" at bounding box center [165, 132] width 7 height 7
click at [166, 144] on input "Modal" at bounding box center [165, 147] width 7 height 7
click at [165, 159] on input "Modal" at bounding box center [165, 162] width 7 height 7
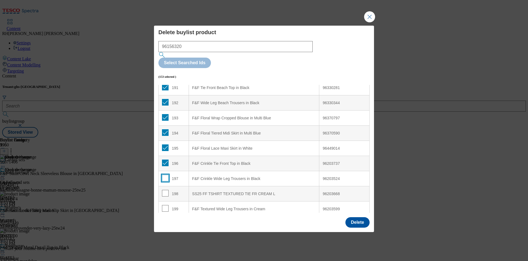
click at [165, 174] on input "Modal" at bounding box center [165, 177] width 7 height 7
click at [165, 186] on td "198" at bounding box center [174, 193] width 30 height 15
click at [165, 190] on input "Modal" at bounding box center [165, 193] width 7 height 7
click at [165, 205] on input "Modal" at bounding box center [165, 208] width 7 height 7
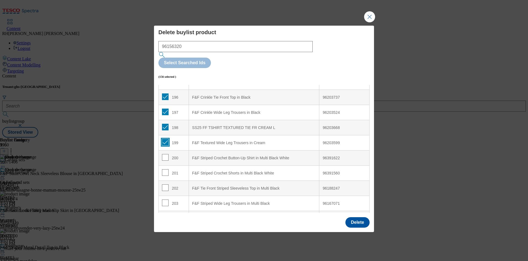
scroll to position [2980, 0]
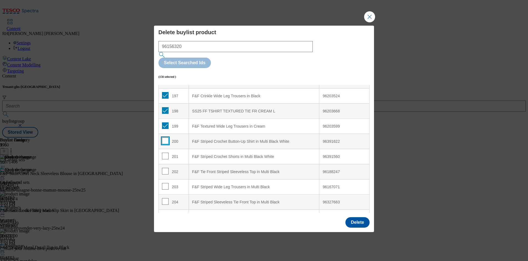
click at [165, 137] on input "Modal" at bounding box center [165, 140] width 7 height 7
click at [167, 152] on input "Modal" at bounding box center [165, 155] width 7 height 7
click at [165, 168] on input "Modal" at bounding box center [165, 171] width 7 height 7
click at [165, 183] on input "Modal" at bounding box center [165, 186] width 7 height 7
click at [164, 198] on input "Modal" at bounding box center [165, 201] width 7 height 7
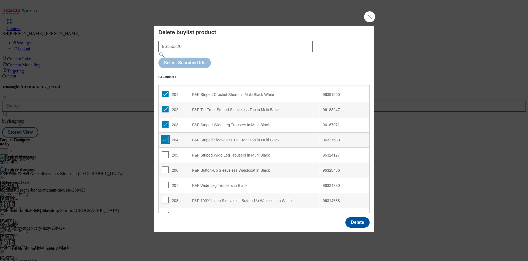
scroll to position [3062, 0]
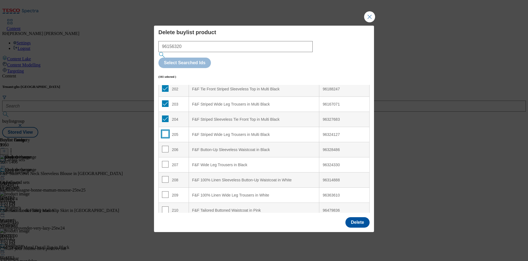
click at [165, 130] on input "Modal" at bounding box center [165, 133] width 7 height 7
click at [165, 146] on input "Modal" at bounding box center [165, 149] width 7 height 7
click at [165, 161] on input "Modal" at bounding box center [165, 164] width 7 height 7
click at [165, 176] on input "Modal" at bounding box center [165, 179] width 7 height 7
click at [165, 191] on input "Modal" at bounding box center [165, 194] width 7 height 7
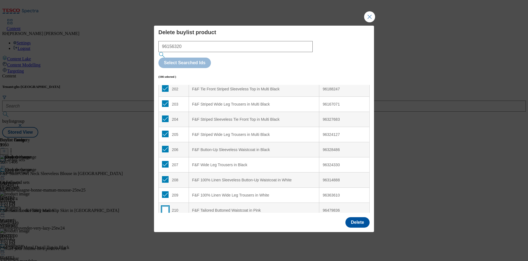
click at [165, 206] on input "Modal" at bounding box center [165, 209] width 7 height 7
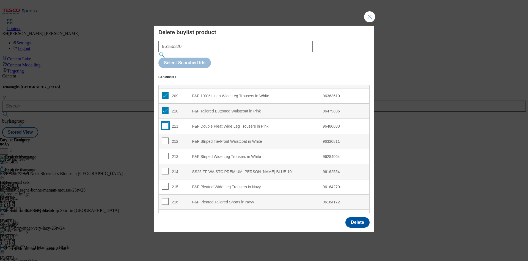
click at [165, 122] on input "Modal" at bounding box center [165, 125] width 7 height 7
click at [166, 137] on input "Modal" at bounding box center [165, 140] width 7 height 7
click at [167, 152] on input "Modal" at bounding box center [165, 155] width 7 height 7
click at [167, 168] on input "Modal" at bounding box center [165, 171] width 7 height 7
click at [165, 183] on input "Modal" at bounding box center [165, 186] width 7 height 7
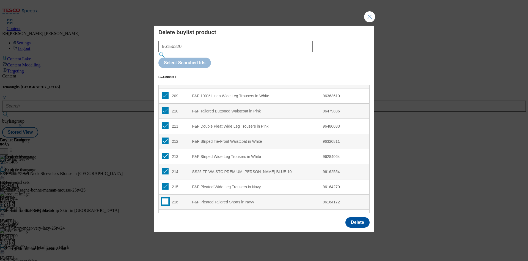
click at [165, 198] on input "Modal" at bounding box center [165, 201] width 7 height 7
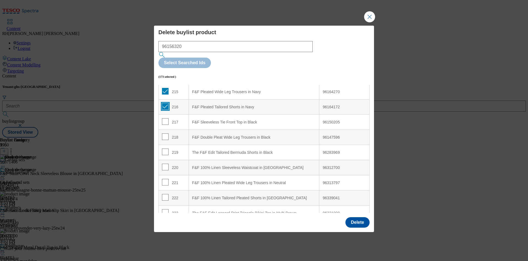
scroll to position [3260, 0]
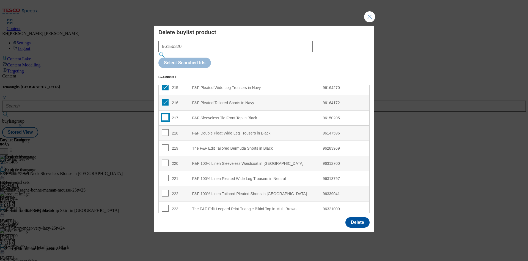
click at [163, 114] on input "Modal" at bounding box center [165, 117] width 7 height 7
click at [166, 129] on input "Modal" at bounding box center [165, 132] width 7 height 7
click at [166, 144] on input "Modal" at bounding box center [165, 147] width 7 height 7
click at [165, 159] on input "Modal" at bounding box center [165, 162] width 7 height 7
click at [165, 174] on input "Modal" at bounding box center [165, 177] width 7 height 7
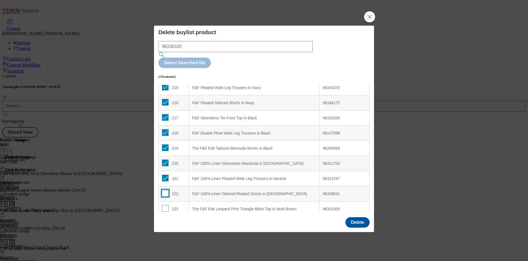
click at [165, 190] on input "Modal" at bounding box center [165, 193] width 7 height 7
click at [166, 205] on input "Modal" at bounding box center [165, 208] width 7 height 7
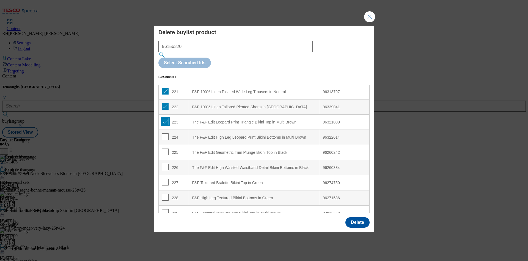
scroll to position [3360, 0]
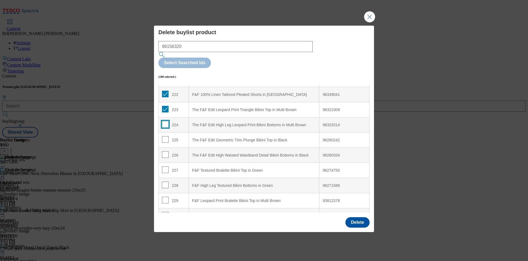
click at [163, 121] on input "Modal" at bounding box center [165, 124] width 7 height 7
click at [167, 136] on input "Modal" at bounding box center [165, 139] width 7 height 7
click at [167, 151] on input "Modal" at bounding box center [165, 154] width 7 height 7
click at [165, 166] on input "Modal" at bounding box center [165, 169] width 7 height 7
click at [167, 181] on input "Modal" at bounding box center [165, 184] width 7 height 7
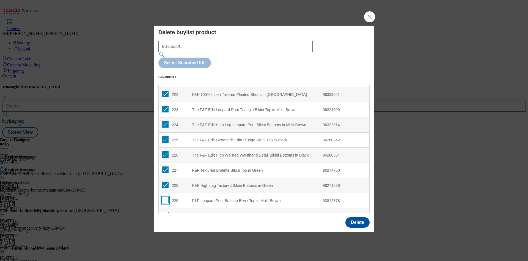
click at [166, 196] on input "Modal" at bounding box center [165, 199] width 7 height 7
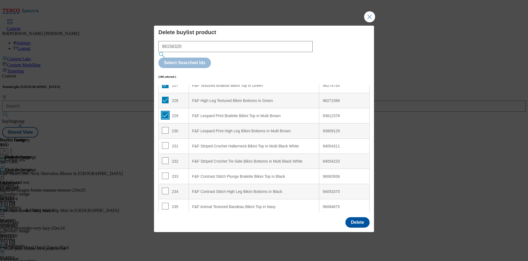
scroll to position [3459, 0]
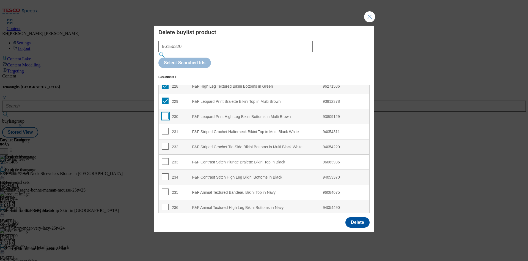
click at [166, 113] on input "Modal" at bounding box center [165, 116] width 7 height 7
click at [166, 128] on input "Modal" at bounding box center [165, 131] width 7 height 7
click at [166, 143] on input "Modal" at bounding box center [165, 146] width 7 height 7
click at [165, 158] on input "Modal" at bounding box center [165, 161] width 7 height 7
click at [168, 173] on div "234" at bounding box center [173, 177] width 23 height 8
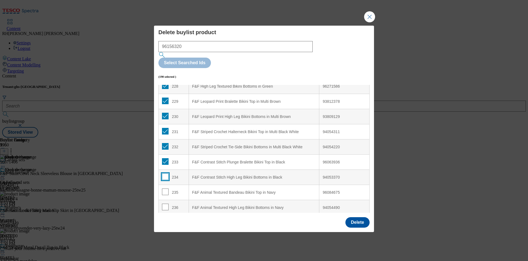
click at [165, 173] on input "Modal" at bounding box center [165, 176] width 7 height 7
click at [166, 188] on input "Modal" at bounding box center [165, 191] width 7 height 7
click at [166, 203] on input "Modal" at bounding box center [165, 206] width 7 height 7
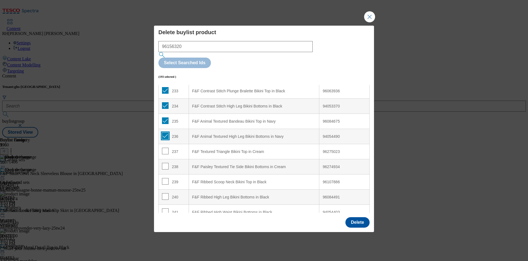
scroll to position [3541, 0]
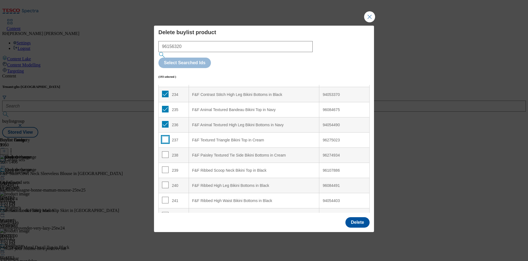
click at [166, 136] on input "Modal" at bounding box center [165, 139] width 7 height 7
click at [164, 151] on input "Modal" at bounding box center [165, 154] width 7 height 7
click at [166, 163] on td "239" at bounding box center [174, 170] width 30 height 15
click at [166, 166] on input "Modal" at bounding box center [165, 169] width 7 height 7
click at [166, 181] on input "Modal" at bounding box center [165, 184] width 7 height 7
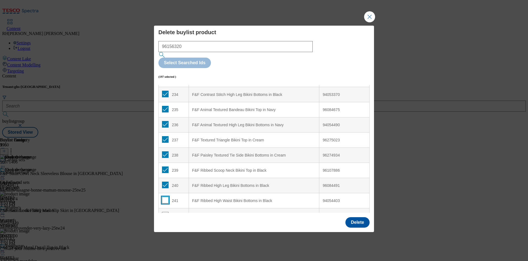
click at [165, 196] on input "Modal" at bounding box center [165, 199] width 7 height 7
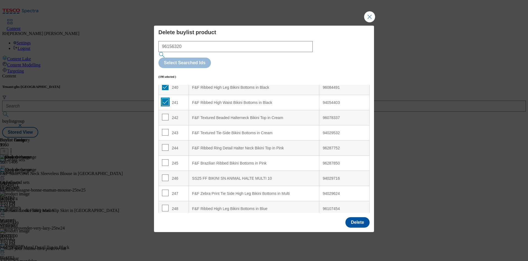
scroll to position [3640, 0]
click at [166, 113] on input "Modal" at bounding box center [165, 116] width 7 height 7
click at [165, 128] on input "Modal" at bounding box center [165, 131] width 7 height 7
click at [165, 139] on td "244" at bounding box center [174, 146] width 30 height 15
click at [165, 143] on input "Modal" at bounding box center [165, 146] width 7 height 7
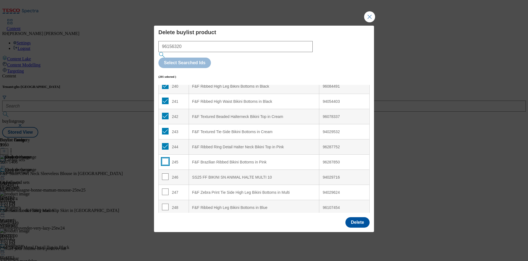
click at [166, 158] on input "Modal" at bounding box center [165, 161] width 7 height 7
click at [166, 173] on input "Modal" at bounding box center [165, 176] width 7 height 7
click at [166, 188] on input "Modal" at bounding box center [165, 191] width 7 height 7
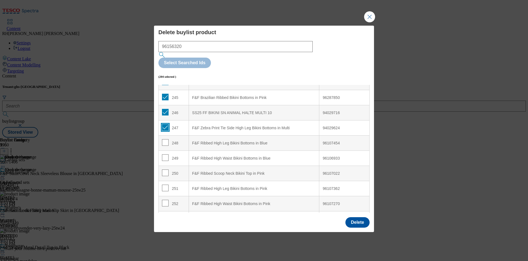
scroll to position [3706, 0]
click at [165, 137] on input "Modal" at bounding box center [165, 140] width 7 height 7
click at [167, 152] on input "Modal" at bounding box center [165, 155] width 7 height 7
click at [167, 168] on input "Modal" at bounding box center [165, 171] width 7 height 7
click at [165, 183] on input "Modal" at bounding box center [165, 186] width 7 height 7
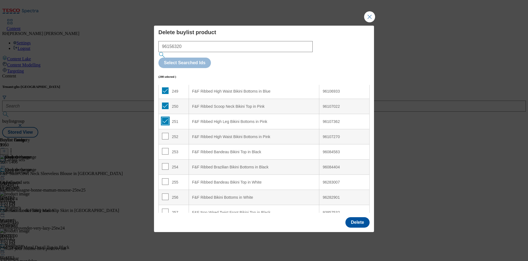
scroll to position [3789, 0]
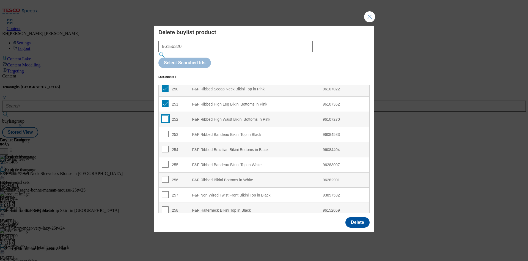
click at [165, 115] on input "Modal" at bounding box center [165, 118] width 7 height 7
click at [165, 130] on input "Modal" at bounding box center [165, 133] width 7 height 7
click at [165, 146] on input "Modal" at bounding box center [165, 149] width 7 height 7
click at [163, 161] on input "Modal" at bounding box center [165, 164] width 7 height 7
click at [165, 176] on input "Modal" at bounding box center [165, 179] width 7 height 7
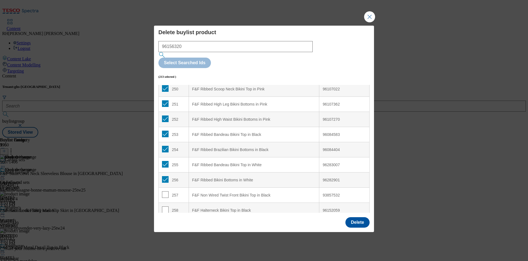
click at [165, 187] on td "257" at bounding box center [174, 194] width 30 height 15
click at [165, 191] on input "Modal" at bounding box center [165, 194] width 7 height 7
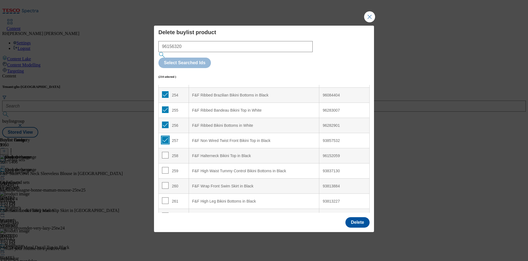
scroll to position [3855, 0]
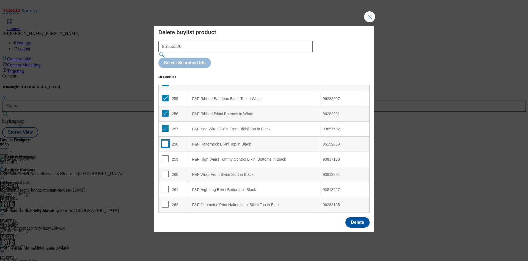
click at [165, 140] on input "Modal" at bounding box center [165, 143] width 7 height 7
click at [167, 155] on input "Modal" at bounding box center [165, 158] width 7 height 7
click at [166, 170] on input "Modal" at bounding box center [165, 173] width 7 height 7
click at [166, 185] on input "Modal" at bounding box center [165, 188] width 7 height 7
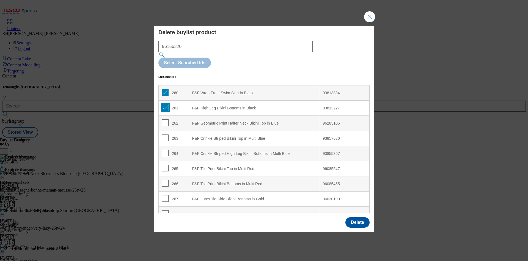
scroll to position [3937, 0]
click at [166, 118] on input "Modal" at bounding box center [165, 121] width 7 height 7
click at [166, 133] on input "Modal" at bounding box center [165, 136] width 7 height 7
click at [167, 148] on input "Modal" at bounding box center [165, 151] width 7 height 7
click at [166, 160] on td "265" at bounding box center [174, 167] width 30 height 15
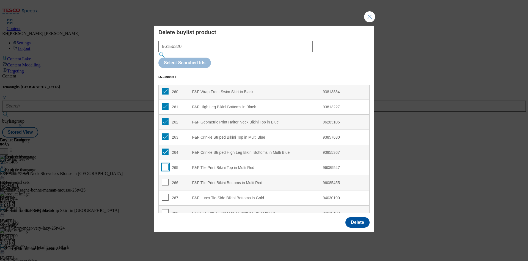
click at [164, 163] on input "Modal" at bounding box center [165, 166] width 7 height 7
click at [165, 179] on input "Modal" at bounding box center [165, 182] width 7 height 7
click at [166, 194] on input "Modal" at bounding box center [165, 197] width 7 height 7
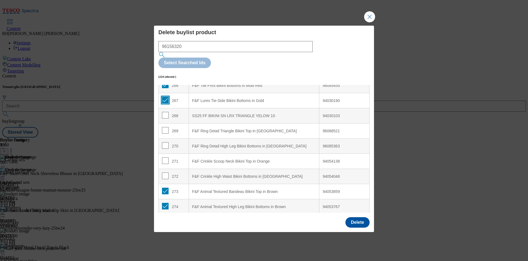
scroll to position [4036, 0]
click at [165, 110] on input "Modal" at bounding box center [165, 113] width 7 height 7
click at [166, 125] on input "Modal" at bounding box center [165, 128] width 7 height 7
click at [167, 140] on input "Modal" at bounding box center [165, 143] width 7 height 7
click at [166, 155] on input "Modal" at bounding box center [165, 158] width 7 height 7
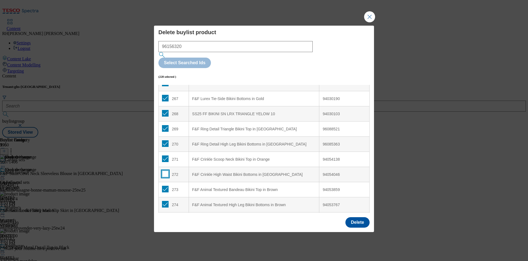
click at [166, 170] on input "Modal" at bounding box center [165, 173] width 7 height 7
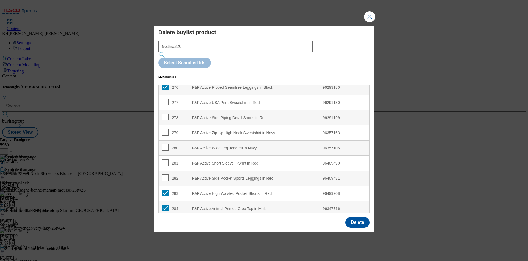
scroll to position [4185, 0]
click at [164, 97] on input "Modal" at bounding box center [165, 100] width 7 height 7
click at [166, 113] on input "Modal" at bounding box center [165, 116] width 7 height 7
click at [165, 128] on input "Modal" at bounding box center [165, 131] width 7 height 7
click at [165, 143] on input "Modal" at bounding box center [165, 146] width 7 height 7
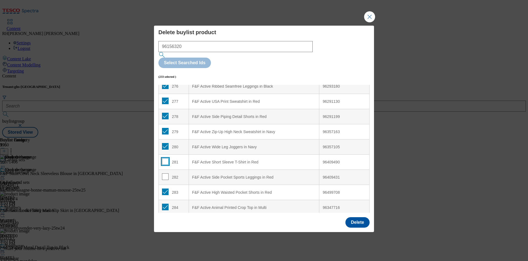
click at [167, 158] on input "Modal" at bounding box center [165, 161] width 7 height 7
click at [167, 173] on input "Modal" at bounding box center [165, 176] width 7 height 7
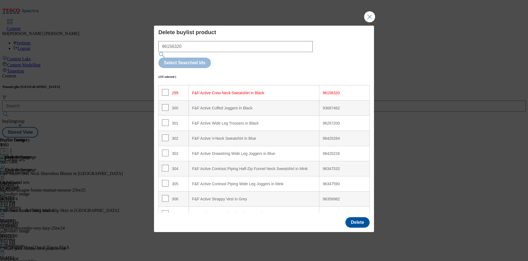
scroll to position [4532, 0]
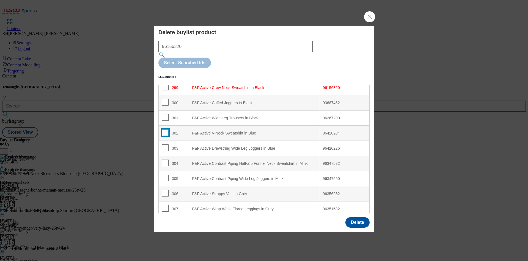
click at [165, 129] on input "Modal" at bounding box center [165, 132] width 7 height 7
click at [166, 144] on input "Modal" at bounding box center [165, 147] width 7 height 7
click at [167, 159] on input "Modal" at bounding box center [165, 162] width 7 height 7
click at [167, 174] on input "Modal" at bounding box center [165, 177] width 7 height 7
click at [168, 190] on div "306" at bounding box center [173, 194] width 23 height 8
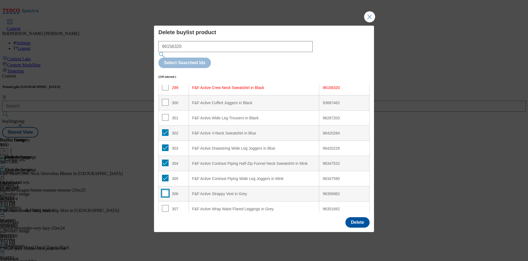
click at [163, 190] on input "Modal" at bounding box center [165, 193] width 7 height 7
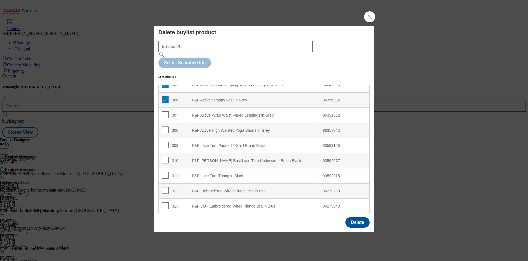
scroll to position [4631, 0]
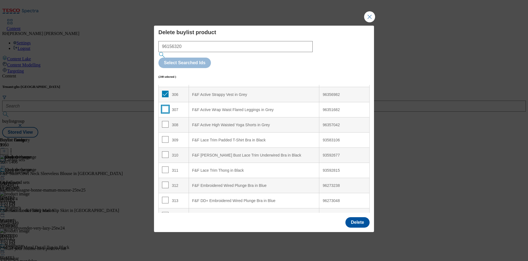
click at [165, 106] on input "Modal" at bounding box center [165, 109] width 7 height 7
click at [164, 121] on input "Modal" at bounding box center [165, 124] width 7 height 7
click at [167, 136] on input "Modal" at bounding box center [165, 139] width 7 height 7
click at [166, 151] on input "Modal" at bounding box center [165, 154] width 7 height 7
click at [167, 166] on input "Modal" at bounding box center [165, 169] width 7 height 7
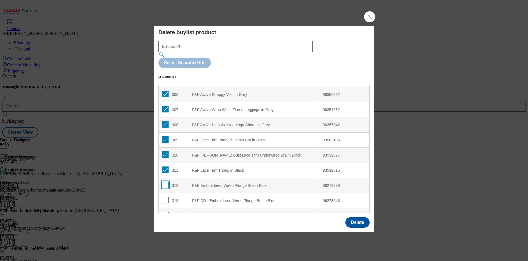
click at [165, 181] on input "Modal" at bounding box center [165, 184] width 7 height 7
click at [166, 196] on input "Modal" at bounding box center [165, 199] width 7 height 7
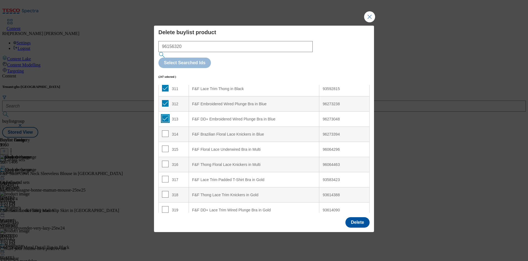
scroll to position [4713, 0]
click at [165, 129] on input "Modal" at bounding box center [165, 132] width 7 height 7
click at [166, 144] on input "Modal" at bounding box center [165, 147] width 7 height 7
click at [165, 159] on input "Modal" at bounding box center [165, 162] width 7 height 7
click at [164, 174] on input "Modal" at bounding box center [165, 177] width 7 height 7
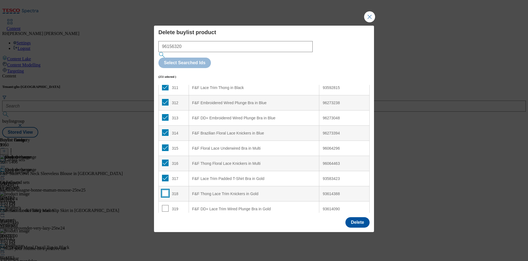
click at [164, 190] on input "Modal" at bounding box center [165, 193] width 7 height 7
click at [165, 205] on input "Modal" at bounding box center [165, 208] width 7 height 7
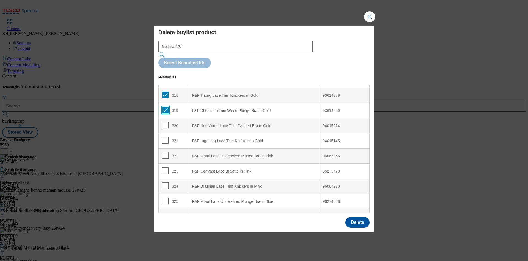
scroll to position [4812, 0]
click at [166, 121] on input "Modal" at bounding box center [165, 124] width 7 height 7
click at [164, 136] on input "Modal" at bounding box center [165, 139] width 7 height 7
click at [166, 151] on input "Modal" at bounding box center [165, 154] width 7 height 7
click at [165, 166] on input "Modal" at bounding box center [165, 169] width 7 height 7
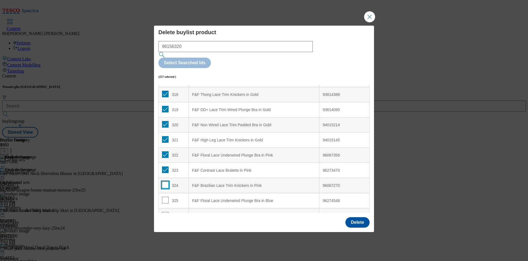
click at [164, 181] on input "Modal" at bounding box center [165, 184] width 7 height 7
click at [165, 196] on input "Modal" at bounding box center [165, 199] width 7 height 7
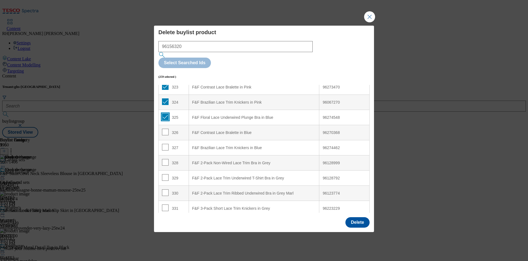
scroll to position [4911, 0]
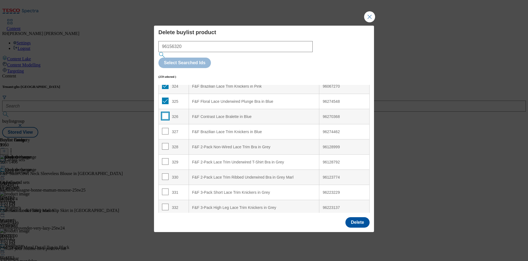
click at [163, 113] on input "Modal" at bounding box center [165, 116] width 7 height 7
click at [166, 128] on input "Modal" at bounding box center [165, 131] width 7 height 7
click at [165, 143] on input "Modal" at bounding box center [165, 146] width 7 height 7
click at [165, 158] on input "Modal" at bounding box center [165, 161] width 7 height 7
click at [166, 173] on input "Modal" at bounding box center [165, 176] width 7 height 7
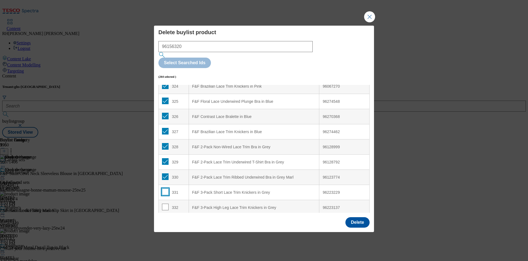
click at [166, 188] on input "Modal" at bounding box center [165, 191] width 7 height 7
click at [166, 203] on input "Modal" at bounding box center [165, 206] width 7 height 7
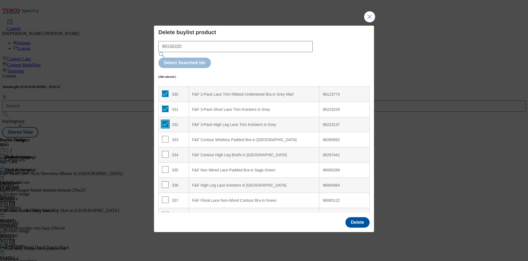
scroll to position [5010, 0]
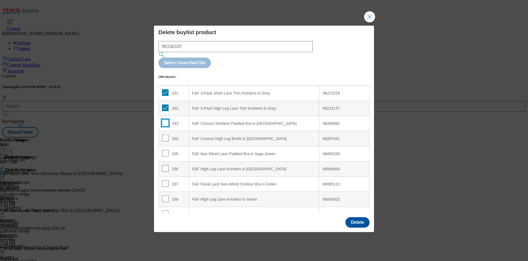
click at [164, 119] on input "Modal" at bounding box center [165, 122] width 7 height 7
click at [164, 135] on input "Modal" at bounding box center [165, 138] width 7 height 7
click at [166, 150] on input "Modal" at bounding box center [165, 153] width 7 height 7
click at [166, 165] on input "Modal" at bounding box center [165, 168] width 7 height 7
click at [166, 180] on input "Modal" at bounding box center [165, 183] width 7 height 7
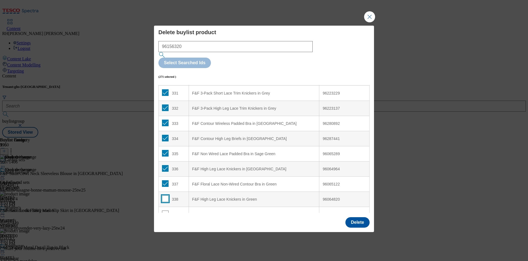
click at [166, 195] on input "Modal" at bounding box center [165, 198] width 7 height 7
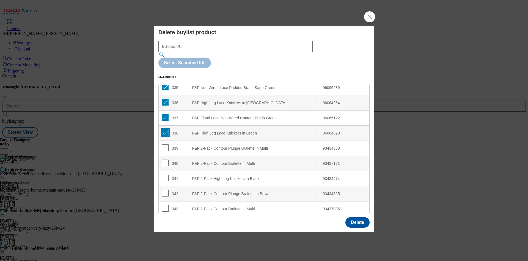
scroll to position [5093, 0]
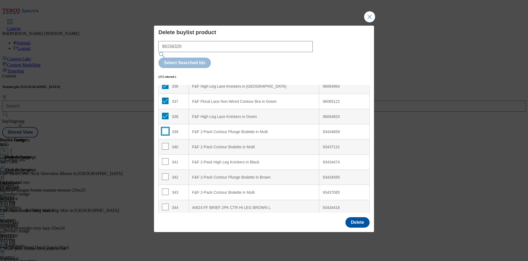
click at [165, 128] on input "Modal" at bounding box center [165, 131] width 7 height 7
click at [167, 143] on input "Modal" at bounding box center [165, 146] width 7 height 7
click at [166, 158] on input "Modal" at bounding box center [165, 161] width 7 height 7
click at [166, 173] on input "Modal" at bounding box center [165, 176] width 7 height 7
click at [165, 188] on input "Modal" at bounding box center [165, 191] width 7 height 7
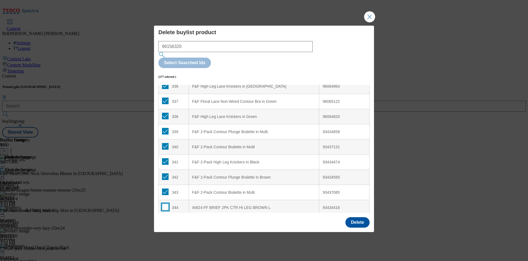
click at [163, 203] on input "Modal" at bounding box center [165, 206] width 7 height 7
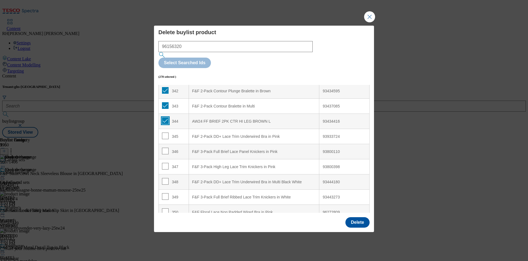
scroll to position [5192, 0]
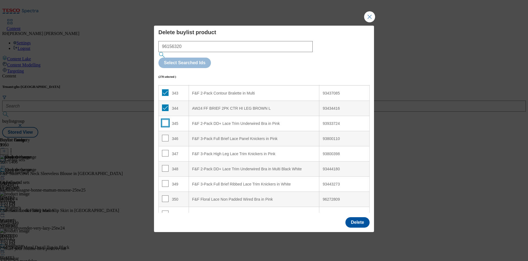
click at [165, 119] on input "Modal" at bounding box center [165, 122] width 7 height 7
click at [165, 135] on input "Modal" at bounding box center [165, 138] width 7 height 7
click at [165, 150] on input "Modal" at bounding box center [165, 153] width 7 height 7
click at [165, 165] on input "Modal" at bounding box center [165, 168] width 7 height 7
click at [165, 180] on input "Modal" at bounding box center [165, 183] width 7 height 7
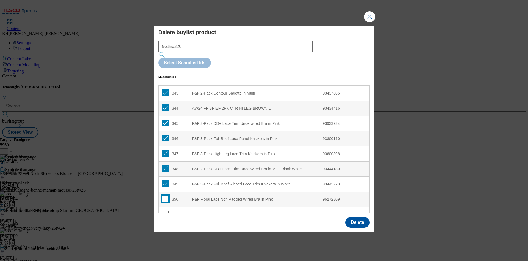
click at [167, 195] on input "Modal" at bounding box center [165, 198] width 7 height 7
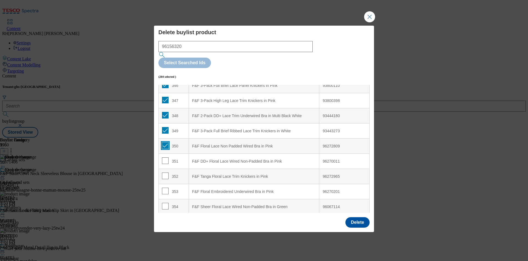
scroll to position [5258, 0]
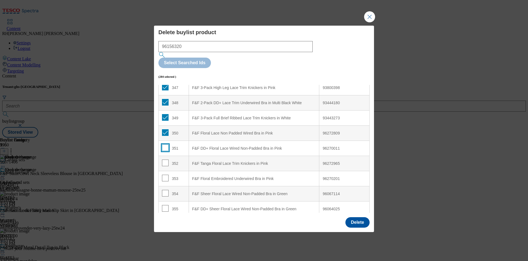
click at [166, 144] on input "Modal" at bounding box center [165, 147] width 7 height 7
click at [165, 159] on input "Modal" at bounding box center [165, 162] width 7 height 7
click at [164, 174] on input "Modal" at bounding box center [165, 177] width 7 height 7
click at [164, 190] on input "Modal" at bounding box center [165, 193] width 7 height 7
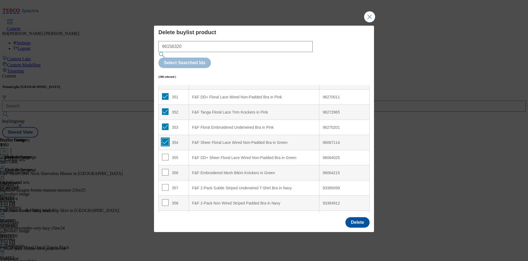
scroll to position [5324, 0]
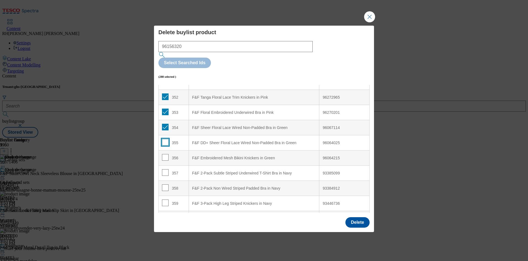
click at [162, 139] on input "Modal" at bounding box center [165, 142] width 7 height 7
click at [164, 154] on input "Modal" at bounding box center [165, 157] width 7 height 7
click at [165, 169] on input "Modal" at bounding box center [165, 172] width 7 height 7
click at [165, 184] on input "Modal" at bounding box center [165, 187] width 7 height 7
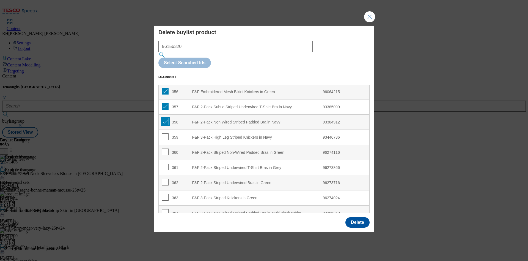
scroll to position [5406, 0]
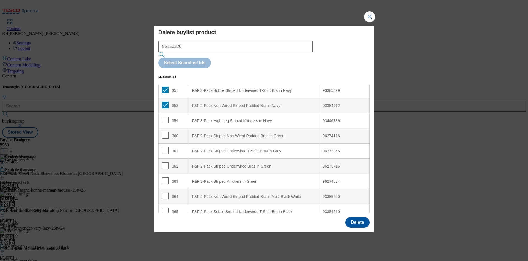
click at [163, 117] on span "Modal" at bounding box center [165, 120] width 7 height 7
click at [165, 117] on input "Modal" at bounding box center [165, 120] width 7 height 7
click at [165, 132] on input "Modal" at bounding box center [165, 135] width 7 height 7
click at [164, 147] on input "Modal" at bounding box center [165, 150] width 7 height 7
click at [165, 162] on input "Modal" at bounding box center [165, 165] width 7 height 7
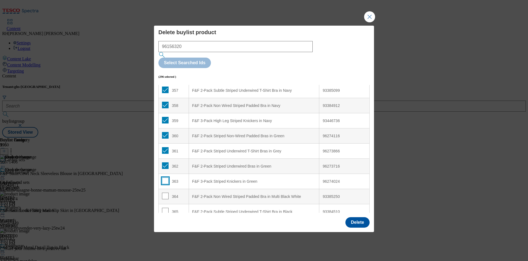
click at [166, 177] on input "Modal" at bounding box center [165, 180] width 7 height 7
click at [167, 192] on input "Modal" at bounding box center [165, 195] width 7 height 7
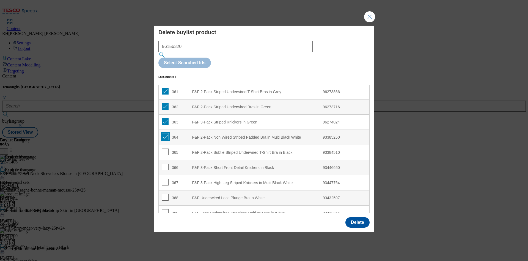
scroll to position [5489, 0]
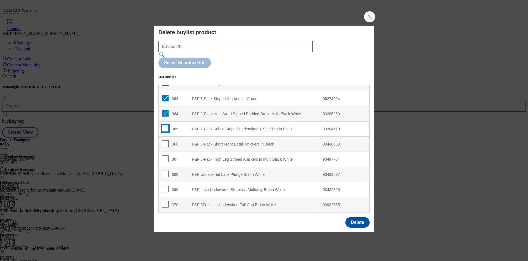
click at [165, 125] on input "Modal" at bounding box center [165, 128] width 7 height 7
click at [165, 140] on input "Modal" at bounding box center [165, 143] width 7 height 7
click at [166, 155] on input "Modal" at bounding box center [165, 158] width 7 height 7
click at [166, 170] on input "Modal" at bounding box center [165, 173] width 7 height 7
click at [167, 185] on input "Modal" at bounding box center [165, 188] width 7 height 7
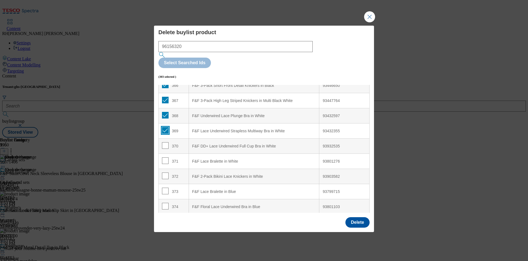
scroll to position [5555, 0]
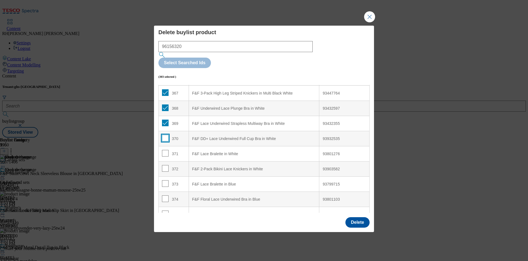
click at [165, 135] on input "Modal" at bounding box center [165, 138] width 7 height 7
click at [166, 150] on input "Modal" at bounding box center [165, 153] width 7 height 7
click at [166, 165] on input "Modal" at bounding box center [165, 168] width 7 height 7
click at [167, 180] on input "Modal" at bounding box center [165, 183] width 7 height 7
click at [166, 195] on input "Modal" at bounding box center [165, 198] width 7 height 7
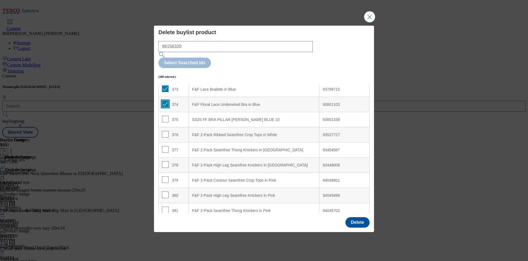
scroll to position [5654, 0]
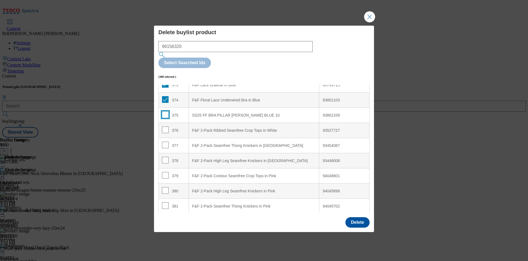
click at [166, 111] on input "Modal" at bounding box center [165, 114] width 7 height 7
click at [165, 126] on input "Modal" at bounding box center [165, 129] width 7 height 7
click at [164, 141] on input "Modal" at bounding box center [165, 144] width 7 height 7
click at [164, 157] on input "Modal" at bounding box center [165, 160] width 7 height 7
click at [165, 172] on input "Modal" at bounding box center [165, 175] width 7 height 7
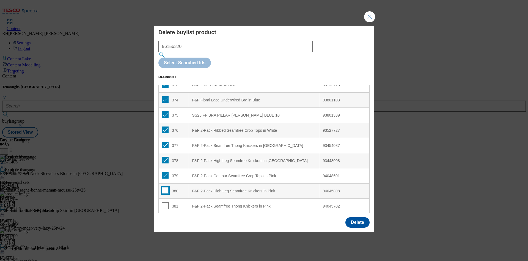
click at [165, 187] on input "Modal" at bounding box center [165, 190] width 7 height 7
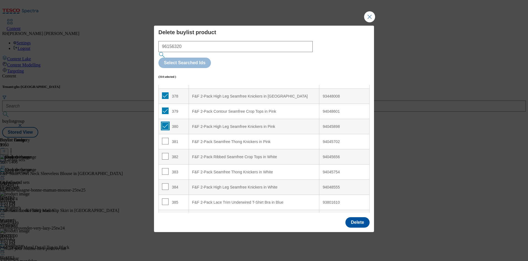
scroll to position [5720, 0]
click at [168, 136] on div "381" at bounding box center [173, 140] width 23 height 8
click at [166, 136] on input "Modal" at bounding box center [165, 139] width 7 height 7
click at [165, 151] on input "Modal" at bounding box center [165, 154] width 7 height 7
click at [165, 166] on input "Modal" at bounding box center [165, 169] width 7 height 7
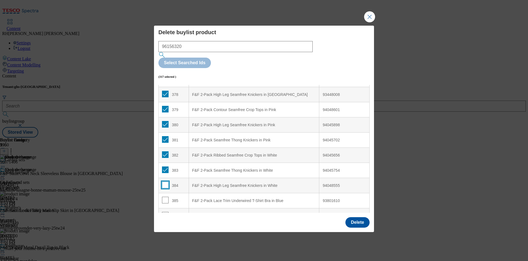
click at [165, 181] on input "Modal" at bounding box center [165, 184] width 7 height 7
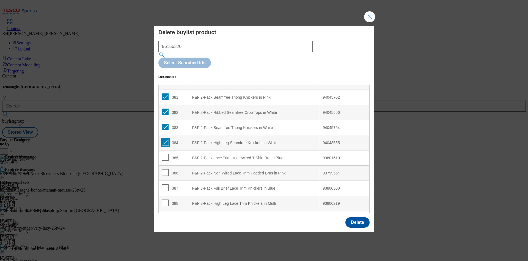
scroll to position [5786, 0]
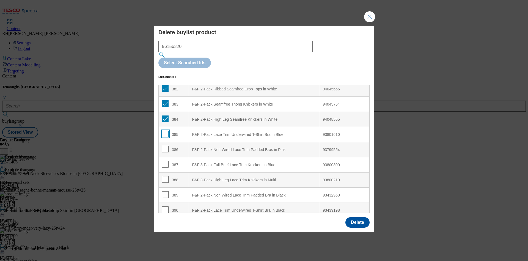
click at [165, 130] on input "Modal" at bounding box center [165, 133] width 7 height 7
click at [165, 146] on input "Modal" at bounding box center [165, 149] width 7 height 7
click at [166, 161] on input "Modal" at bounding box center [165, 164] width 7 height 7
click at [166, 176] on input "Modal" at bounding box center [165, 179] width 7 height 7
click at [165, 191] on input "Modal" at bounding box center [165, 194] width 7 height 7
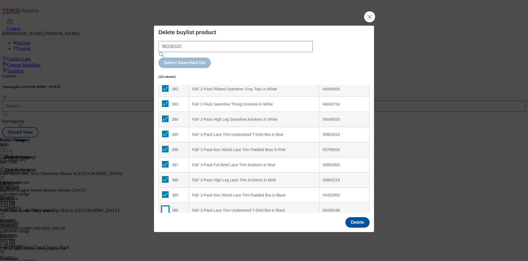
click at [164, 206] on input "Modal" at bounding box center [165, 209] width 7 height 7
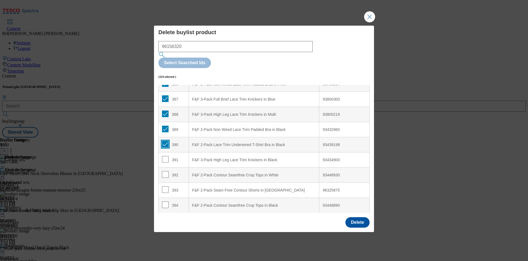
scroll to position [5852, 0]
click at [165, 155] on input "Modal" at bounding box center [165, 158] width 7 height 7
click at [167, 170] on input "Modal" at bounding box center [165, 173] width 7 height 7
click at [165, 185] on input "Modal" at bounding box center [165, 188] width 7 height 7
click at [165, 201] on input "Modal" at bounding box center [165, 204] width 7 height 7
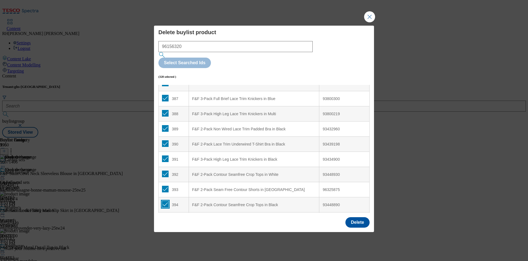
scroll to position [5865, 0]
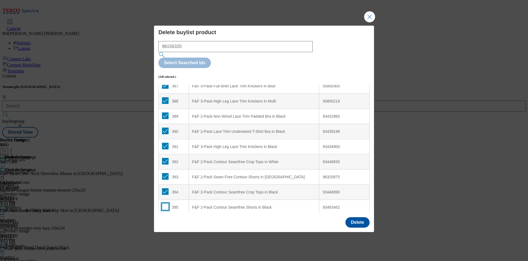
click at [165, 203] on input "Modal" at bounding box center [165, 206] width 7 height 7
click at [359, 217] on button "Delete" at bounding box center [358, 222] width 24 height 10
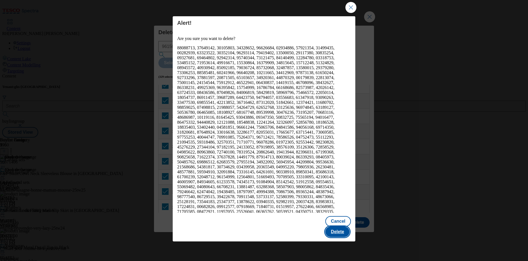
click at [337, 226] on button "Delete" at bounding box center [337, 231] width 24 height 10
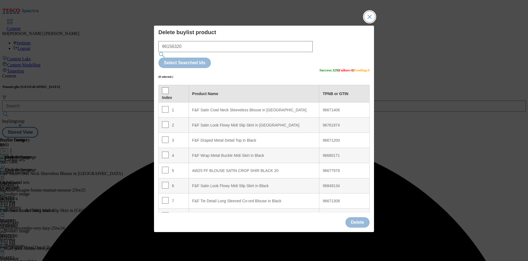
click at [371, 22] on button "Close Modal" at bounding box center [369, 16] width 11 height 11
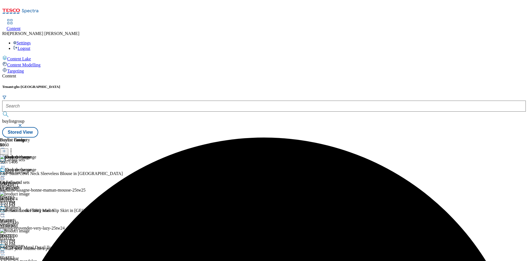
click at [6, 173] on icon at bounding box center [3, 176] width 6 height 6
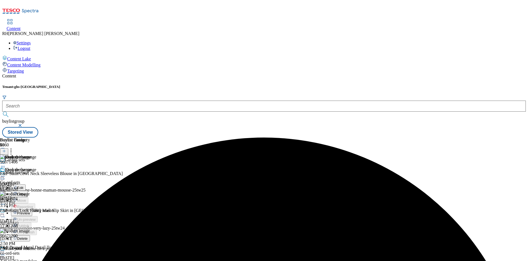
click at [23, 185] on span "Edit" at bounding box center [20, 187] width 6 height 4
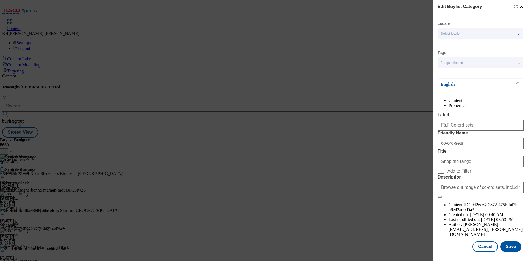
scroll to position [17, 0]
click at [506, 241] on button "Save" at bounding box center [510, 246] width 21 height 10
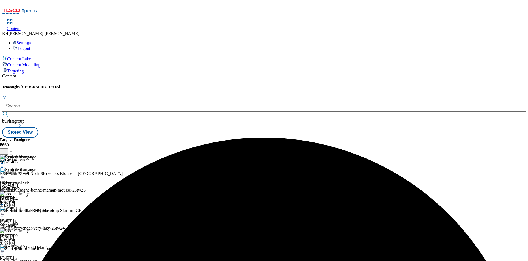
click at [31, 167] on div "Shop the range F&F Co-ord sets co-ord-sets [DATE] 4:04 PM" at bounding box center [15, 186] width 31 height 38
click at [6, 173] on icon at bounding box center [3, 176] width 6 height 6
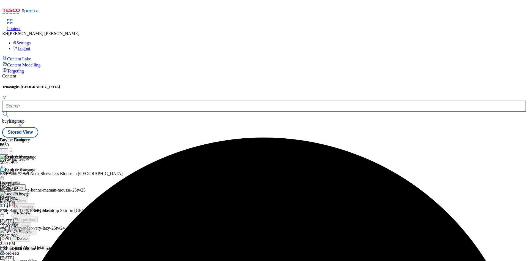
click at [30, 211] on span "Preview" at bounding box center [23, 213] width 13 height 4
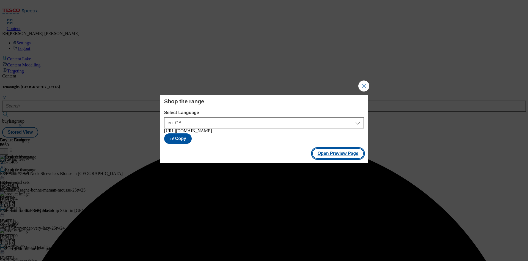
click at [337, 158] on button "Open Preview Page" at bounding box center [338, 153] width 52 height 10
click at [362, 85] on button "Close Modal" at bounding box center [363, 85] width 11 height 11
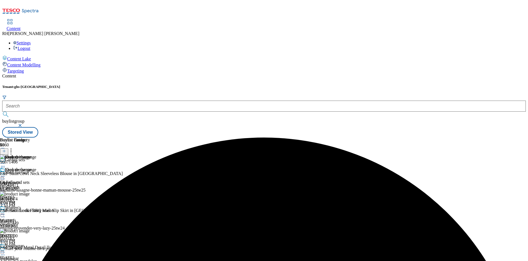
click at [31, 167] on div "Shop the range F&F Co-ord sets co-ord-sets [DATE] 4:04 PM" at bounding box center [15, 186] width 31 height 38
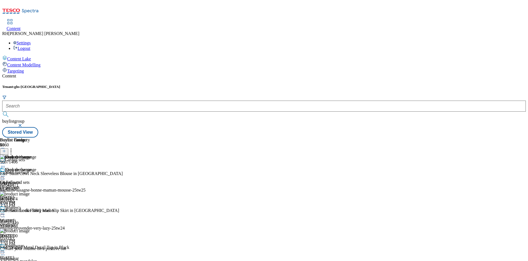
click at [6, 173] on icon at bounding box center [3, 176] width 6 height 6
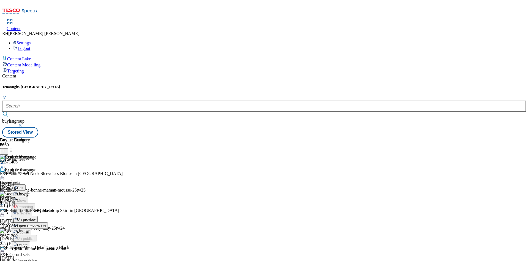
click at [29, 230] on span "Publish" at bounding box center [23, 232] width 12 height 4
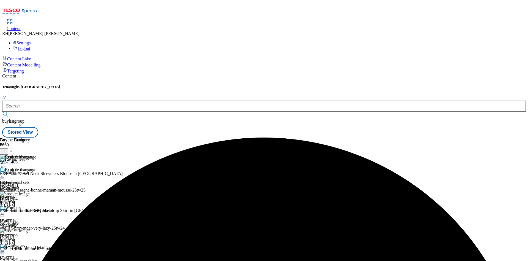
click at [14, 147] on icon at bounding box center [11, 150] width 6 height 6
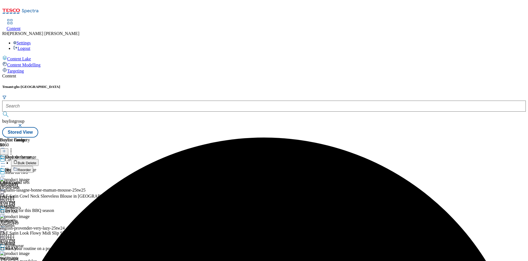
click at [36, 161] on span "Bulk Delete" at bounding box center [27, 163] width 19 height 4
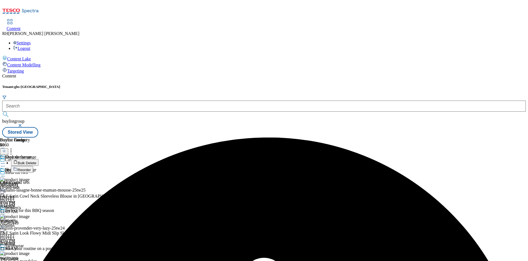
click at [33, 166] on button "Reorder" at bounding box center [22, 169] width 22 height 7
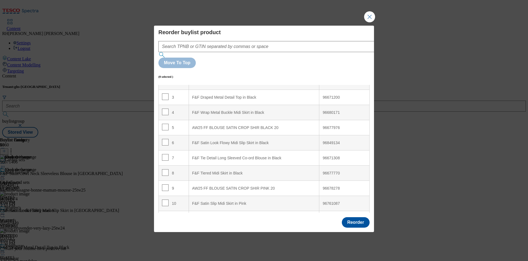
scroll to position [0, 0]
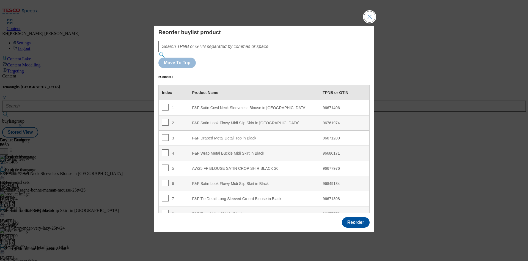
click at [371, 22] on button "Close Modal" at bounding box center [369, 16] width 11 height 11
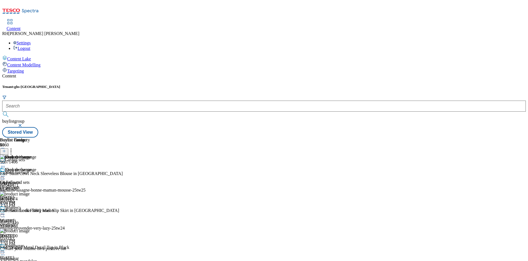
click at [6, 149] on icon at bounding box center [4, 151] width 4 height 4
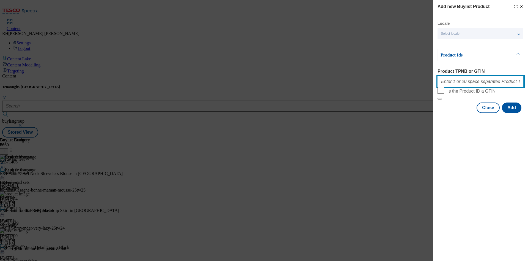
click at [476, 82] on input "Product TPNB or GTIN" at bounding box center [481, 81] width 86 height 11
paste input "96670177 96628275 96622327 96617651 96616001 96508129 96506805 96615850 9661571…"
click at [514, 113] on button "Add" at bounding box center [512, 107] width 20 height 10
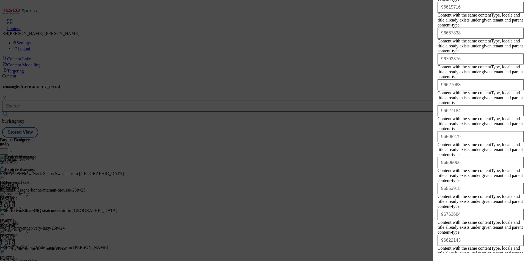
scroll to position [364, 0]
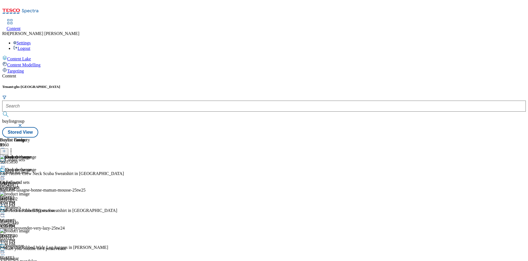
click at [14, 147] on icon at bounding box center [11, 150] width 6 height 6
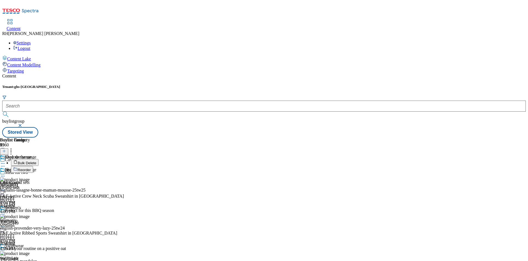
click at [31, 168] on span "Reorder" at bounding box center [24, 170] width 13 height 4
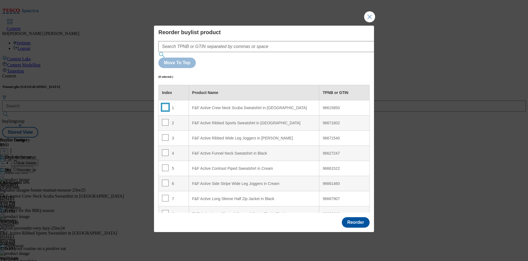
click at [165, 104] on input "Modal" at bounding box center [165, 107] width 7 height 7
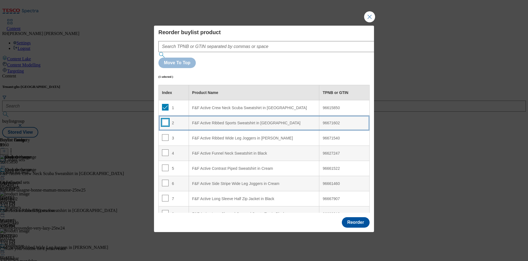
click at [165, 119] on input "Modal" at bounding box center [165, 122] width 7 height 7
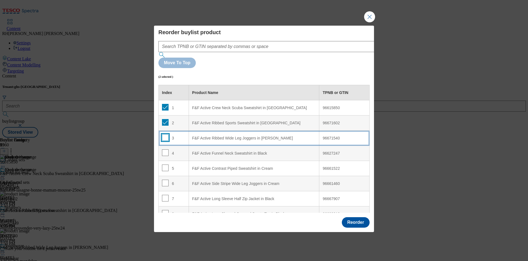
click at [164, 134] on input "Modal" at bounding box center [165, 137] width 7 height 7
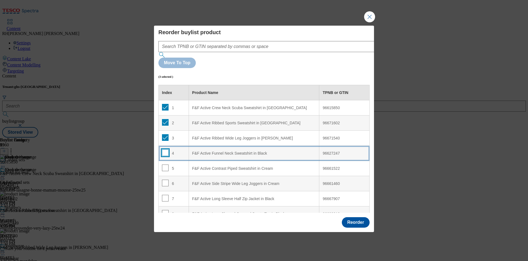
click at [163, 149] on input "Modal" at bounding box center [165, 152] width 7 height 7
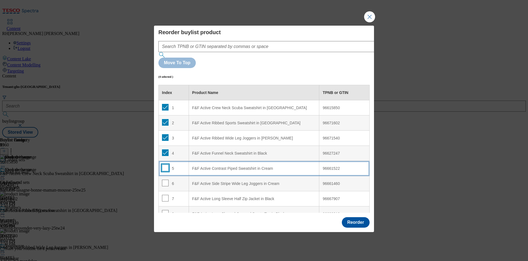
click at [164, 164] on input "Modal" at bounding box center [165, 167] width 7 height 7
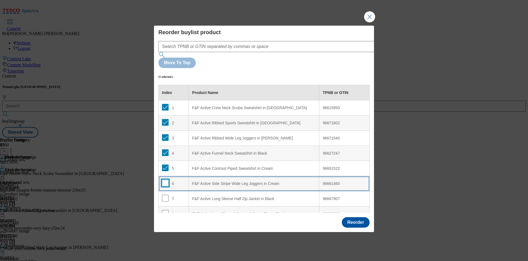
click at [164, 179] on input "Modal" at bounding box center [165, 182] width 7 height 7
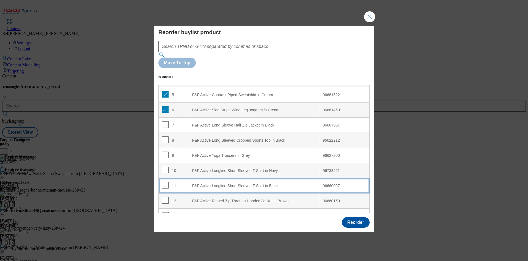
scroll to position [83, 0]
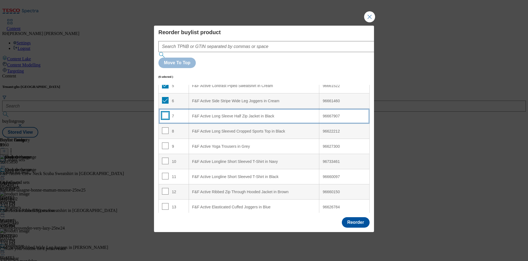
click at [166, 112] on input "Modal" at bounding box center [165, 115] width 7 height 7
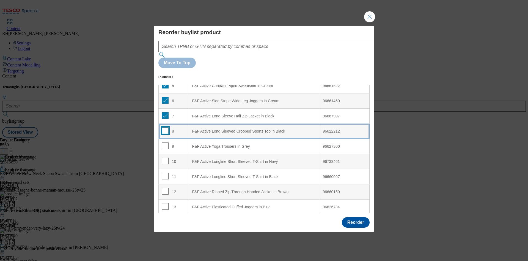
click at [165, 127] on input "Modal" at bounding box center [165, 130] width 7 height 7
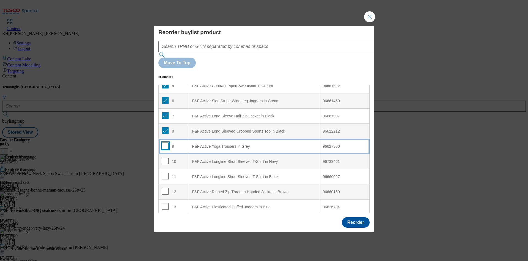
click at [165, 142] on input "Modal" at bounding box center [165, 145] width 7 height 7
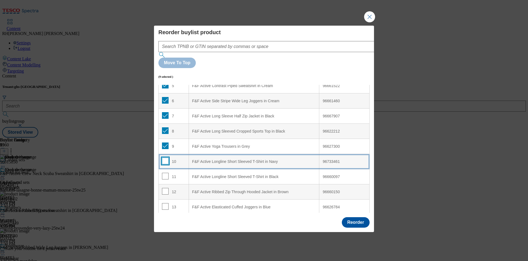
click at [164, 157] on input "Modal" at bounding box center [165, 160] width 7 height 7
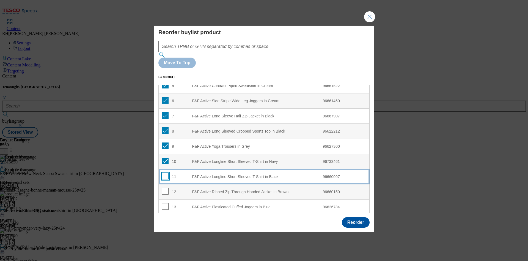
click at [163, 173] on input "Modal" at bounding box center [165, 176] width 7 height 7
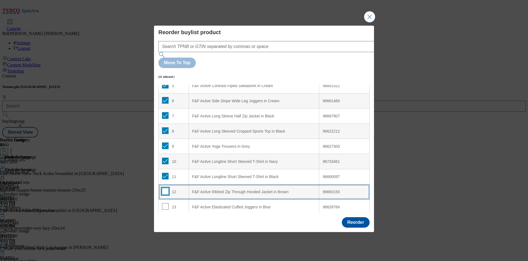
click at [166, 188] on input "Modal" at bounding box center [165, 191] width 7 height 7
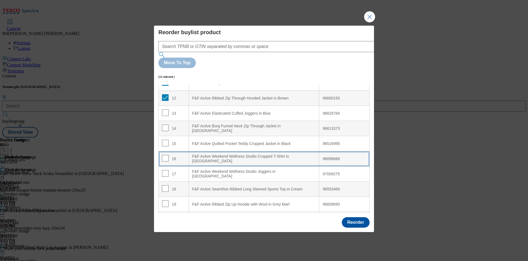
scroll to position [182, 0]
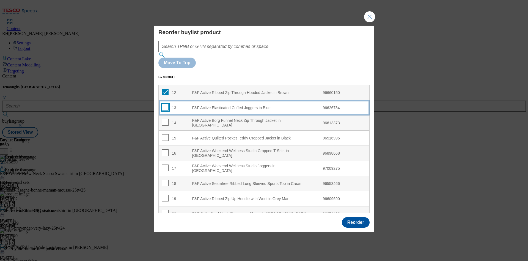
click at [166, 104] on input "Modal" at bounding box center [165, 107] width 7 height 7
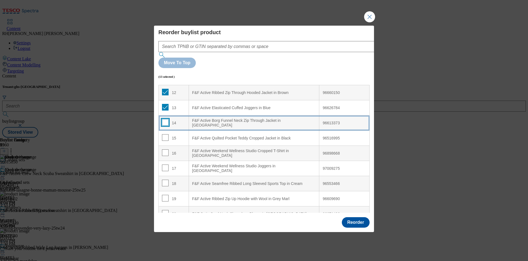
click at [165, 119] on input "Modal" at bounding box center [165, 122] width 7 height 7
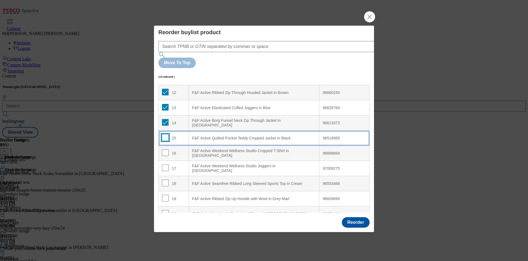
click at [165, 134] on input "Modal" at bounding box center [165, 137] width 7 height 7
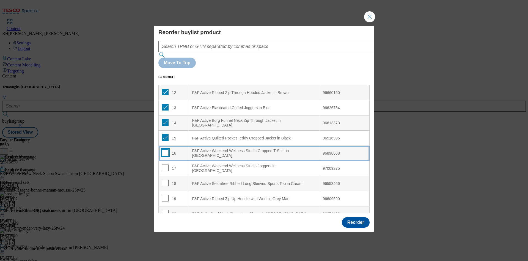
click at [165, 149] on input "Modal" at bounding box center [165, 152] width 7 height 7
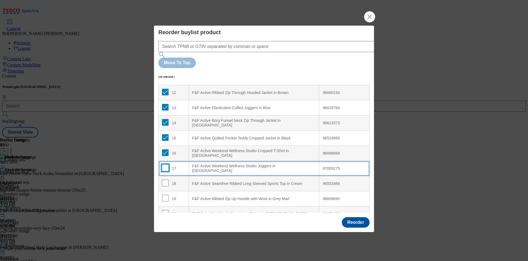
click at [165, 164] on input "Modal" at bounding box center [165, 167] width 7 height 7
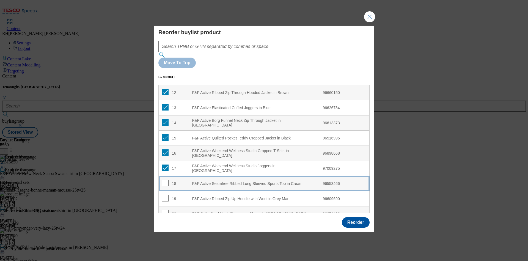
click at [165, 179] on span "Modal" at bounding box center [165, 182] width 7 height 7
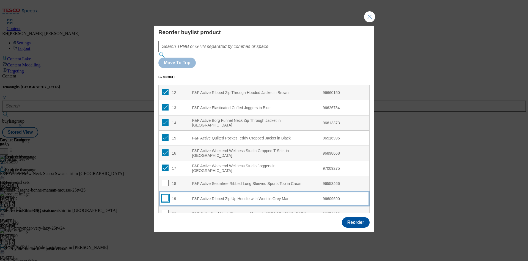
click at [165, 195] on input "Modal" at bounding box center [165, 198] width 7 height 7
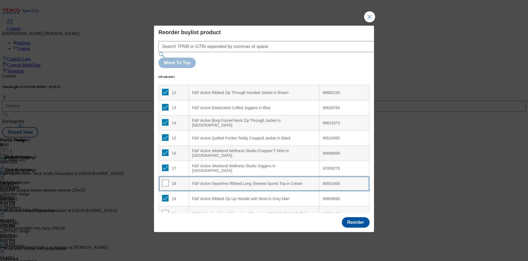
click at [165, 179] on span "Modal" at bounding box center [165, 182] width 7 height 7
click at [165, 179] on input "Modal" at bounding box center [165, 182] width 7 height 7
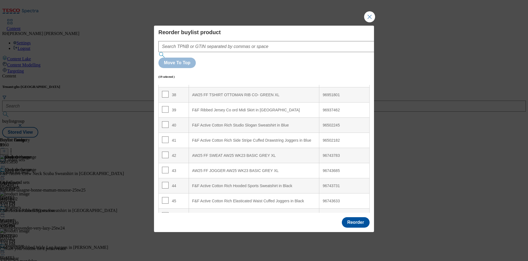
scroll to position [576, 0]
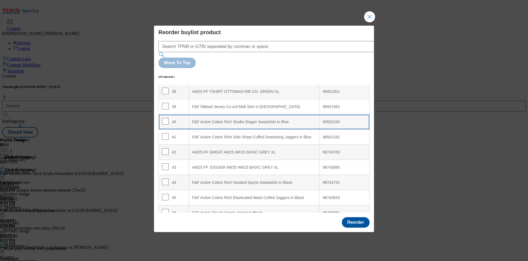
click at [275, 119] on div "F&F Active Cotton Rich Studio Slogan Sweatshirt in Blue" at bounding box center [254, 121] width 124 height 5
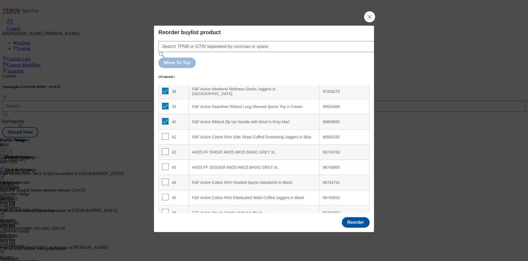
scroll to position [289, 0]
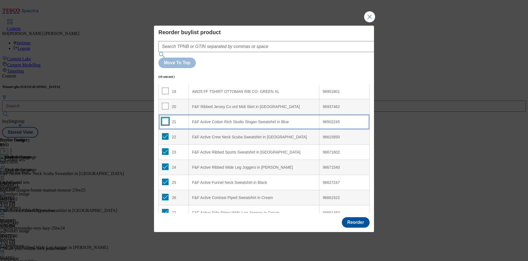
click at [166, 118] on input "Modal" at bounding box center [165, 121] width 7 height 7
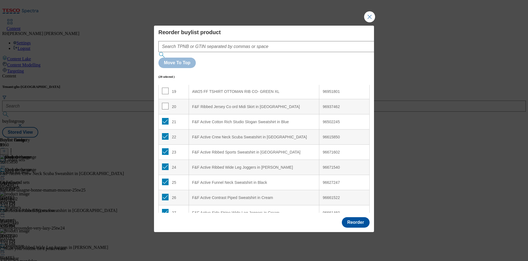
click at [166, 114] on td "21" at bounding box center [174, 121] width 30 height 15
click at [164, 118] on input "Modal" at bounding box center [165, 121] width 7 height 7
click at [166, 133] on input "Modal" at bounding box center [165, 136] width 7 height 7
click at [165, 148] on input "Modal" at bounding box center [165, 151] width 7 height 7
click at [165, 163] on input "Modal" at bounding box center [165, 166] width 7 height 7
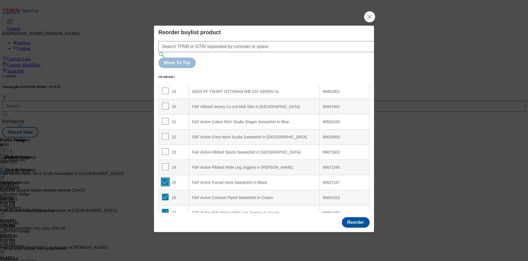
click at [165, 178] on input "Modal" at bounding box center [165, 181] width 7 height 7
click at [165, 193] on input "Modal" at bounding box center [165, 196] width 7 height 7
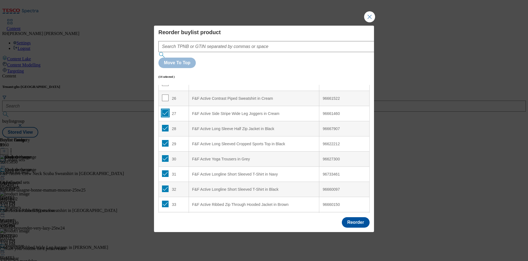
click at [166, 109] on input "Modal" at bounding box center [165, 112] width 7 height 7
click at [165, 125] on input "Modal" at bounding box center [165, 128] width 7 height 7
click at [165, 140] on input "Modal" at bounding box center [165, 143] width 7 height 7
click at [164, 155] on input "Modal" at bounding box center [165, 158] width 7 height 7
click at [164, 170] on input "Modal" at bounding box center [165, 173] width 7 height 7
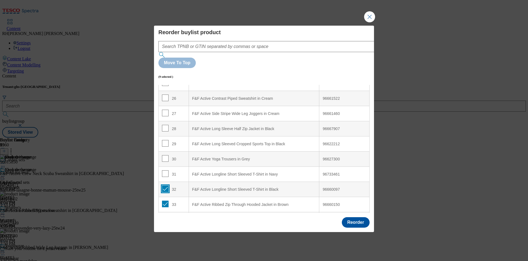
click at [166, 185] on input "Modal" at bounding box center [165, 188] width 7 height 7
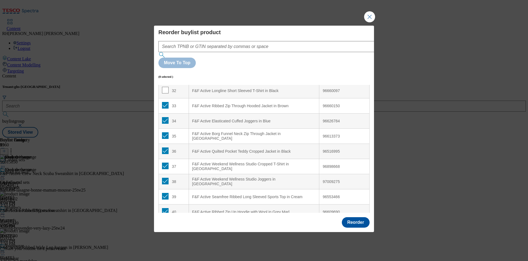
scroll to position [487, 0]
click at [163, 101] on input "Modal" at bounding box center [165, 104] width 7 height 7
click at [165, 116] on input "Modal" at bounding box center [165, 119] width 7 height 7
click at [166, 132] on input "Modal" at bounding box center [165, 135] width 7 height 7
click at [165, 147] on input "Modal" at bounding box center [165, 150] width 7 height 7
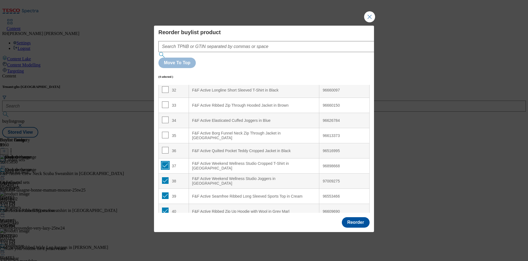
click at [165, 158] on td "37" at bounding box center [174, 165] width 30 height 15
click at [165, 162] on input "Modal" at bounding box center [165, 165] width 7 height 7
click at [165, 173] on td "38" at bounding box center [174, 180] width 30 height 15
click at [165, 192] on input "Modal" at bounding box center [165, 195] width 7 height 7
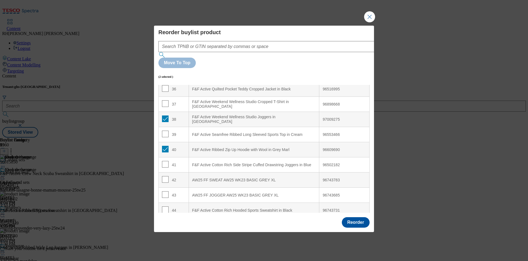
scroll to position [558, 0]
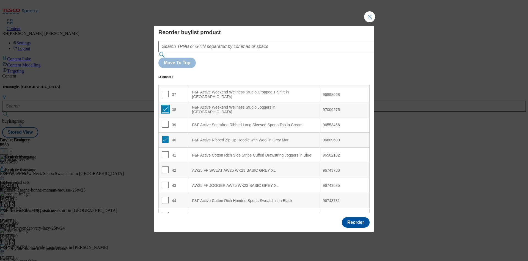
click at [166, 106] on input "Modal" at bounding box center [165, 109] width 7 height 7
click at [164, 136] on input "Modal" at bounding box center [165, 139] width 7 height 7
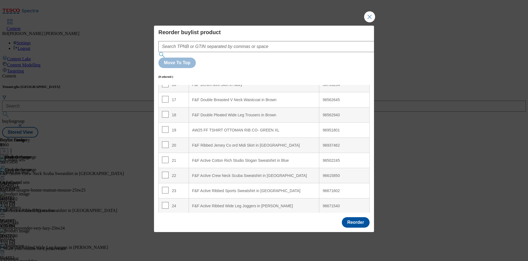
scroll to position [244, 0]
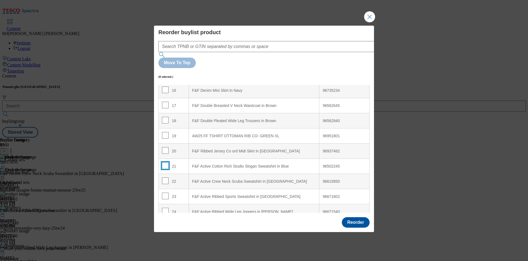
click at [165, 162] on input "Modal" at bounding box center [165, 165] width 7 height 7
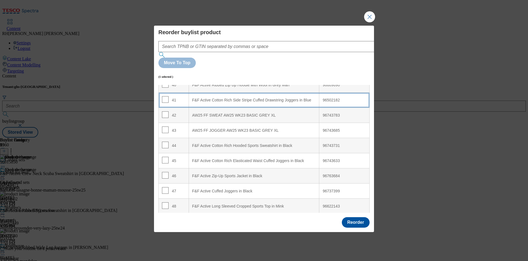
click at [266, 98] on div "F&F Active Cotton Rich Side Stripe Cuffed Drawstring Joggers in Blue" at bounding box center [254, 100] width 124 height 5
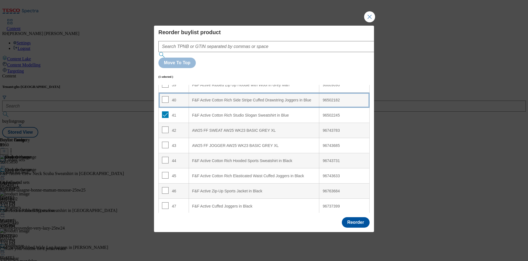
click at [215, 98] on div "F&F Active Cotton Rich Side Stripe Cuffed Drawstring Joggers in Blue" at bounding box center [254, 100] width 124 height 5
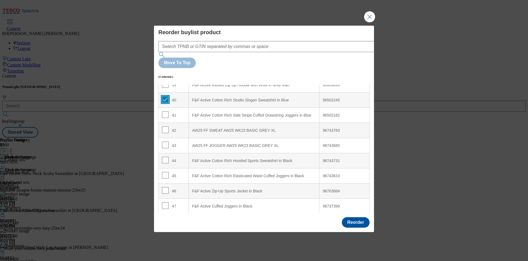
click at [164, 96] on input "Modal" at bounding box center [165, 99] width 7 height 7
click at [352, 217] on button "Reorder" at bounding box center [356, 222] width 28 height 10
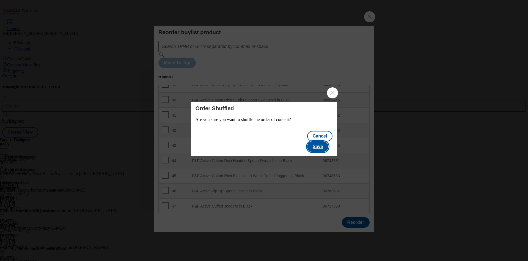
click at [325, 141] on button "Save" at bounding box center [317, 146] width 21 height 10
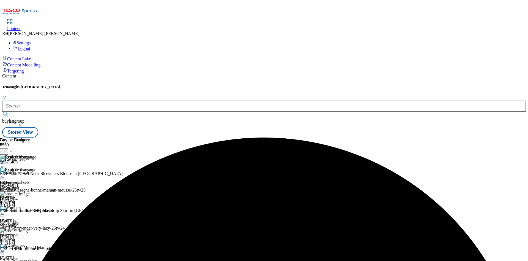
click at [6, 173] on icon at bounding box center [3, 176] width 6 height 6
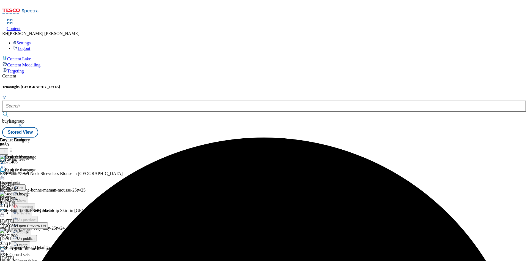
click at [17, 185] on icon at bounding box center [15, 187] width 4 height 4
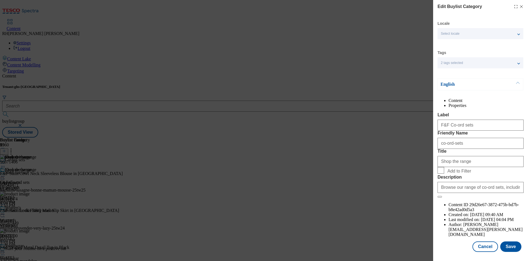
scroll to position [17, 0]
click at [504, 241] on button "Save" at bounding box center [510, 246] width 21 height 10
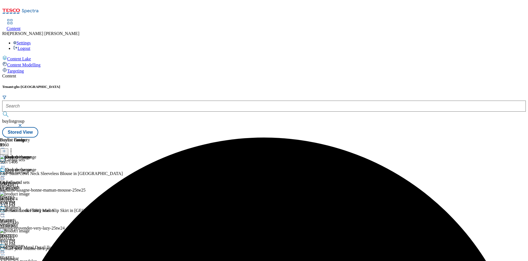
click at [6, 173] on icon at bounding box center [3, 176] width 6 height 6
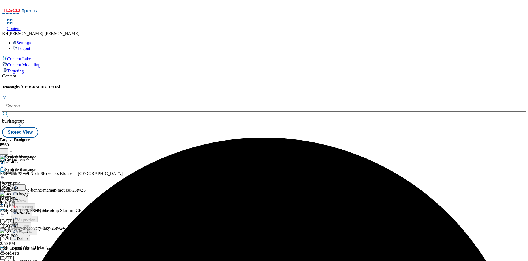
click at [32, 209] on button "Preview" at bounding box center [21, 212] width 21 height 6
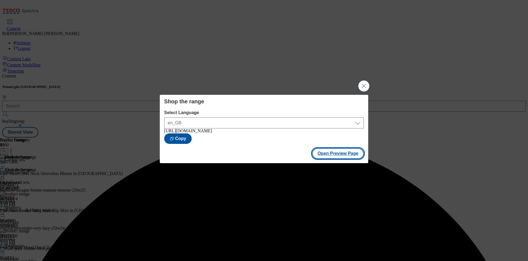
click at [341, 155] on button "Open Preview Page" at bounding box center [338, 153] width 52 height 10
click at [364, 84] on button "Close Modal" at bounding box center [363, 85] width 11 height 11
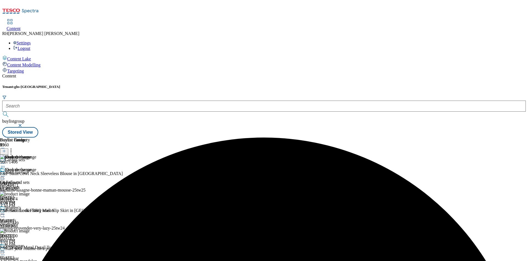
click at [6, 173] on icon at bounding box center [3, 176] width 6 height 6
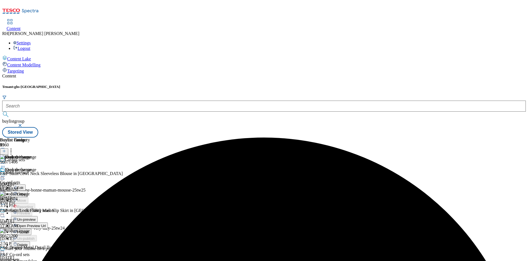
click at [29, 230] on span "Publish" at bounding box center [23, 232] width 12 height 4
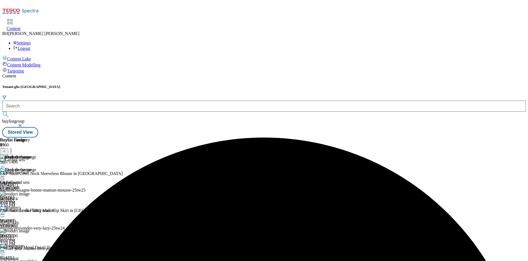
click at [6, 173] on icon at bounding box center [3, 176] width 6 height 6
click at [23, 185] on span "Edit" at bounding box center [20, 187] width 6 height 4
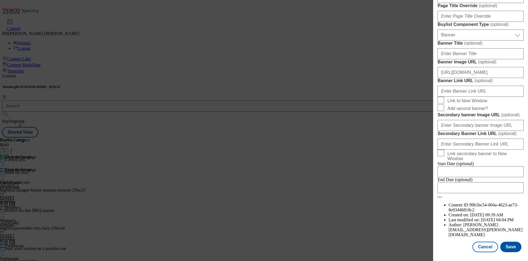
scroll to position [575, 0]
click at [508, 241] on button "Save" at bounding box center [510, 246] width 21 height 10
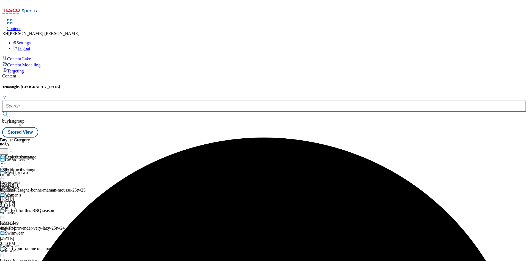
click at [6, 173] on icon at bounding box center [3, 176] width 6 height 6
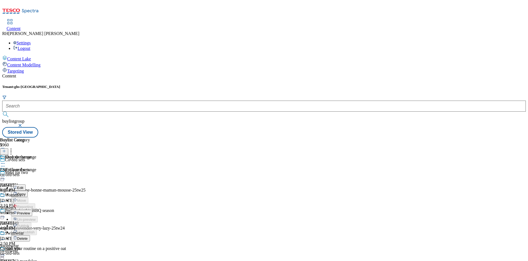
click at [23, 185] on span "Edit" at bounding box center [20, 187] width 6 height 4
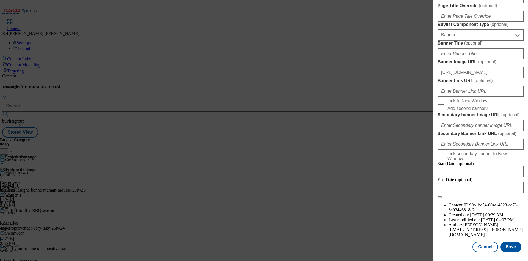
scroll to position [451, 0]
click at [483, 97] on input "Banner Link URL ( optional )" at bounding box center [481, 91] width 86 height 11
paste input "[URL][DOMAIN_NAME]"
click at [504, 241] on button "Save" at bounding box center [510, 246] width 21 height 10
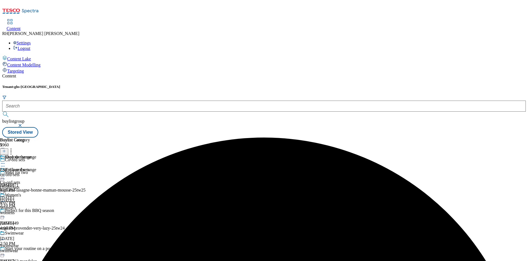
click at [6, 173] on icon at bounding box center [3, 176] width 6 height 6
click at [26, 185] on div "Edit" at bounding box center [18, 187] width 15 height 5
click at [6, 173] on icon at bounding box center [3, 176] width 6 height 6
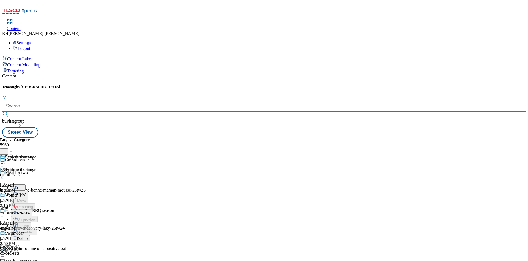
click at [30, 211] on span "Preview" at bounding box center [23, 213] width 13 height 4
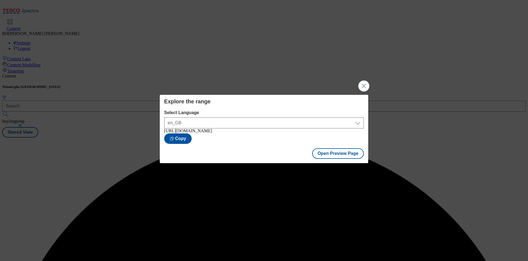
scroll to position [0, 0]
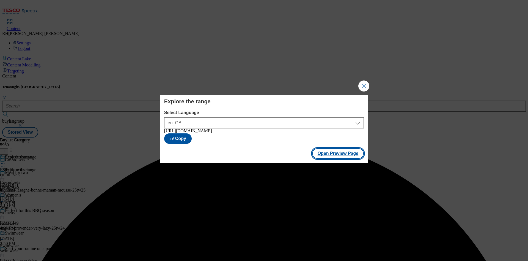
click at [333, 153] on button "Open Preview Page" at bounding box center [338, 153] width 52 height 10
click at [365, 85] on button "Close Modal" at bounding box center [363, 85] width 11 height 11
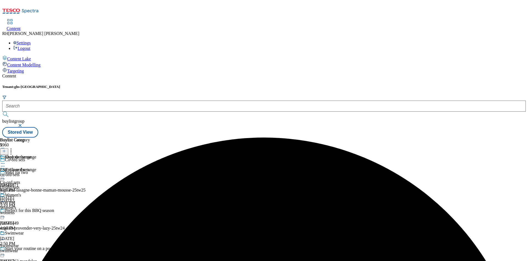
click at [36, 167] on div "Explore the range Co-ord sets co-ord-sets [DATE] 4:08 PM" at bounding box center [18, 186] width 36 height 38
click at [3, 176] on circle at bounding box center [2, 176] width 1 height 1
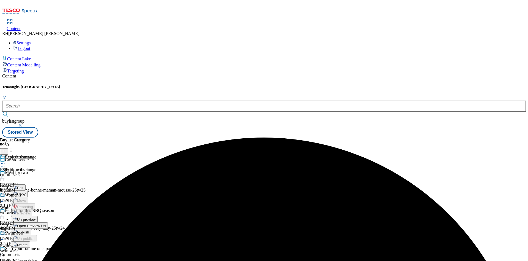
click at [29, 230] on span "Publish" at bounding box center [23, 232] width 12 height 4
